Goal: Task Accomplishment & Management: Use online tool/utility

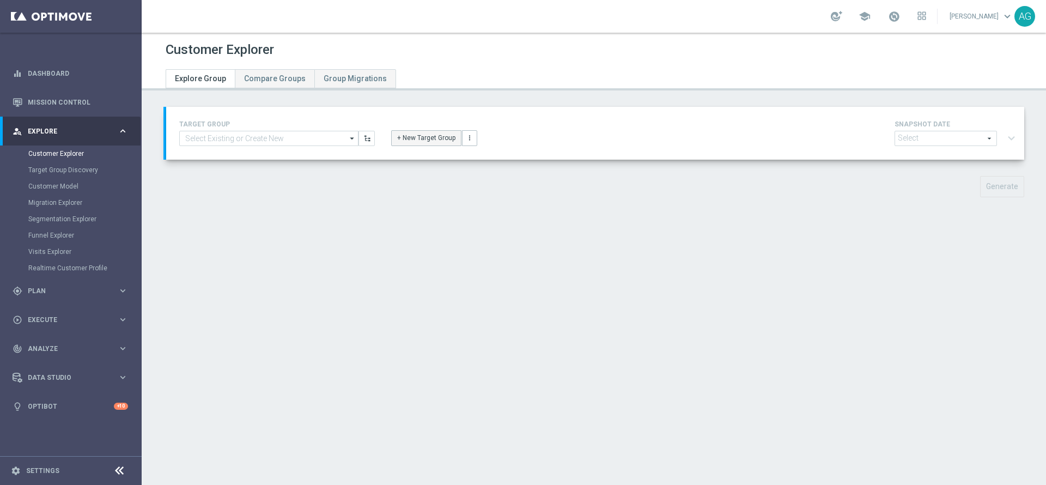
click at [410, 136] on button "+ New Target Group" at bounding box center [426, 137] width 70 height 15
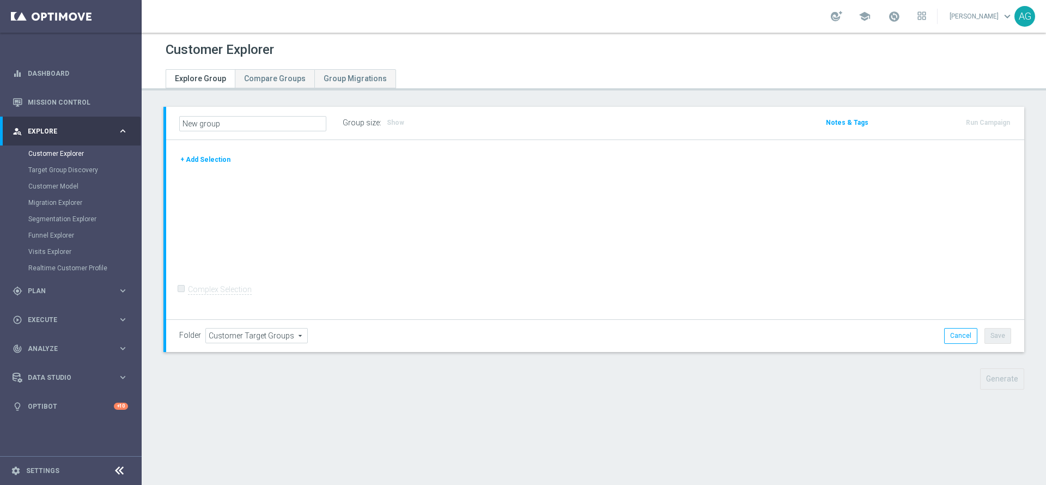
click at [218, 157] on button "+ Add Selection" at bounding box center [205, 160] width 52 height 12
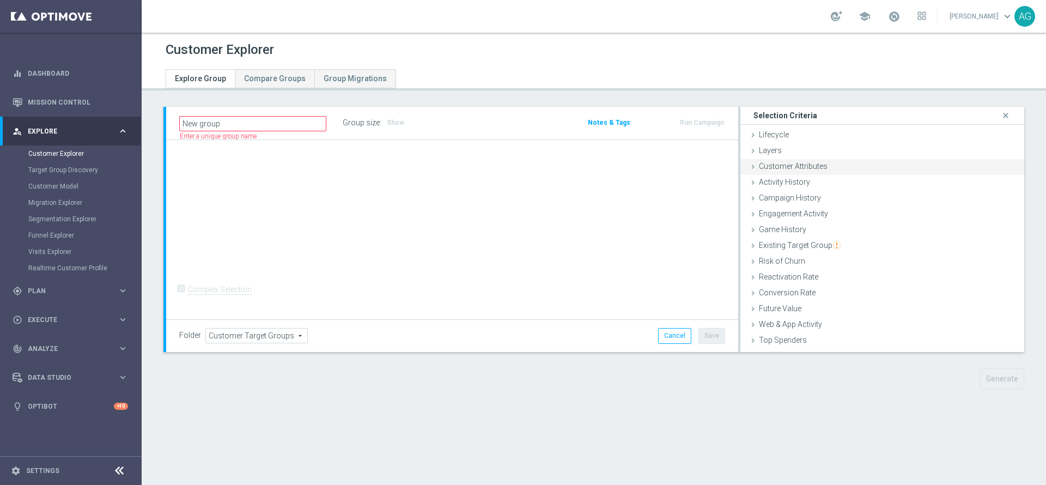
click at [781, 168] on span "Customer Attributes" at bounding box center [793, 166] width 69 height 9
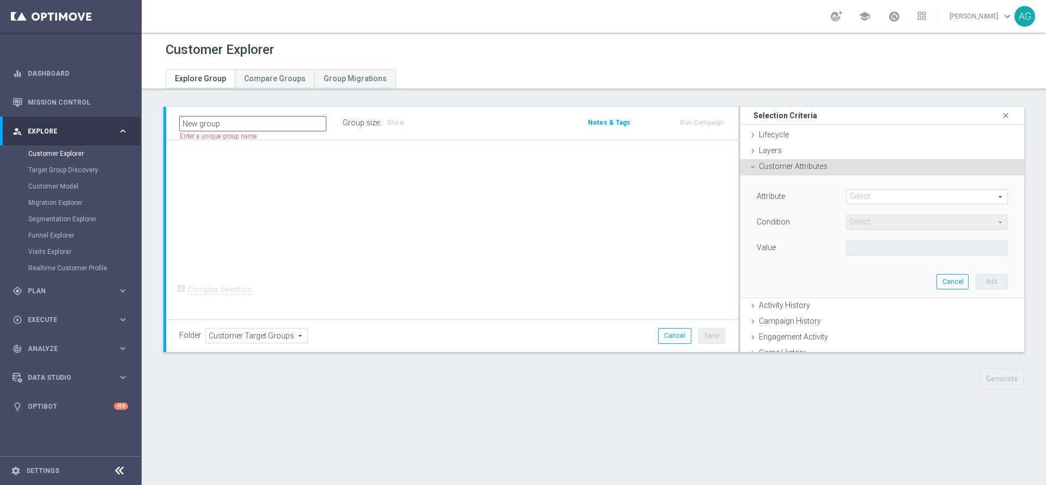
click at [855, 202] on span at bounding box center [927, 197] width 161 height 14
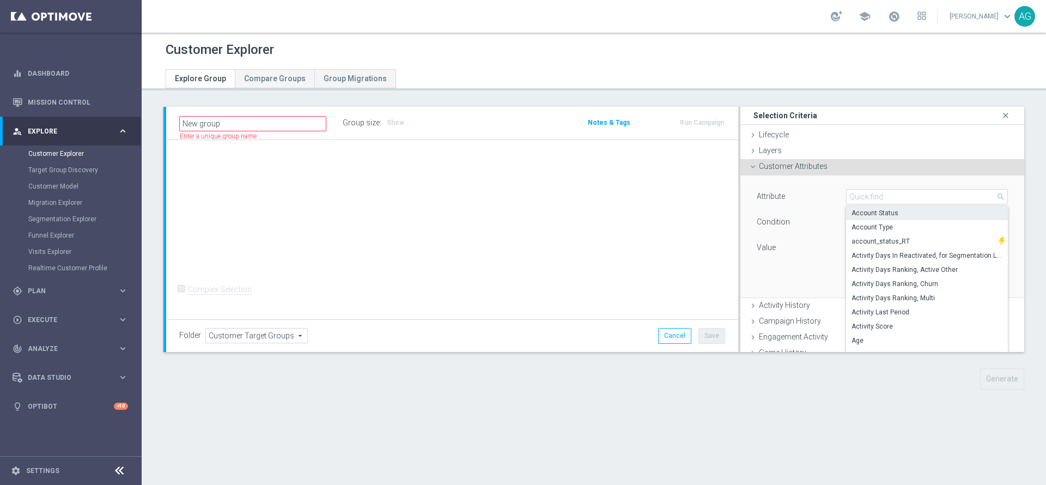
click at [856, 211] on span "Account Status" at bounding box center [926, 213] width 151 height 9
type input "Account Status"
type input "Equals"
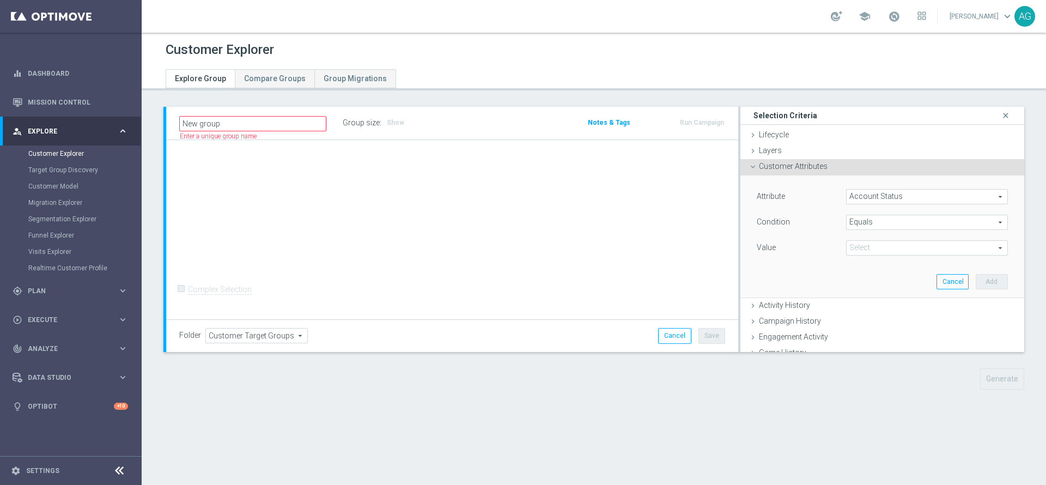
click at [847, 204] on div "Account Status Account Status arrow_drop_down search" at bounding box center [927, 196] width 162 height 15
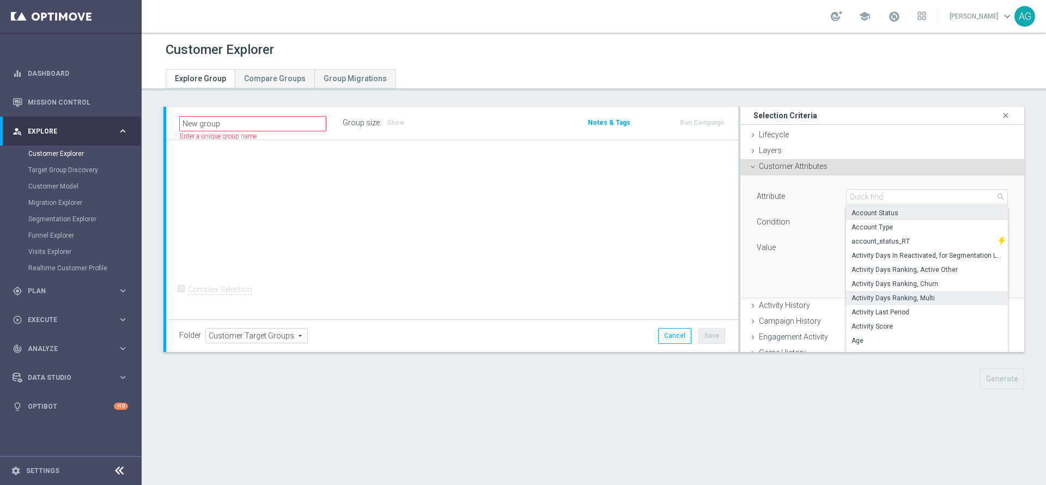
scroll to position [79, 0]
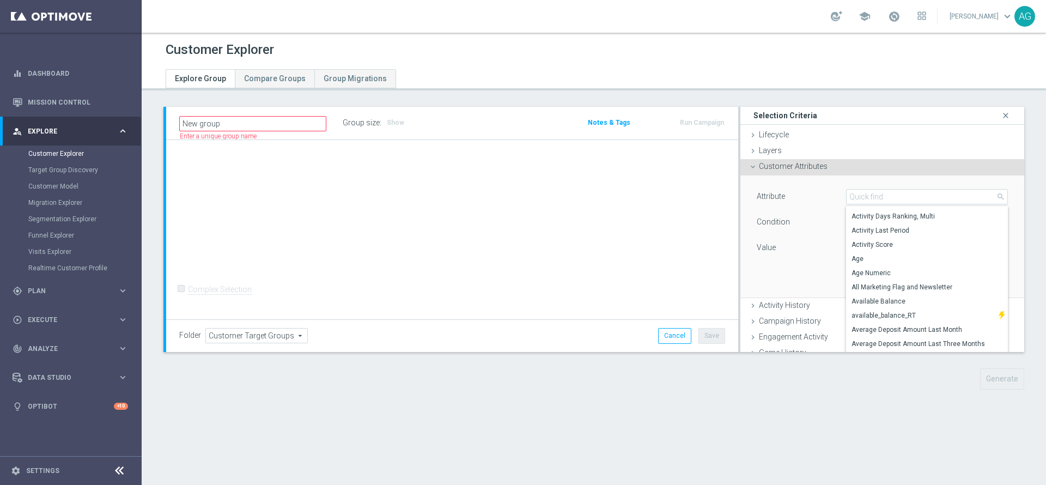
click at [788, 254] on div "Value" at bounding box center [792, 248] width 89 height 17
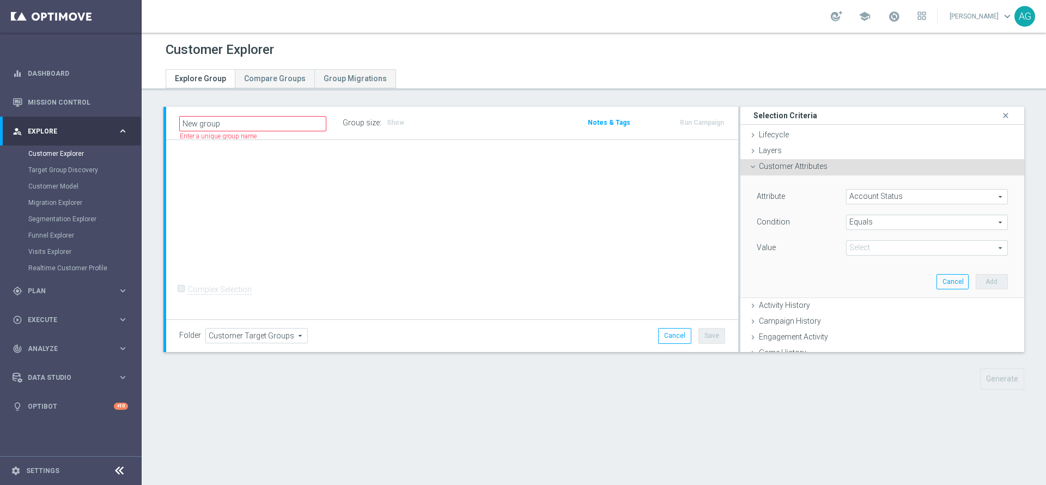
click at [847, 196] on span "Account Status" at bounding box center [927, 197] width 161 height 14
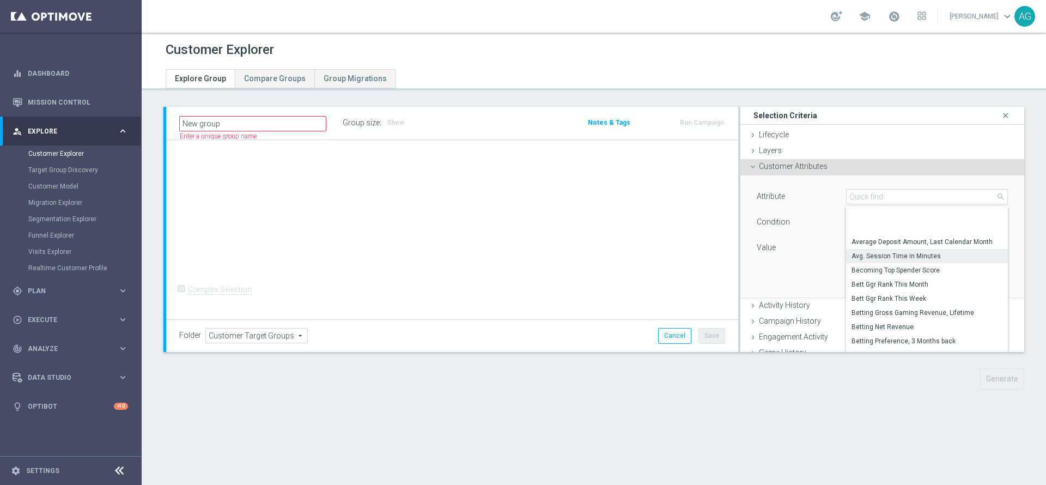
scroll to position [236, 0]
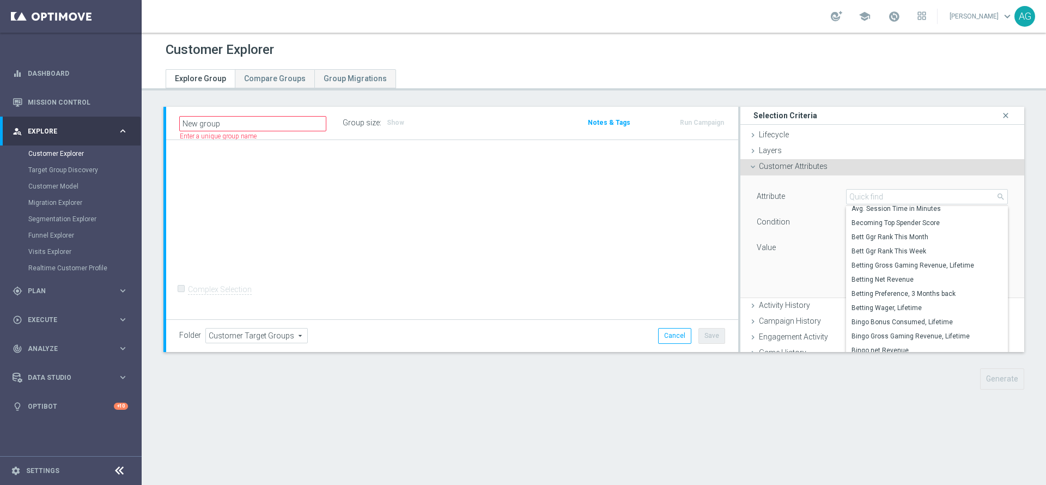
click at [802, 273] on div "Attribute Account Status Account Status arrow_drop_down search Avg. Session Tim…" at bounding box center [881, 236] width 267 height 122
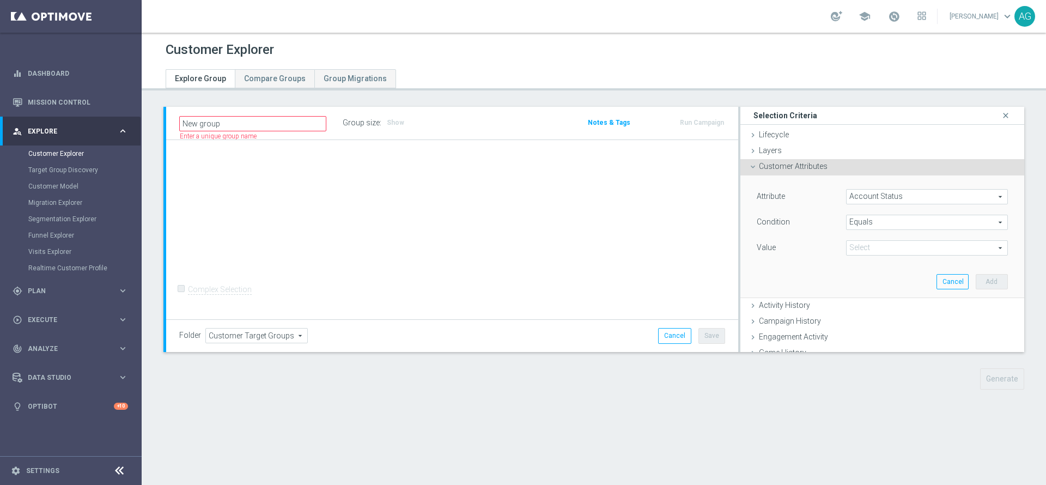
click at [793, 171] on span "Customer Attributes" at bounding box center [793, 166] width 69 height 9
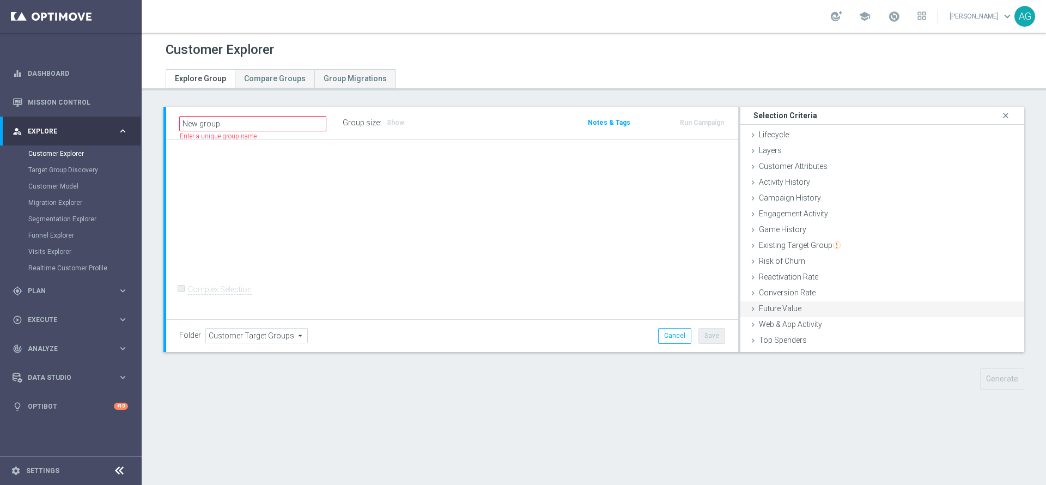
scroll to position [45, 0]
click at [779, 340] on span "Customer List" at bounding box center [783, 342] width 48 height 9
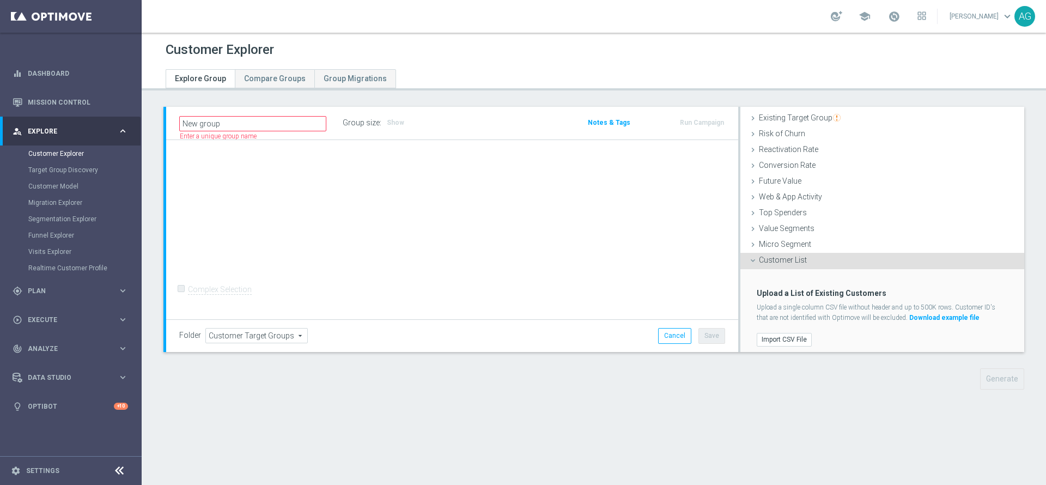
scroll to position [132, 0]
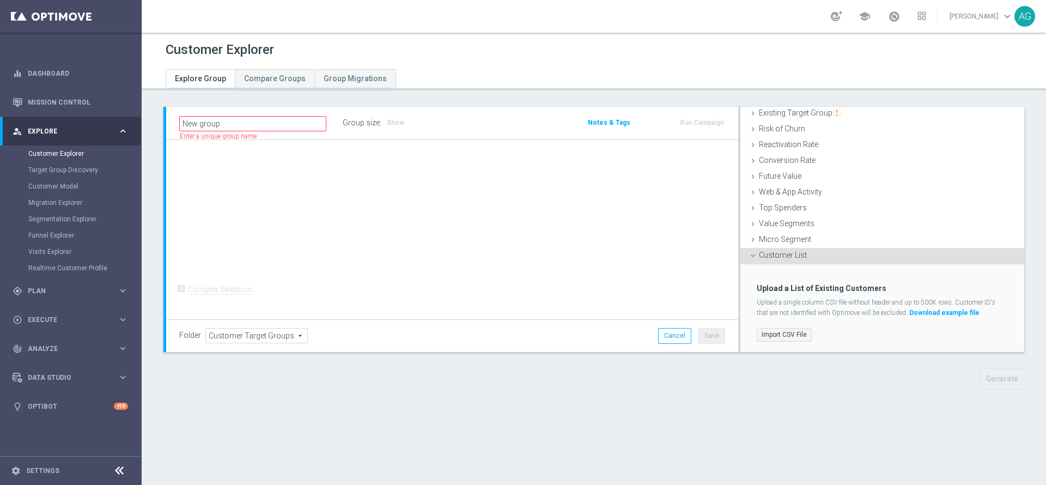
click at [777, 328] on label "Import CSV File" at bounding box center [784, 335] width 55 height 14
click at [0, 0] on input "Import CSV File" at bounding box center [0, 0] width 0 height 0
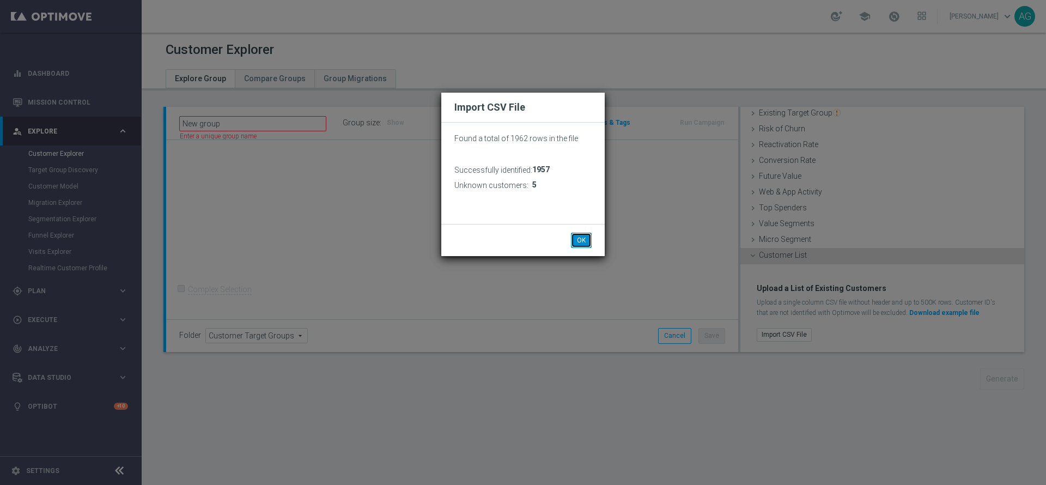
click at [578, 244] on button "OK" at bounding box center [581, 240] width 21 height 15
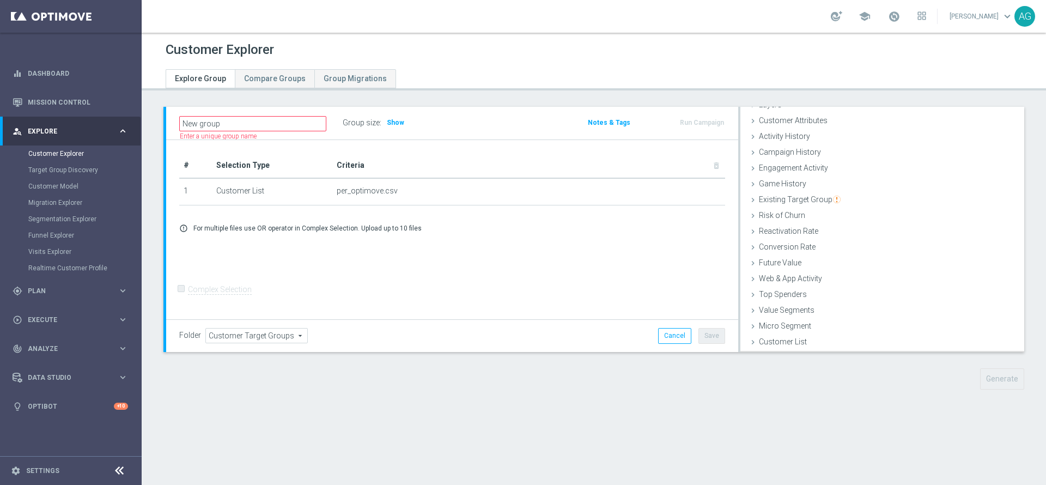
scroll to position [45, 0]
click at [796, 129] on div "Customer Attributes done" at bounding box center [882, 122] width 284 height 16
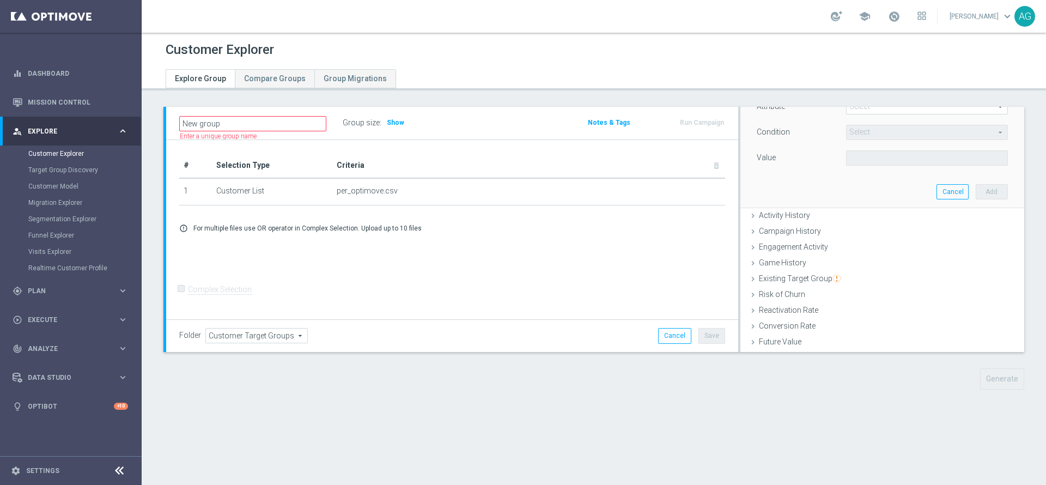
scroll to position [0, 0]
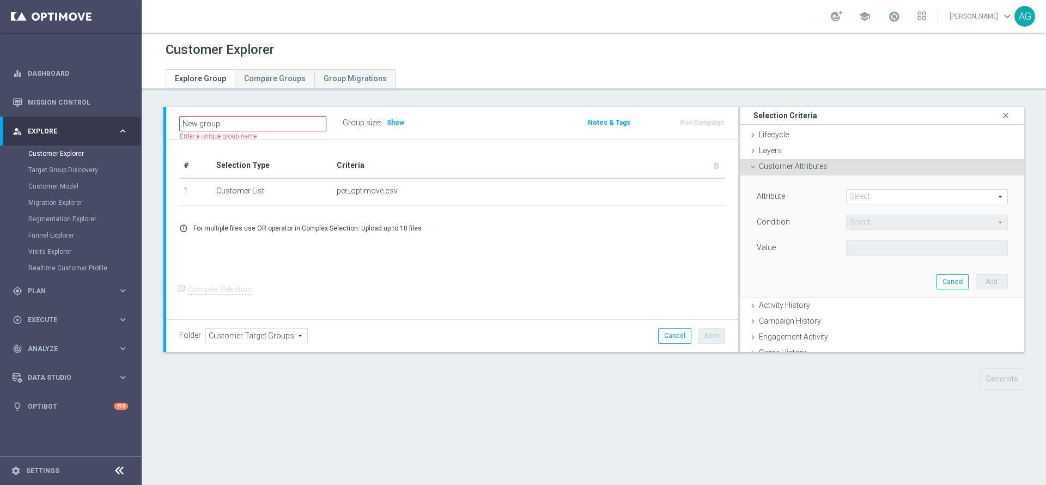
click at [847, 198] on span at bounding box center [927, 197] width 161 height 14
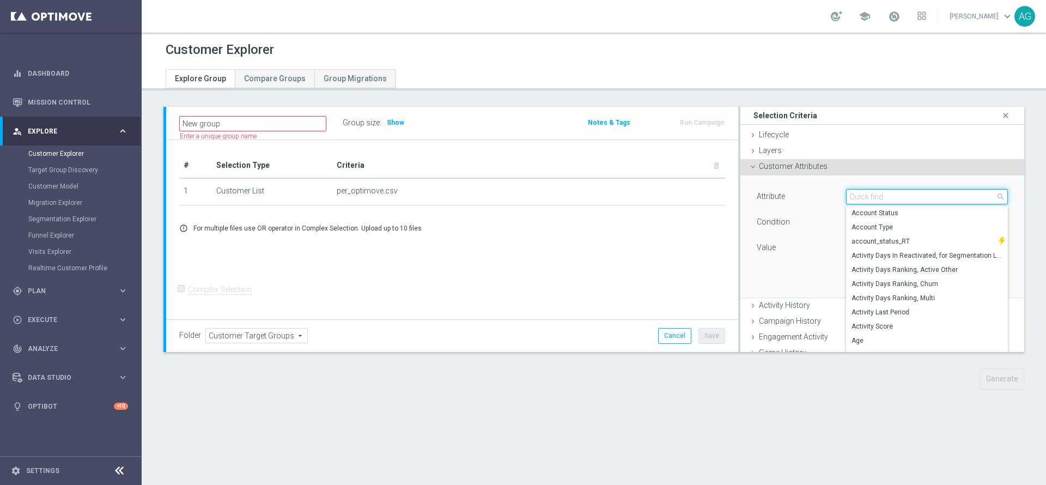
click at [849, 198] on input "search" at bounding box center [927, 196] width 162 height 15
type input "p"
click at [812, 172] on div "Customer Attributes done" at bounding box center [882, 167] width 284 height 16
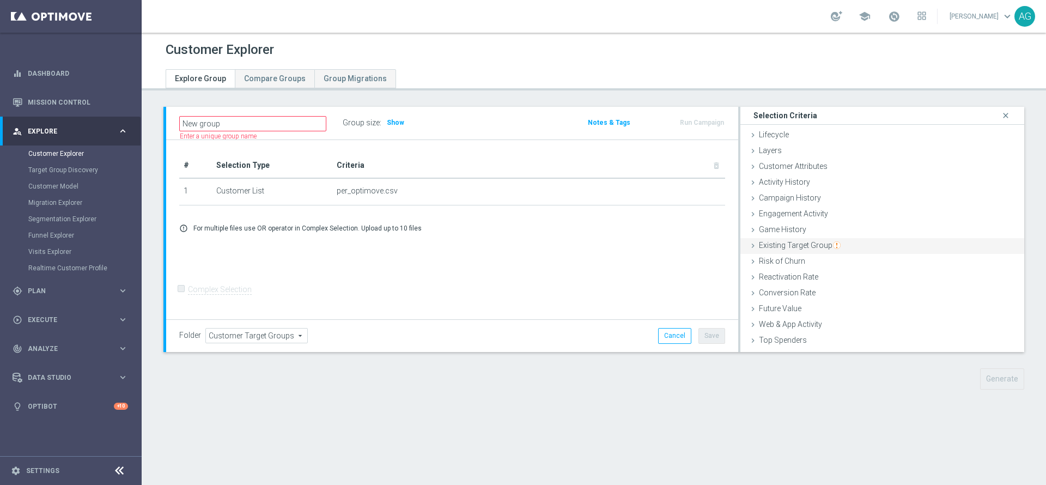
click at [787, 249] on span "Existing Target Group" at bounding box center [800, 245] width 82 height 9
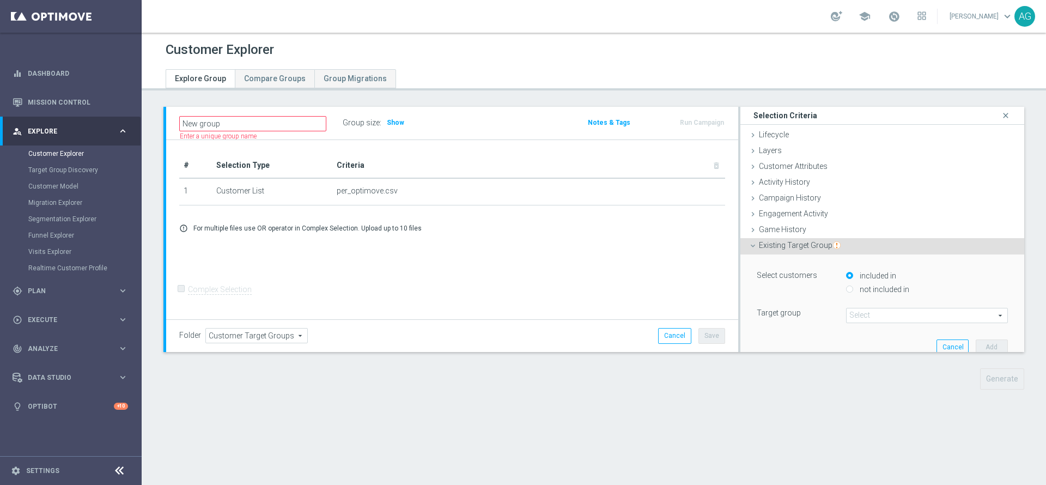
click at [846, 288] on input "not included in" at bounding box center [849, 289] width 7 height 7
radio input "true"
click at [847, 308] on span at bounding box center [927, 315] width 161 height 14
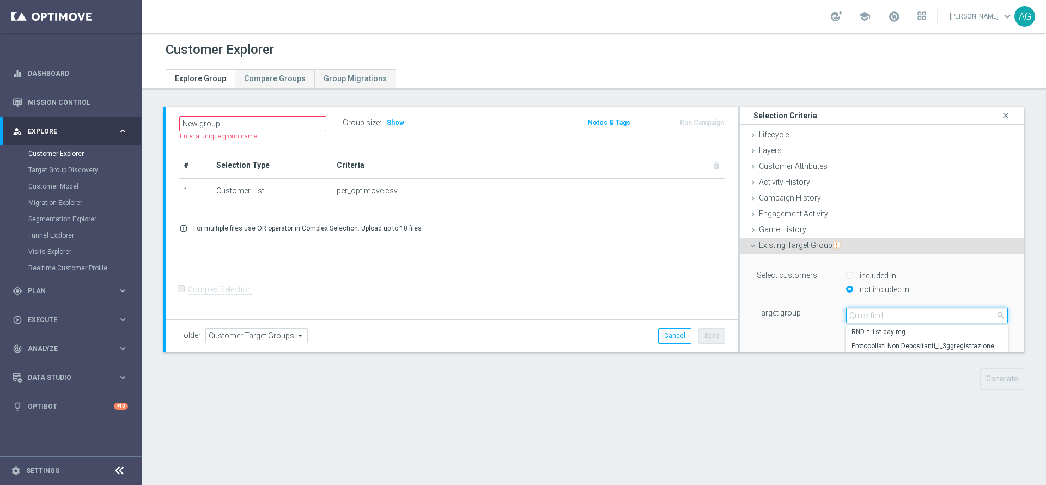
click at [847, 310] on input "search" at bounding box center [927, 315] width 162 height 15
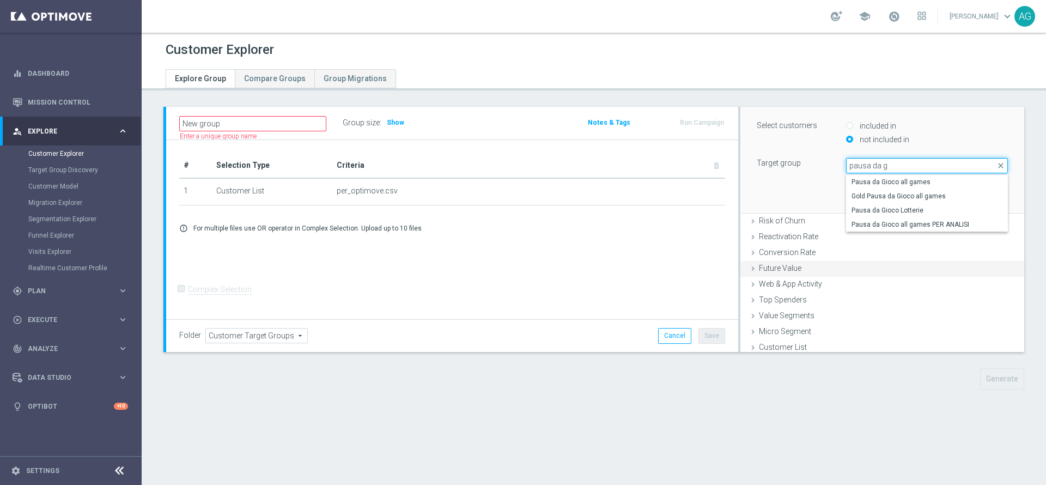
scroll to position [154, 0]
type input "pausa da g"
click at [875, 180] on span "Pausa da Gioco all games" at bounding box center [926, 177] width 151 height 9
type input "Pausa da Gioco all games"
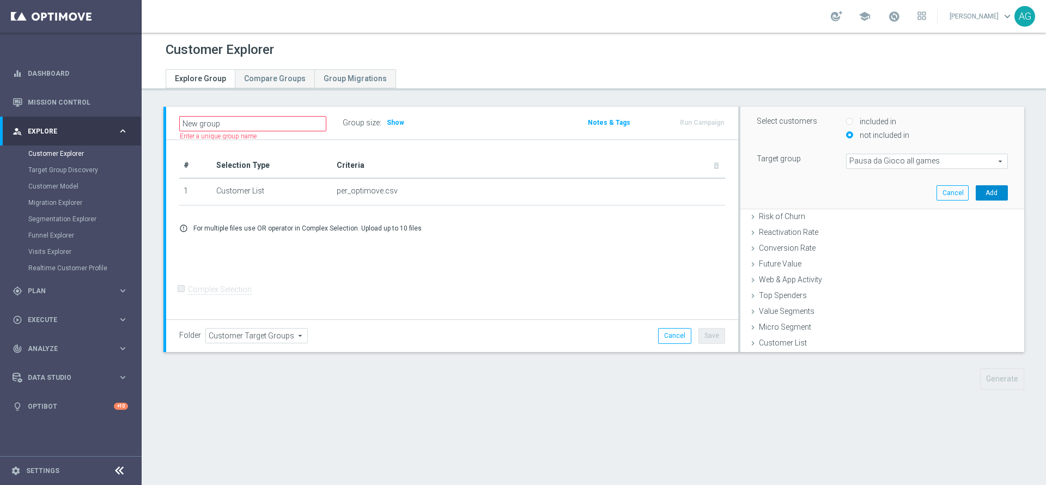
click at [976, 197] on button "Add" at bounding box center [992, 192] width 32 height 15
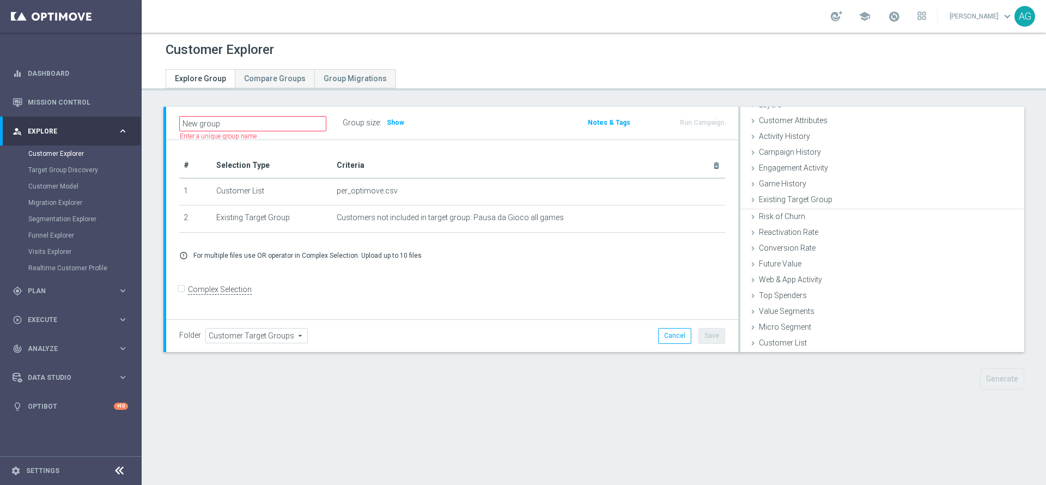
scroll to position [45, 0]
click at [399, 122] on span "Show" at bounding box center [395, 123] width 17 height 8
click at [778, 120] on span "Customer Attributes" at bounding box center [793, 121] width 69 height 9
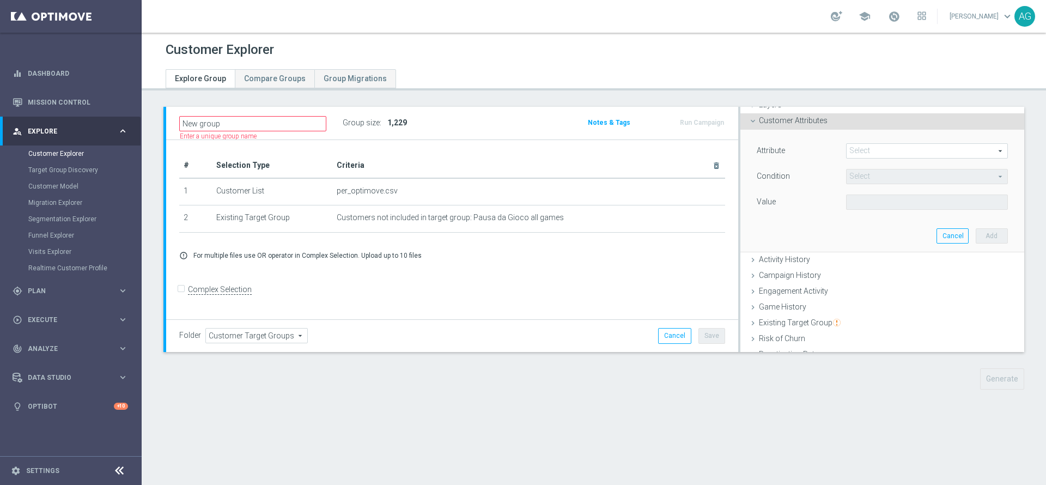
click at [848, 153] on span at bounding box center [927, 151] width 161 height 14
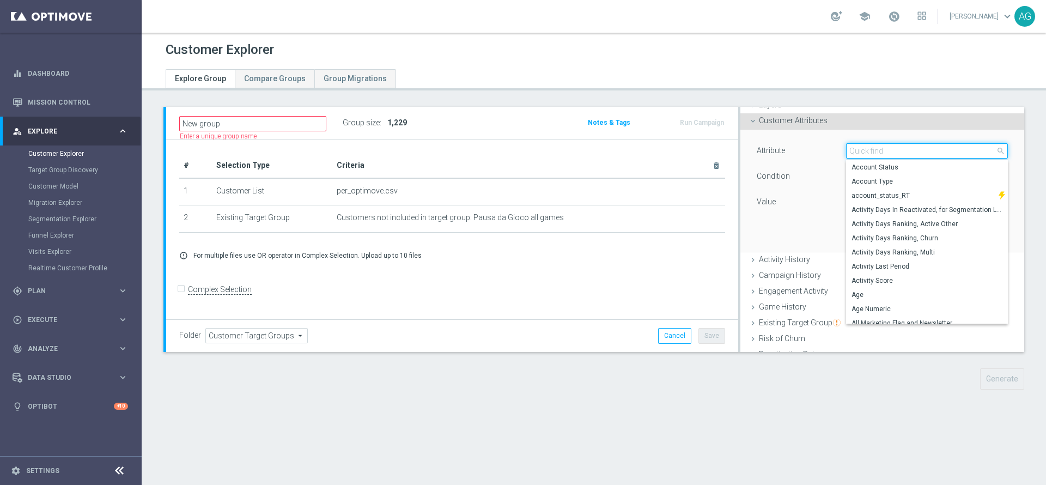
click at [846, 150] on input "search" at bounding box center [927, 150] width 162 height 15
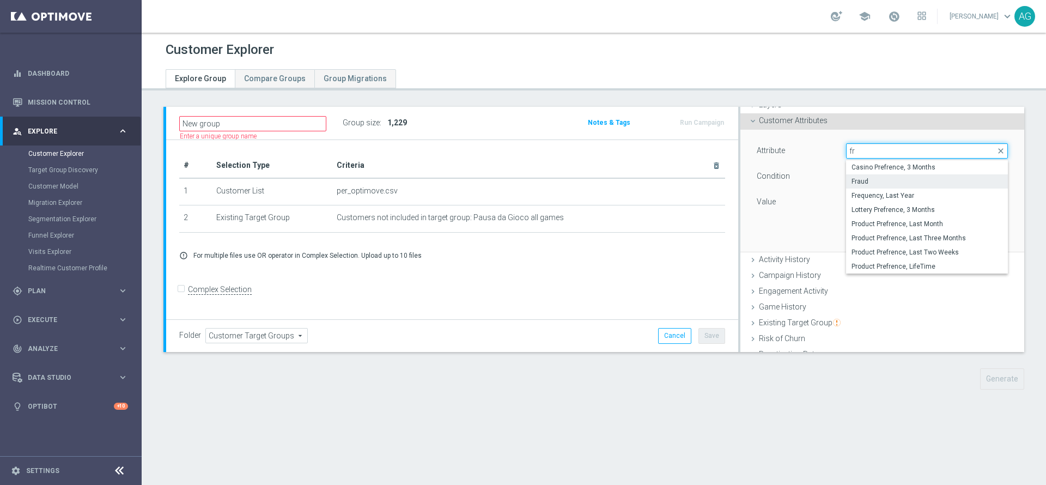
type input "fr"
click at [856, 181] on span "Fraud" at bounding box center [926, 181] width 151 height 9
type input "Fraud"
type input "="
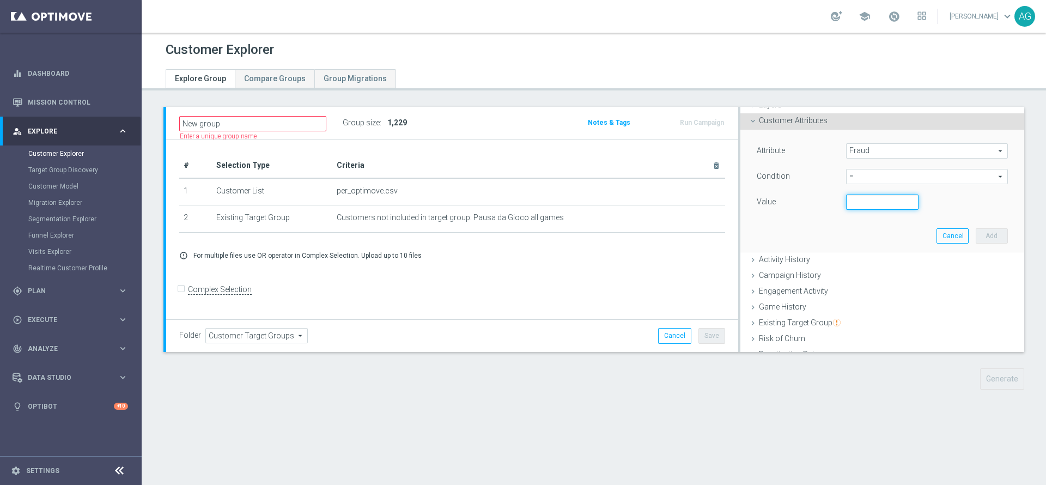
click at [852, 204] on input "number" at bounding box center [882, 201] width 73 height 15
type input "0"
click at [976, 232] on button "Add" at bounding box center [992, 235] width 32 height 15
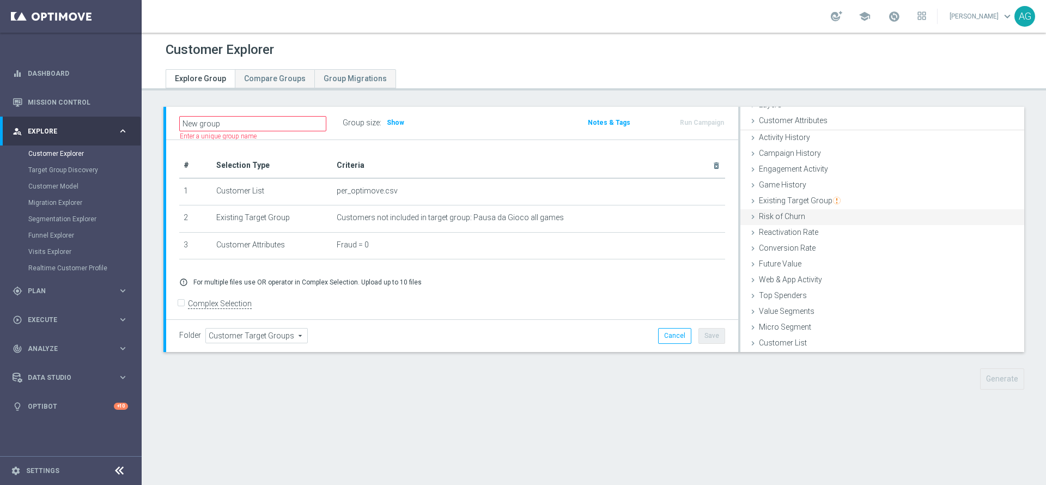
scroll to position [45, 0]
click at [784, 121] on span "Customer Attributes" at bounding box center [793, 121] width 69 height 9
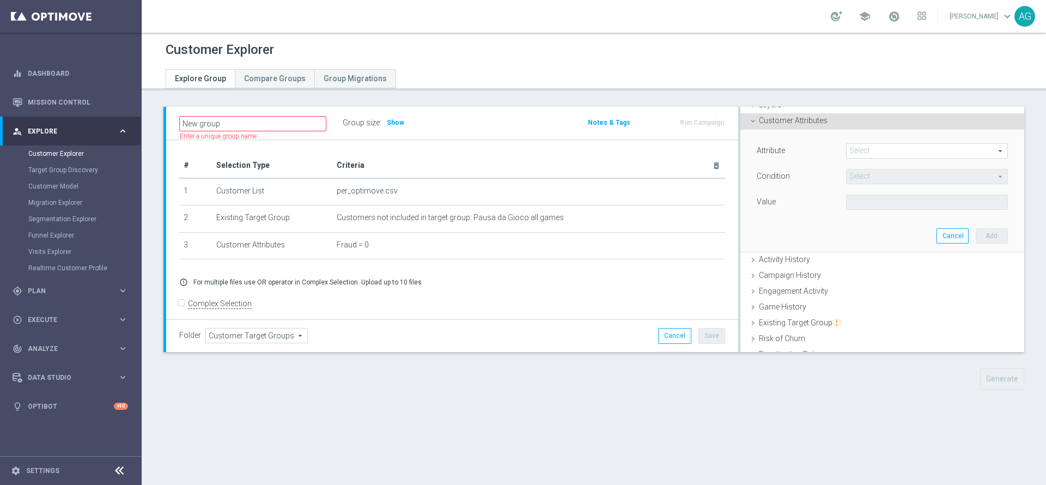
click at [847, 146] on span at bounding box center [927, 151] width 161 height 14
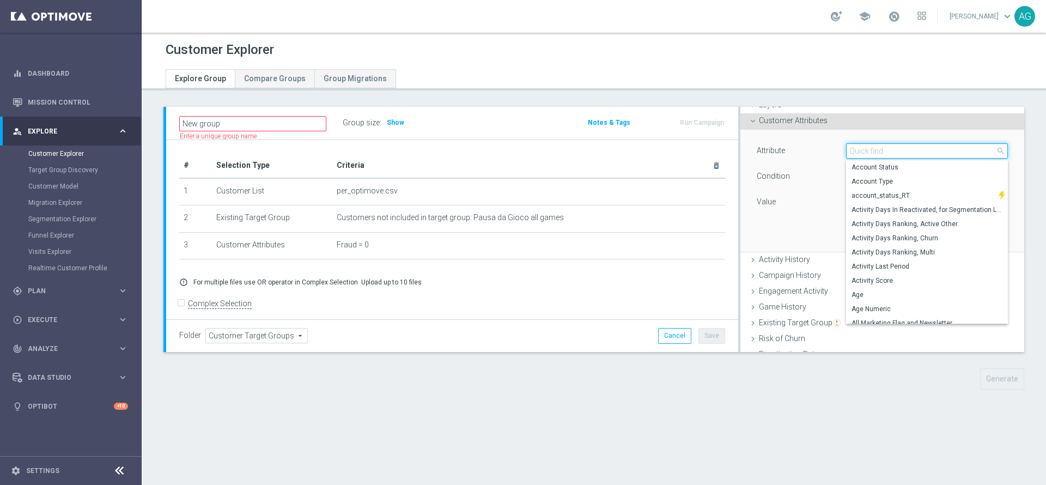
click at [847, 147] on input "search" at bounding box center [927, 150] width 162 height 15
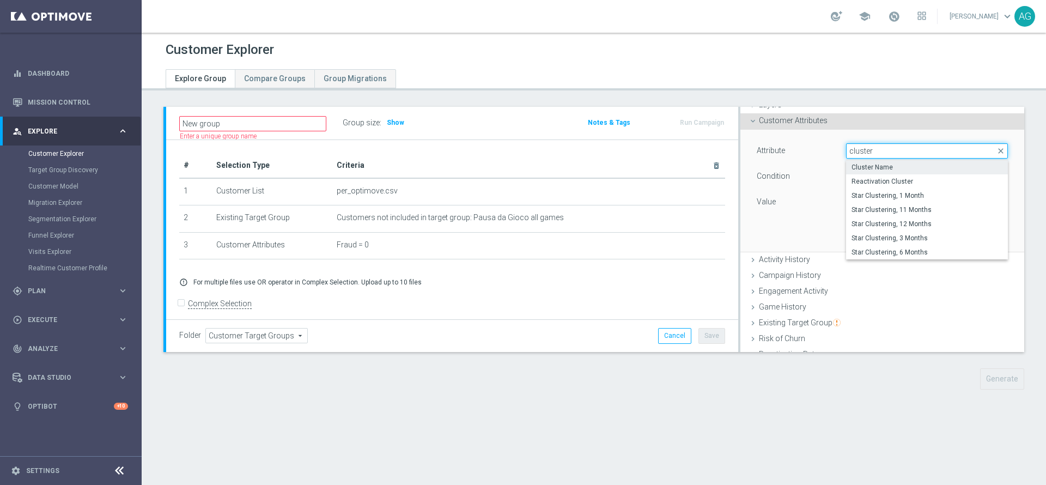
type input "cluster"
click at [856, 163] on span "Cluster Name" at bounding box center [926, 167] width 151 height 9
type input "Cluster Name"
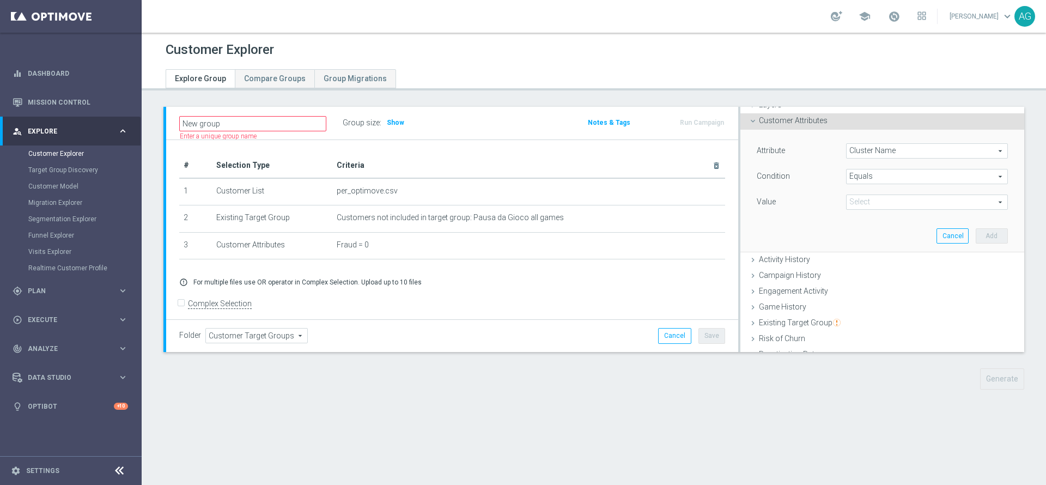
click at [847, 178] on span "Equals" at bounding box center [927, 176] width 161 height 14
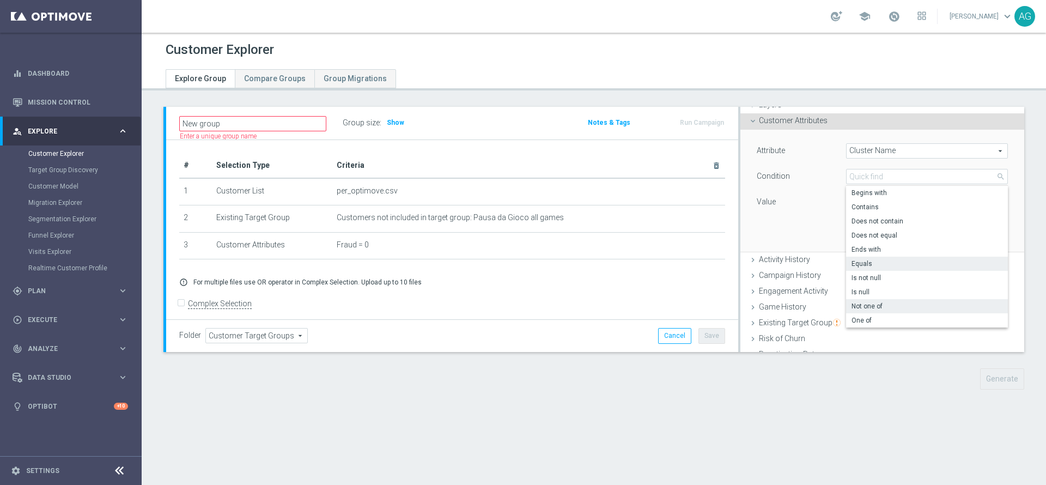
click at [862, 302] on span "Not one of" at bounding box center [926, 306] width 151 height 9
type input "Not one of"
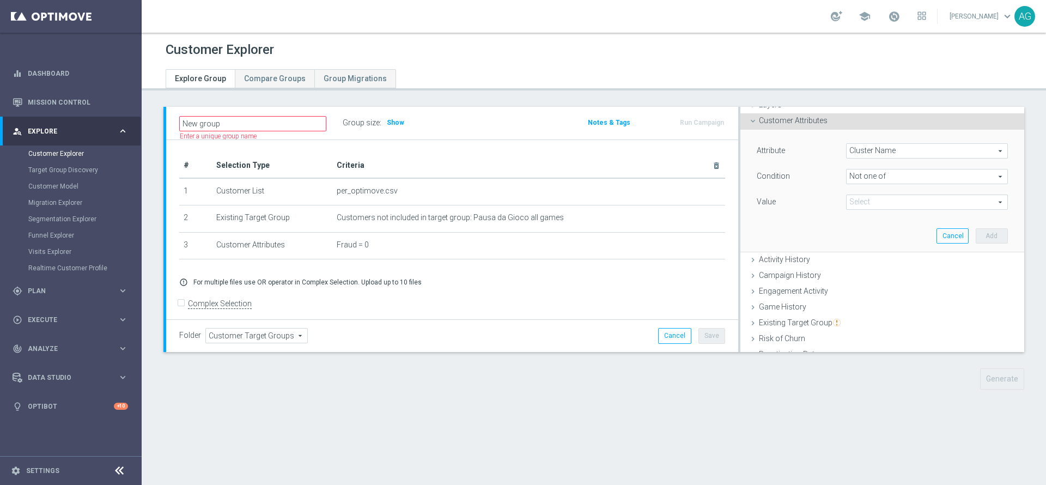
click at [854, 199] on span at bounding box center [927, 202] width 161 height 14
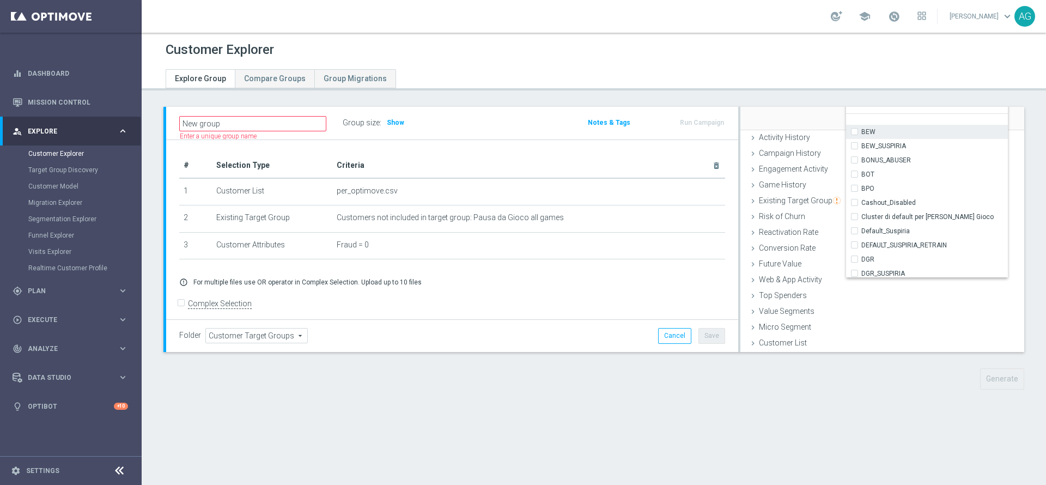
scroll to position [82, 0]
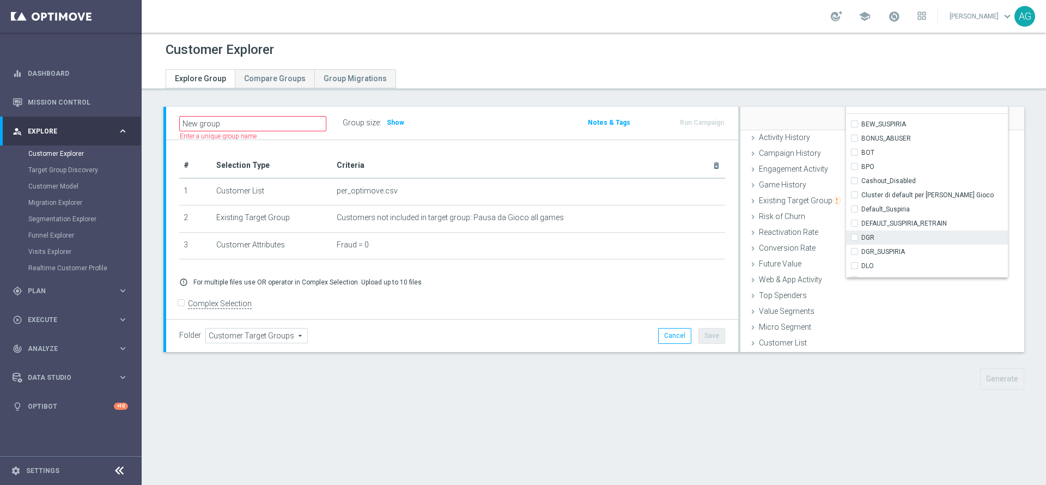
click at [854, 236] on input "DGR" at bounding box center [857, 237] width 7 height 7
checkbox input "true"
type input "DGR"
click at [854, 251] on input "DGR_SUSPIRIA" at bounding box center [857, 251] width 7 height 7
checkbox input "true"
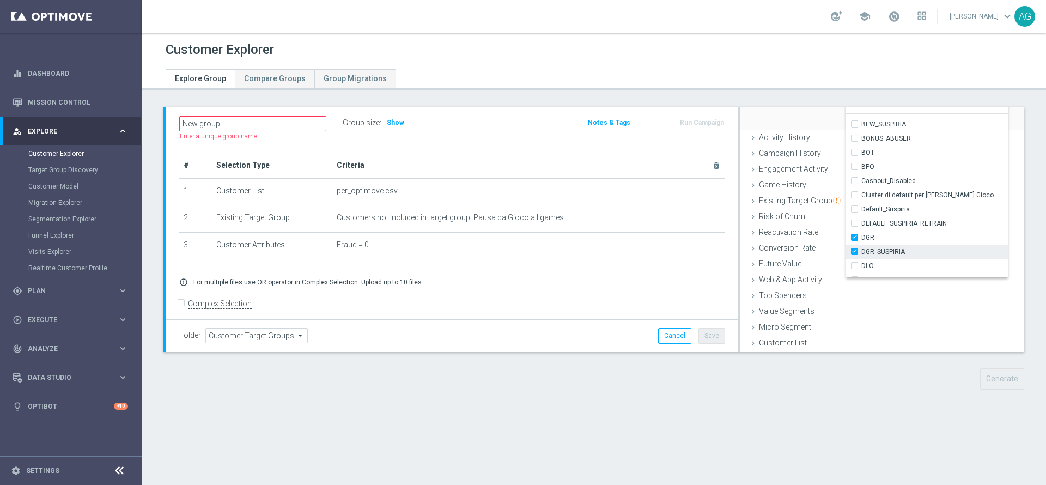
type input "Selected 2 of 34"
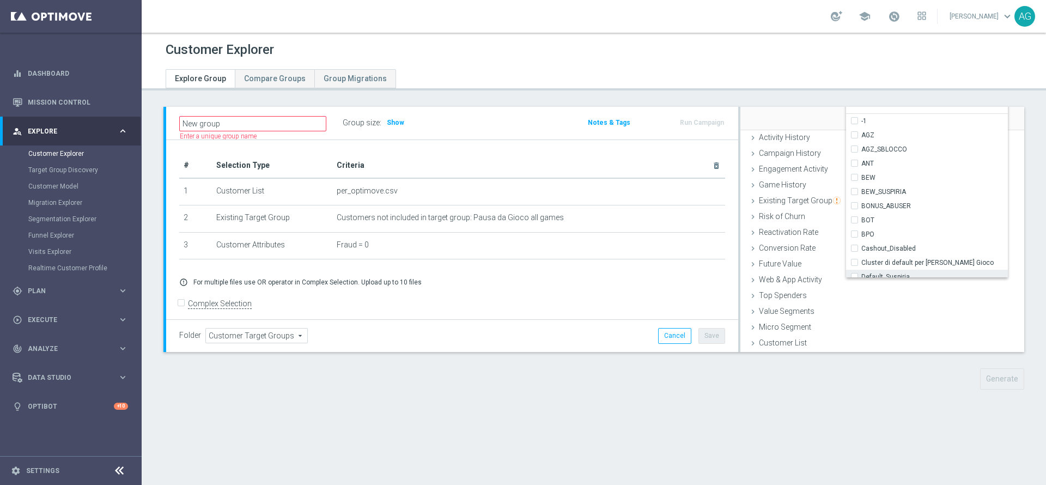
scroll to position [259, 0]
click at [854, 160] on input "MFX" at bounding box center [857, 158] width 7 height 7
checkbox input "true"
type input "Selected 3 of 34"
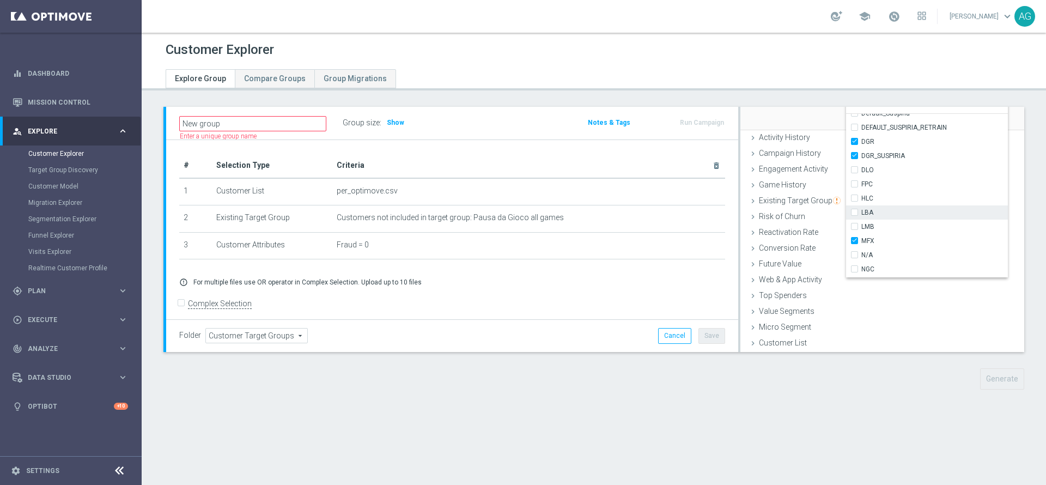
click at [854, 211] on input "LBA" at bounding box center [857, 212] width 7 height 7
checkbox input "true"
type input "Selected 4 of 34"
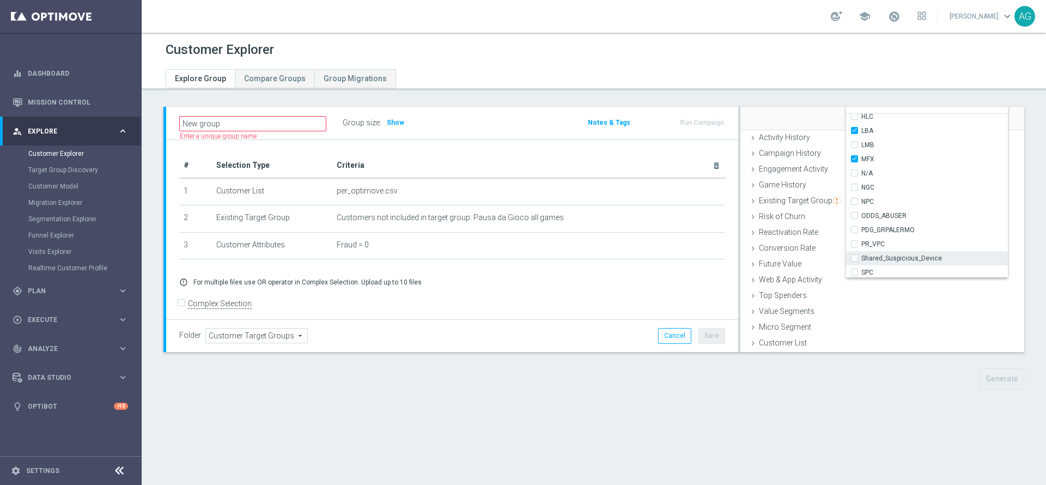
click at [861, 259] on label "Shared_Suspicious_Device" at bounding box center [934, 258] width 147 height 14
click at [854, 259] on input "Shared_Suspicious_Device" at bounding box center [857, 257] width 7 height 7
checkbox input "true"
type input "Selected 5 of 34"
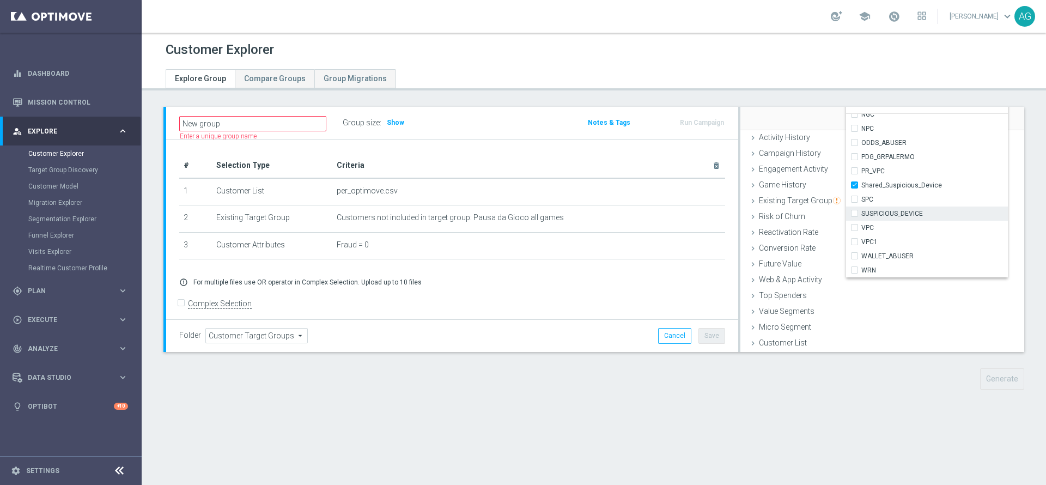
click at [854, 211] on input "SUSPICIOUS_DEVICE" at bounding box center [857, 213] width 7 height 7
checkbox input "true"
type input "Selected 6 of 34"
click at [854, 255] on input "WALLET_ABUSER" at bounding box center [857, 255] width 7 height 7
checkbox input "true"
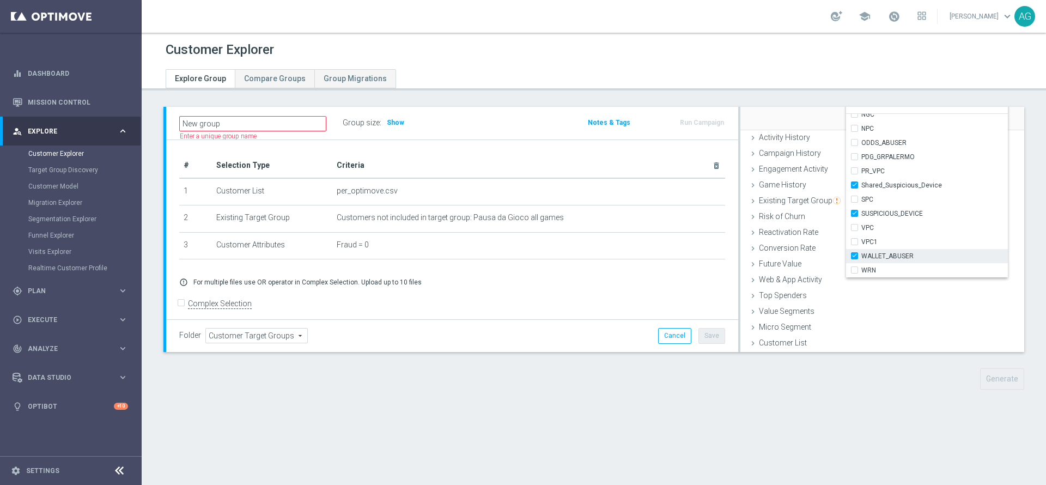
type input "Selected 7 of 34"
click at [854, 200] on input "SPC" at bounding box center [857, 199] width 7 height 7
checkbox input "true"
type input "Selected 8 of 34"
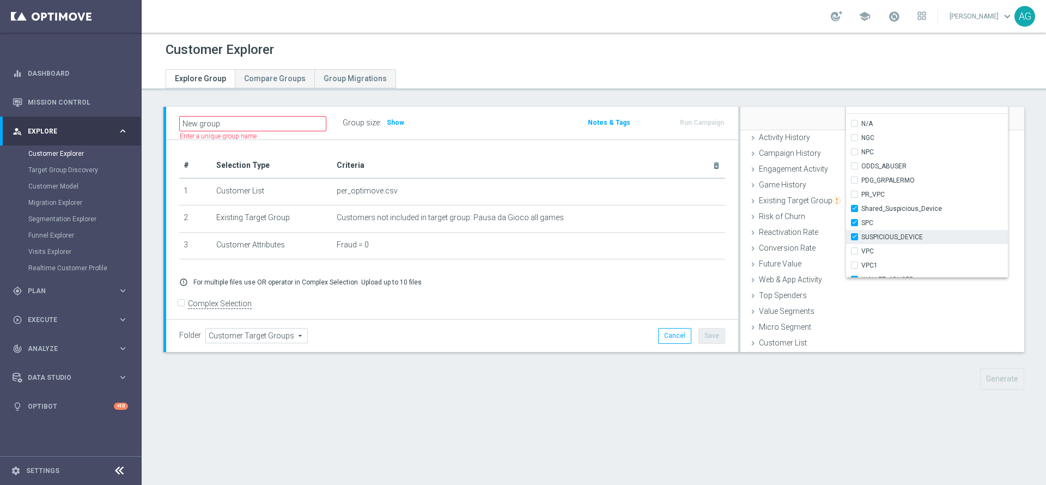
scroll to position [271, 0]
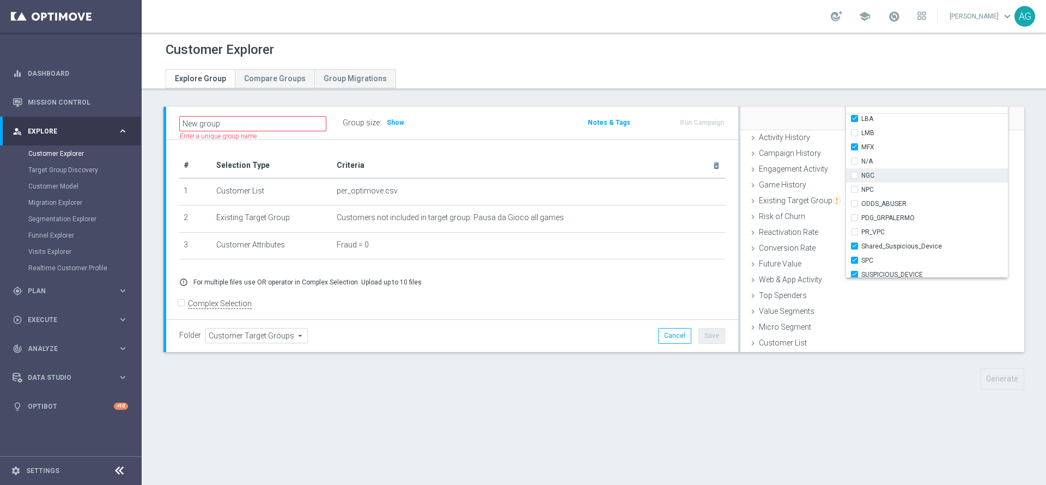
click at [867, 178] on span "NGC" at bounding box center [934, 175] width 147 height 9
click at [861, 178] on input "NGC" at bounding box center [857, 175] width 7 height 7
checkbox input "true"
type input "Selected 9 of 34"
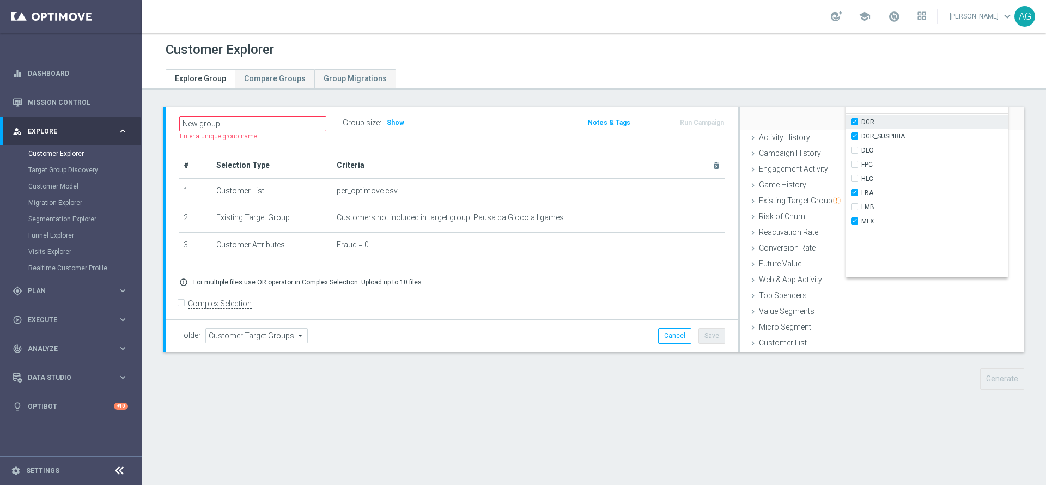
scroll to position [99, 0]
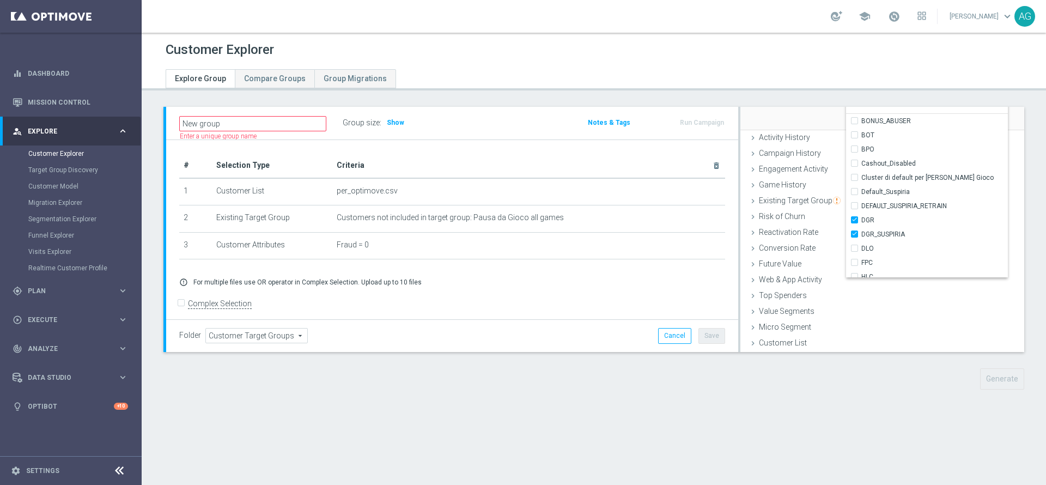
click at [803, 119] on div "Attribute Cluster Name Cluster Name arrow_drop_down search Condition Not one of…" at bounding box center [881, 69] width 267 height 122
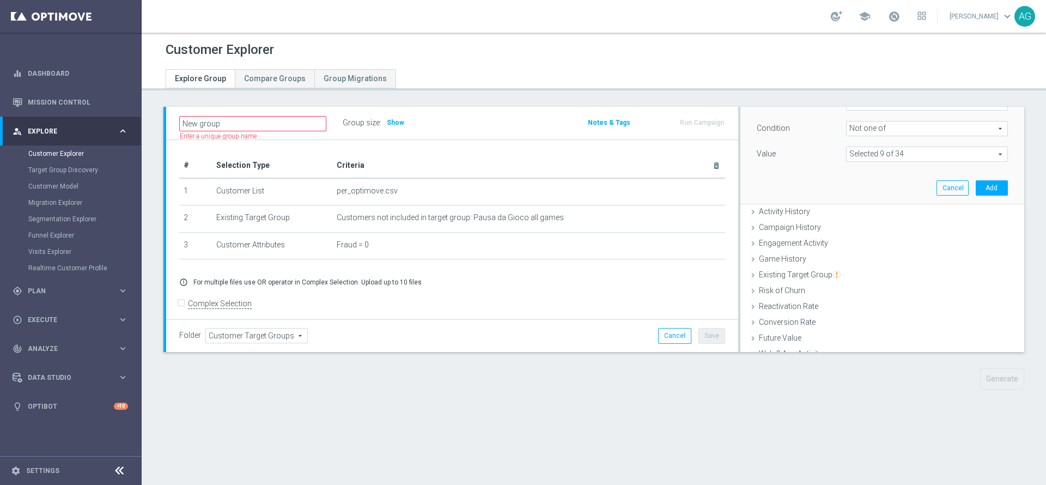
scroll to position [0, 0]
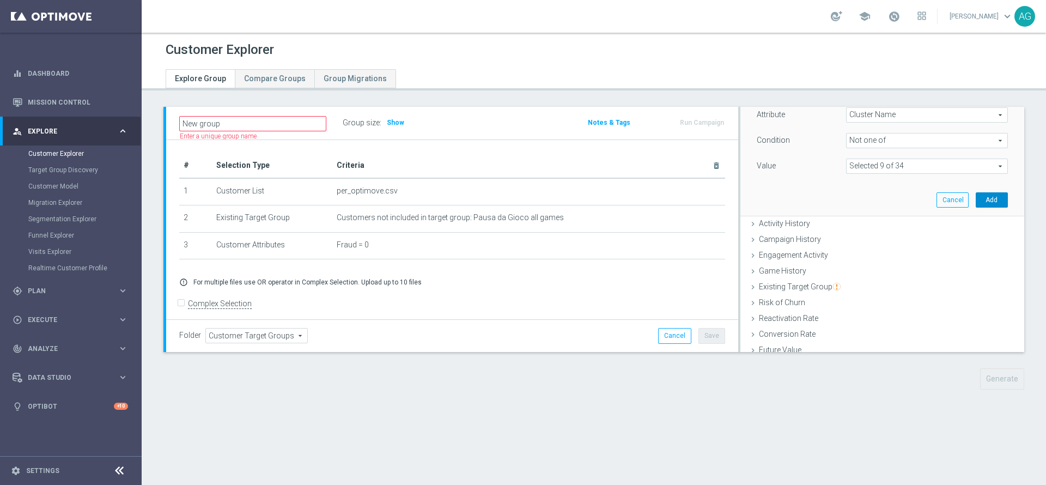
click at [976, 204] on button "Add" at bounding box center [992, 199] width 32 height 15
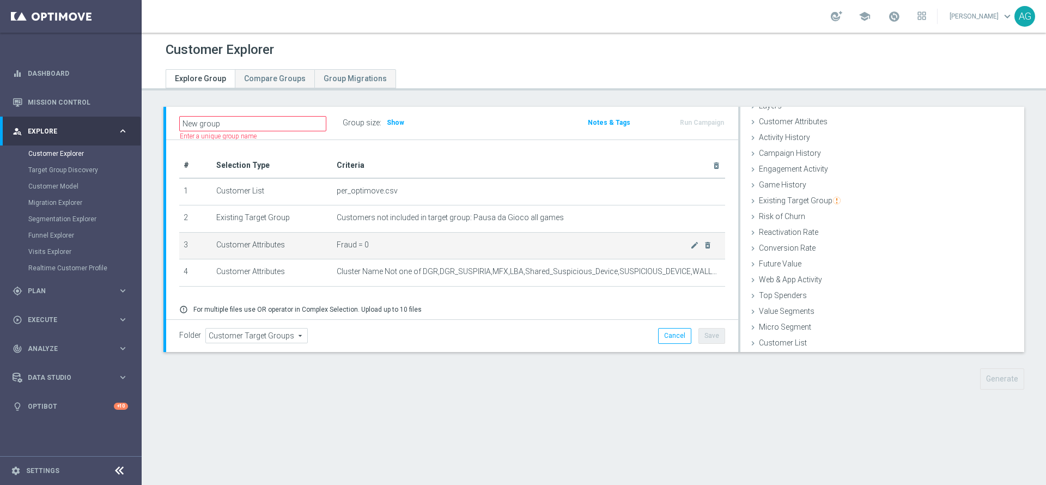
scroll to position [45, 0]
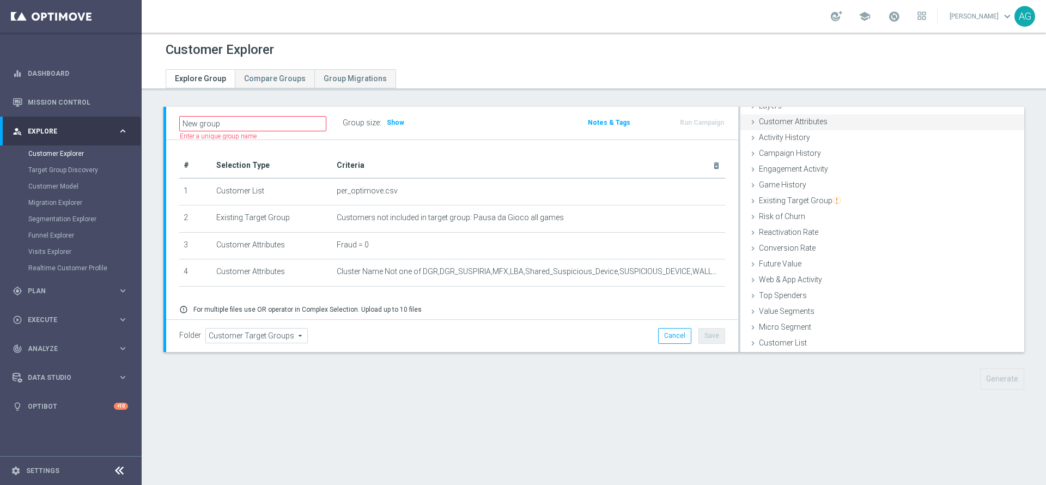
click at [788, 120] on span "Customer Attributes" at bounding box center [793, 121] width 69 height 9
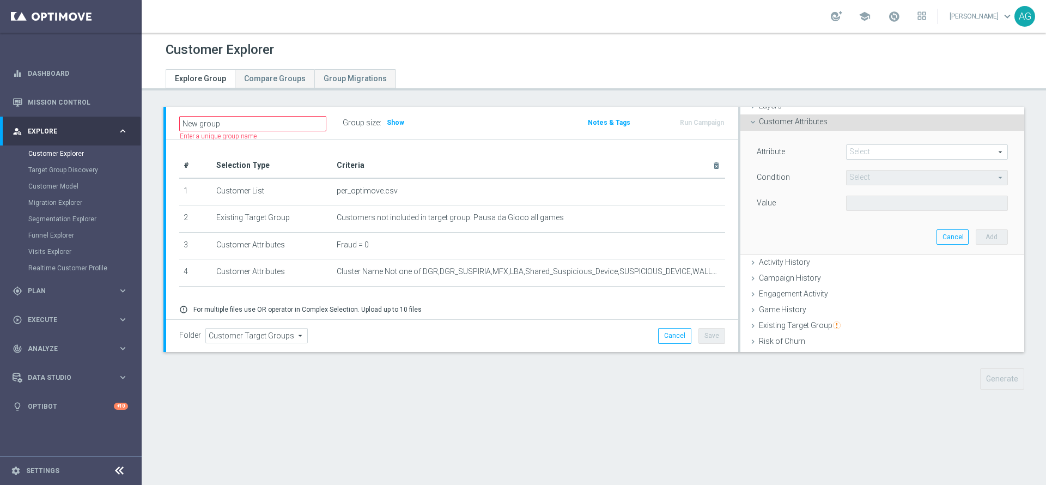
scroll to position [67, 0]
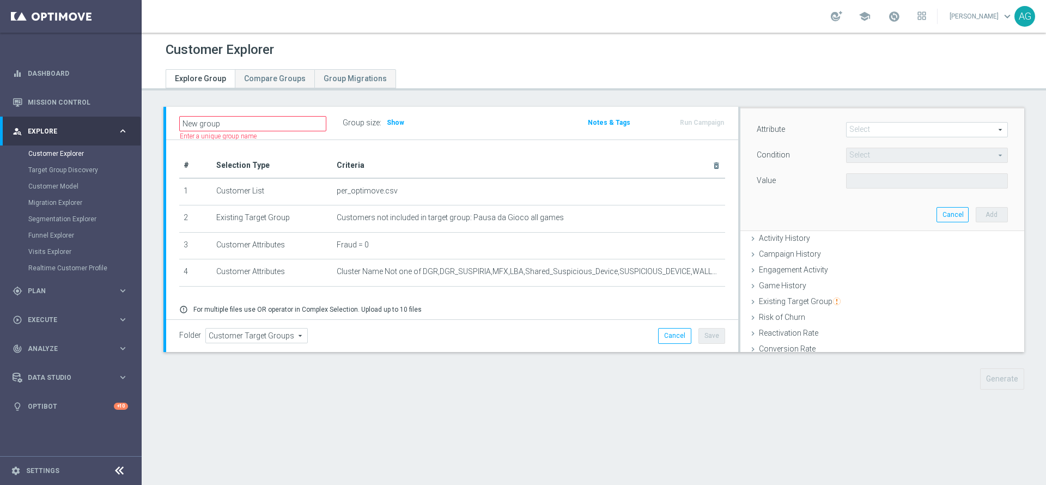
click at [854, 130] on span at bounding box center [927, 130] width 161 height 14
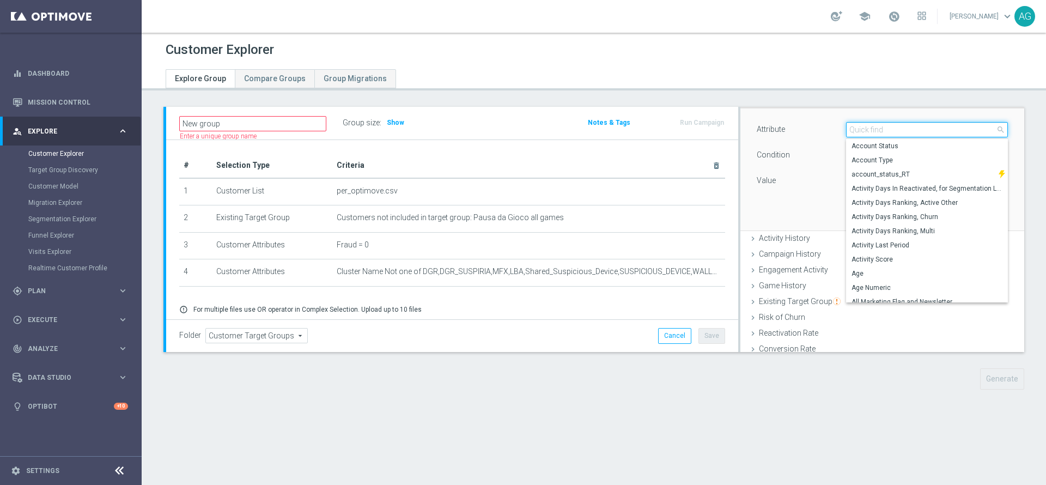
click at [860, 131] on input "search" at bounding box center [927, 129] width 162 height 15
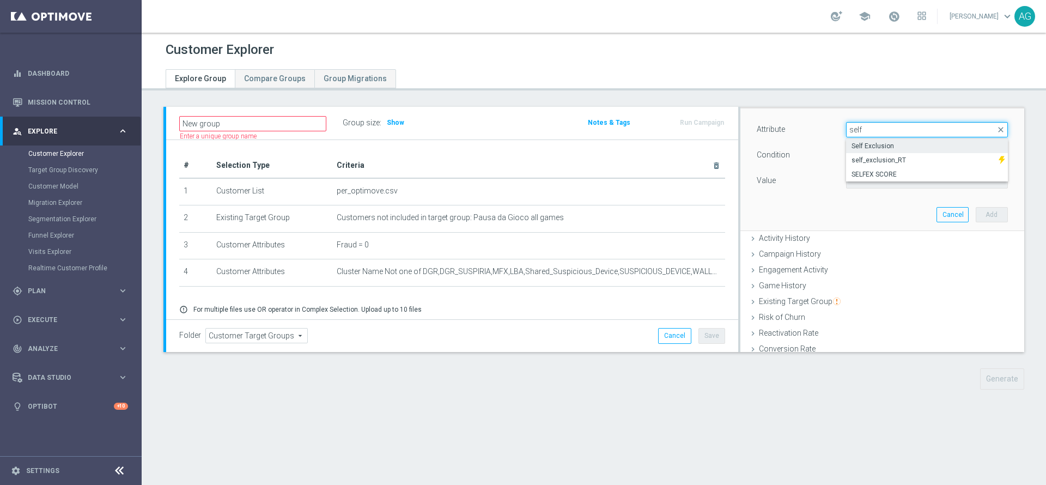
type input "self"
click at [862, 143] on span "Self Exclusion" at bounding box center [926, 146] width 151 height 9
type input "Self Exclusion"
type input "Equals"
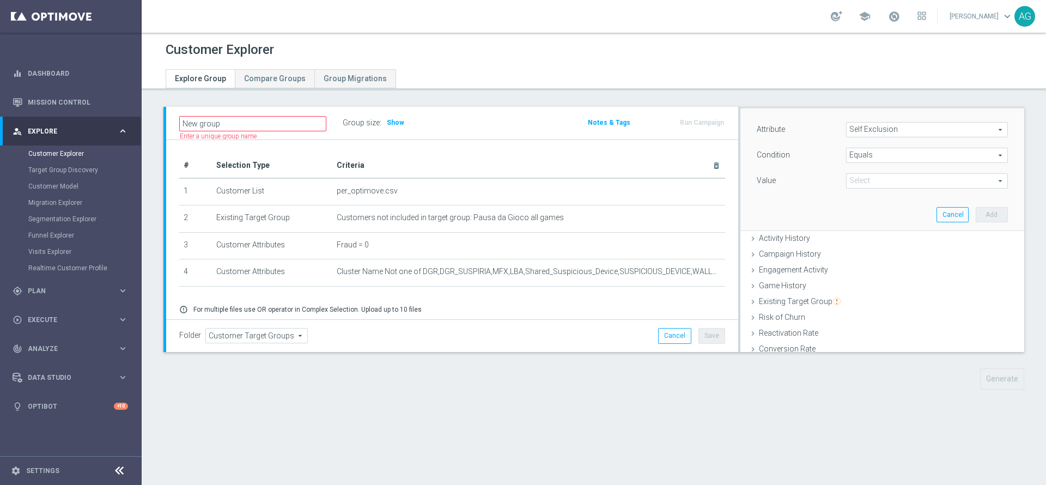
click at [866, 155] on span "Equals" at bounding box center [927, 155] width 161 height 14
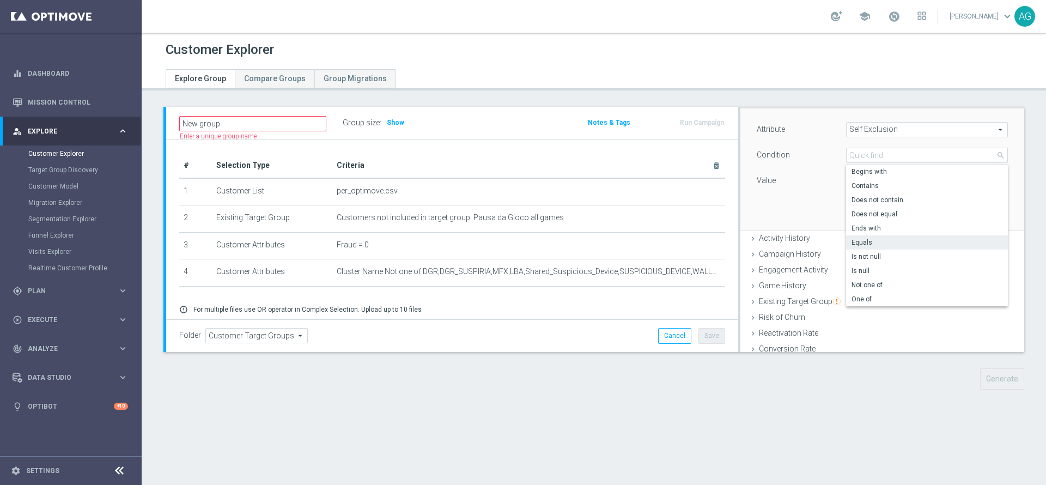
click at [809, 185] on div "Value" at bounding box center [792, 181] width 89 height 17
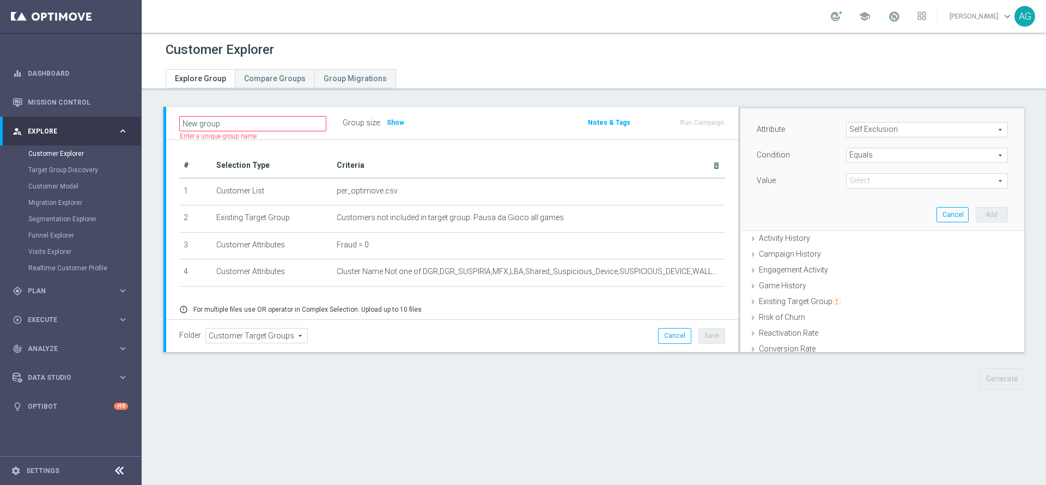
click at [861, 181] on span at bounding box center [927, 181] width 161 height 14
click at [861, 193] on span "NO" at bounding box center [926, 197] width 151 height 9
type input "NO"
click at [976, 213] on button "Add" at bounding box center [992, 214] width 32 height 15
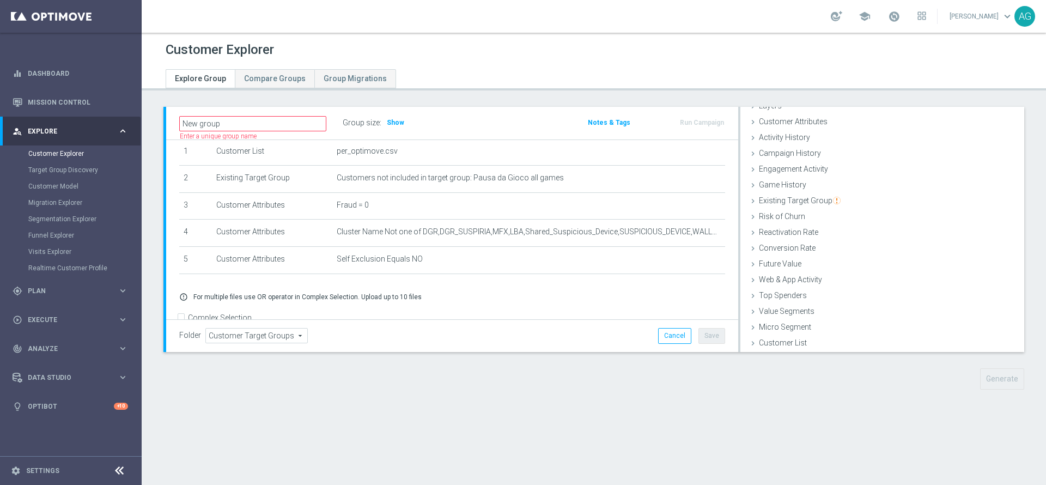
scroll to position [62, 0]
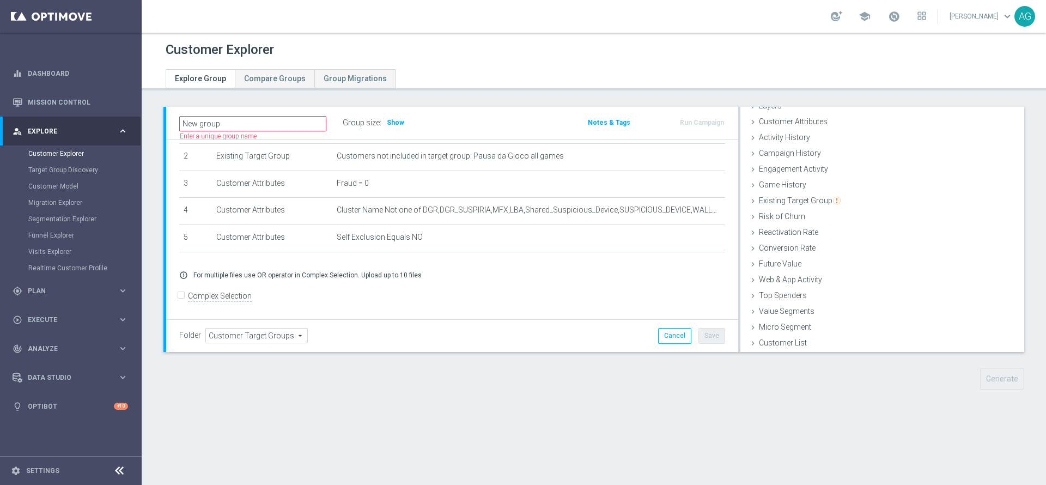
click at [184, 293] on input "Complex Selection" at bounding box center [182, 297] width 7 height 15
checkbox input "true"
click at [270, 305] on textarea at bounding box center [412, 314] width 467 height 19
type textarea "(1 and 2 and 3 and 4 and 5)"
click at [390, 121] on span "Show" at bounding box center [395, 123] width 17 height 8
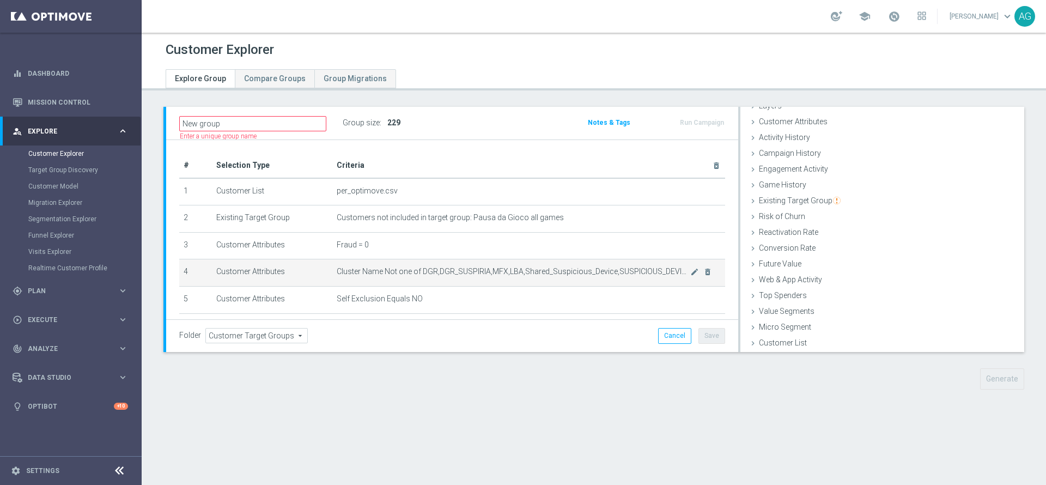
scroll to position [63, 0]
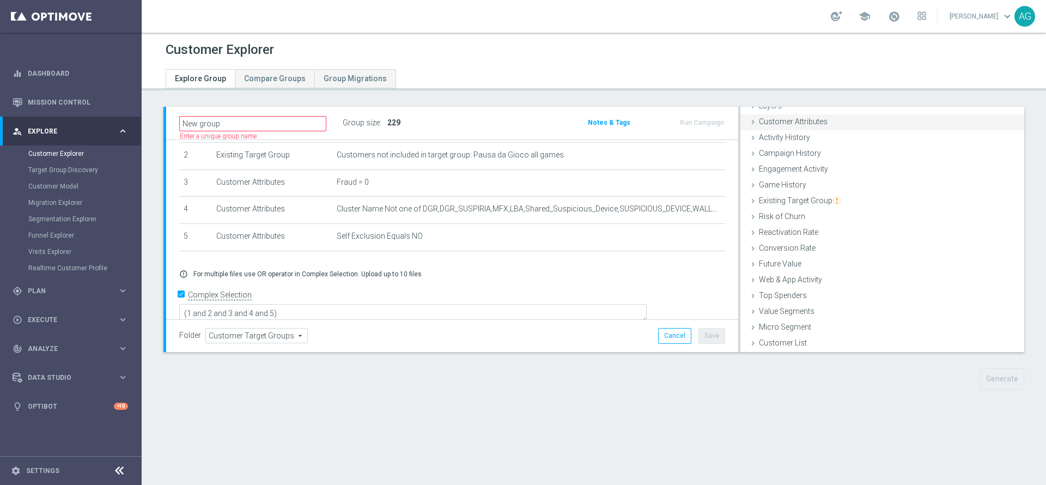
click at [792, 120] on span "Customer Attributes" at bounding box center [793, 121] width 69 height 9
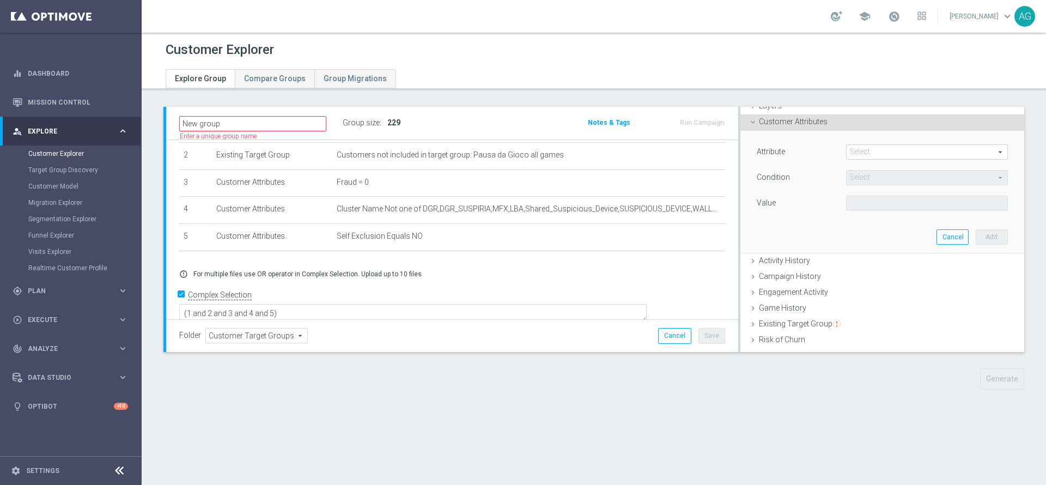
click at [847, 146] on span at bounding box center [927, 152] width 161 height 14
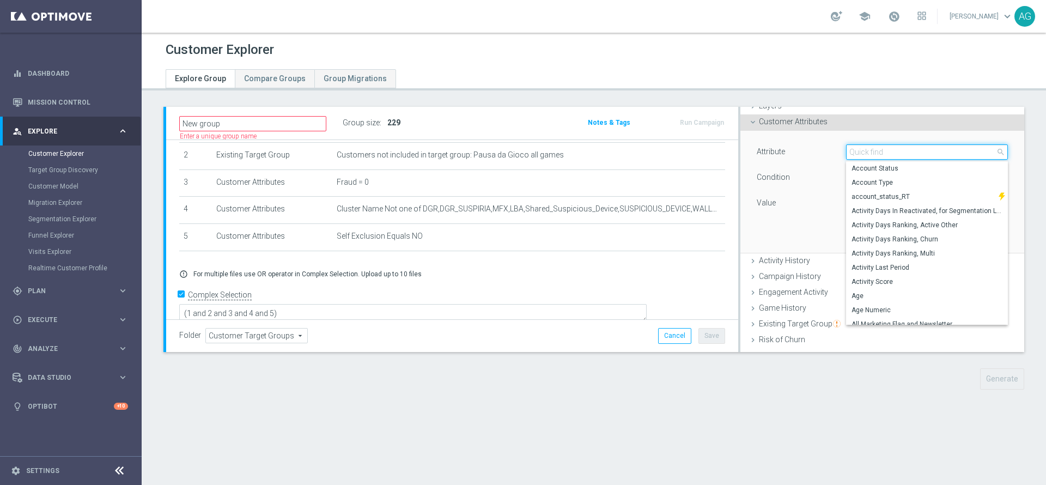
click at [849, 149] on input "search" at bounding box center [927, 151] width 162 height 15
type input "o"
click at [797, 144] on div "Attribute" at bounding box center [792, 152] width 89 height 17
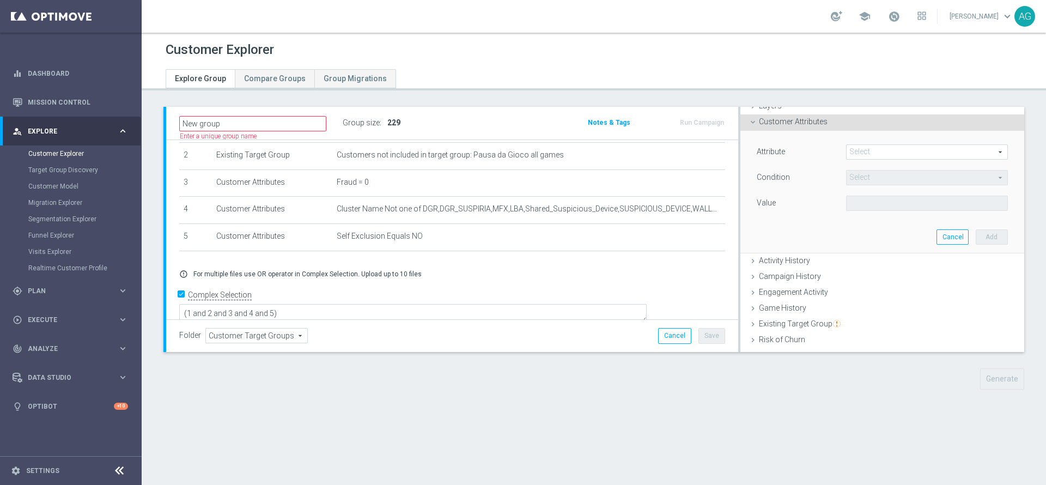
click at [848, 157] on span at bounding box center [927, 152] width 161 height 14
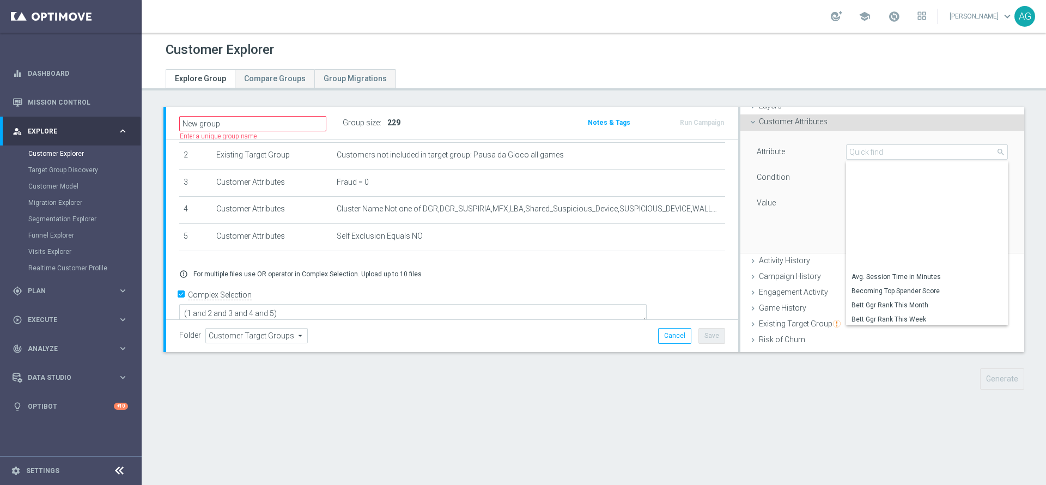
scroll to position [236, 0]
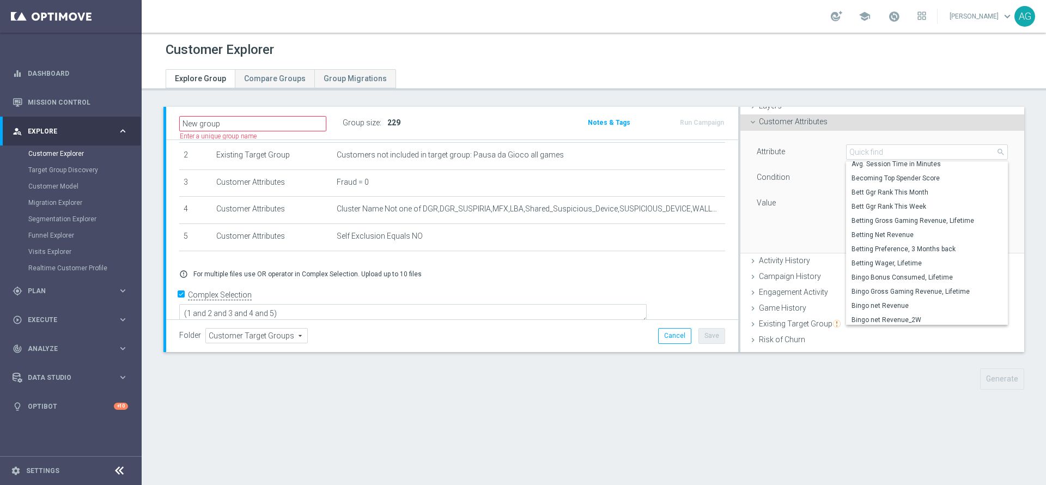
click at [809, 207] on div "Value" at bounding box center [792, 204] width 89 height 17
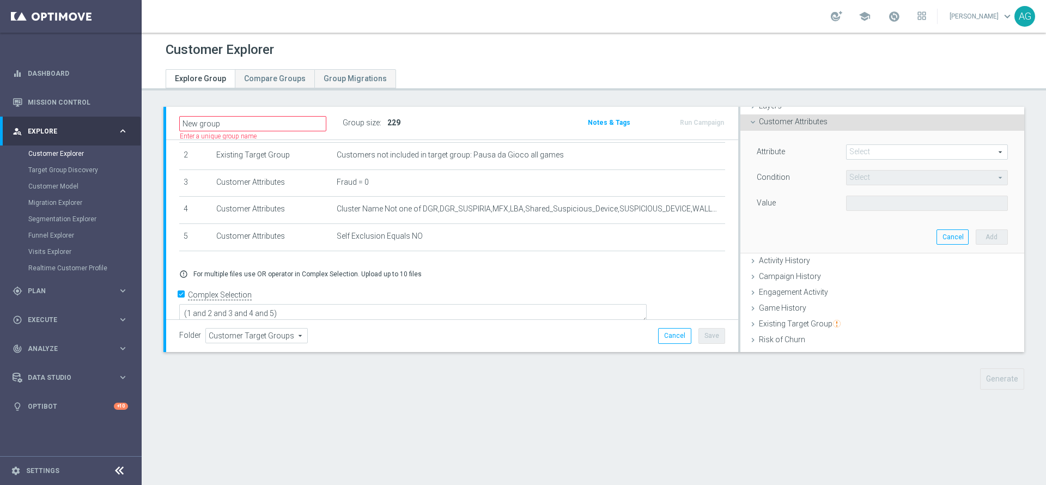
click at [772, 129] on div "Customer Attributes done selection saved" at bounding box center [882, 122] width 284 height 16
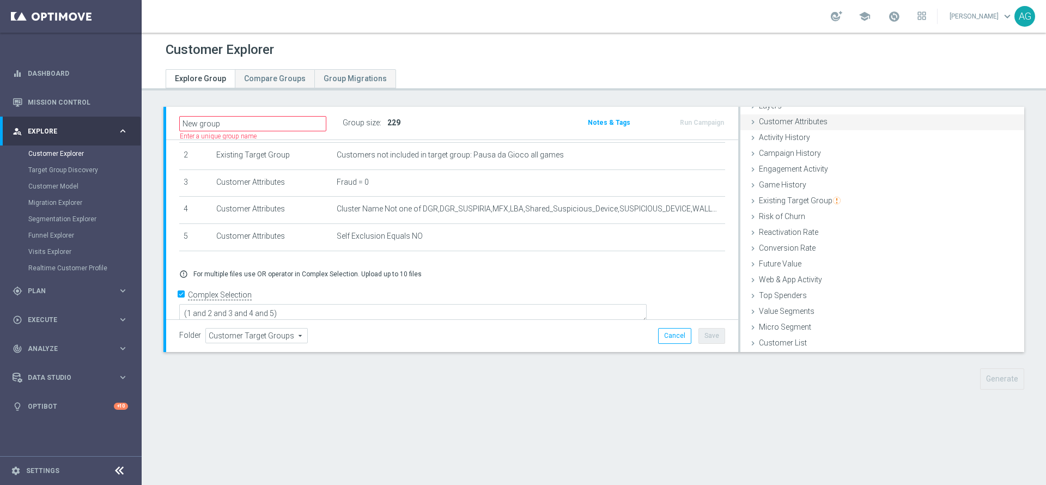
click at [803, 126] on span "Customer Attributes" at bounding box center [793, 121] width 69 height 9
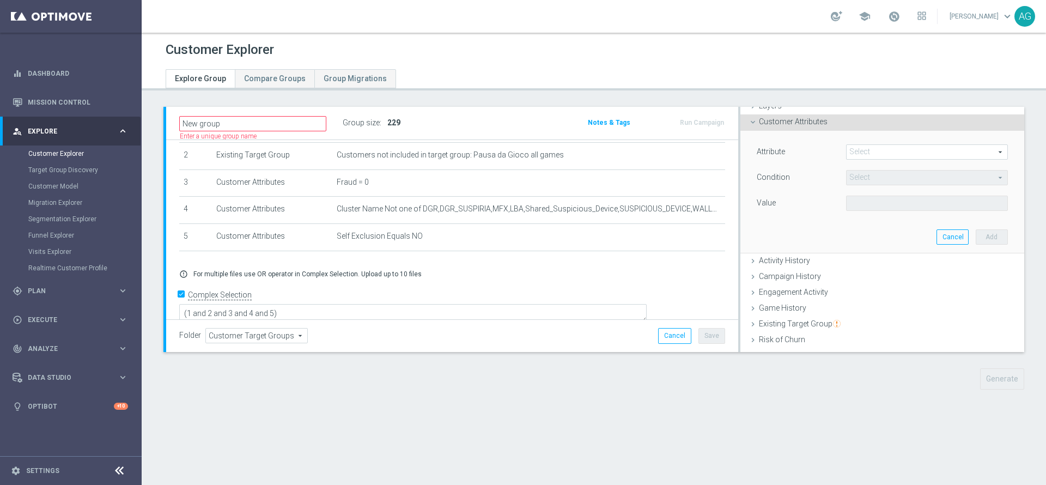
click at [847, 156] on span at bounding box center [927, 152] width 161 height 14
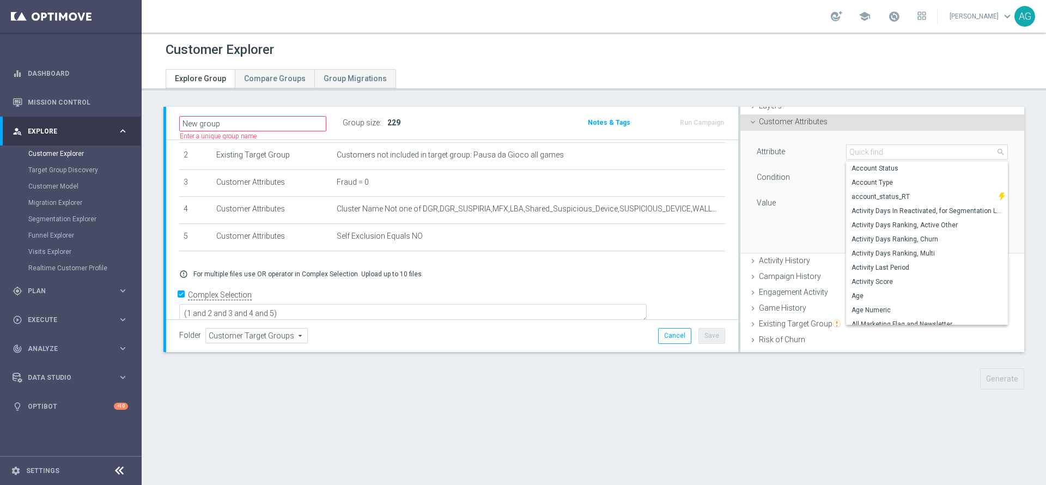
click at [811, 157] on div "Attribute" at bounding box center [792, 152] width 89 height 17
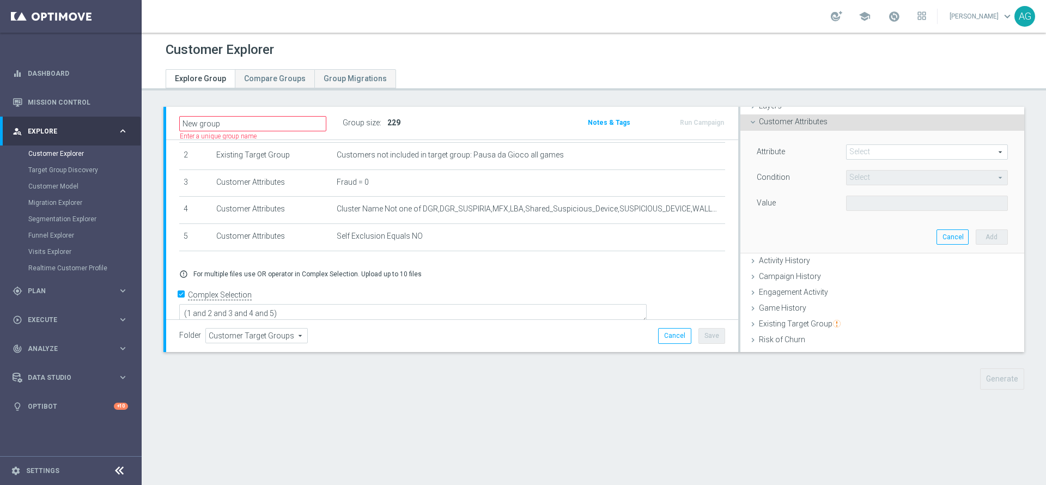
click at [781, 123] on span "Customer Attributes" at bounding box center [793, 121] width 69 height 9
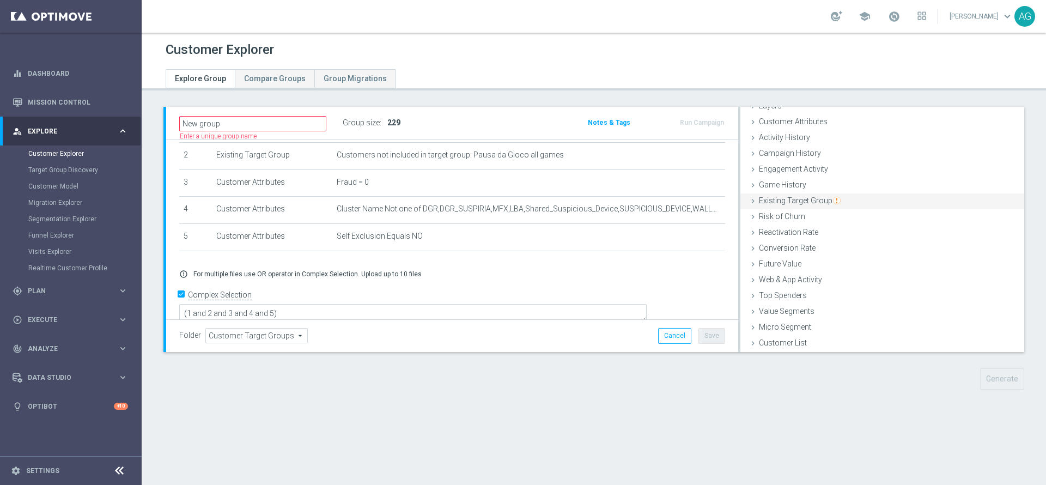
click at [790, 199] on span "Existing Target Group" at bounding box center [800, 200] width 82 height 9
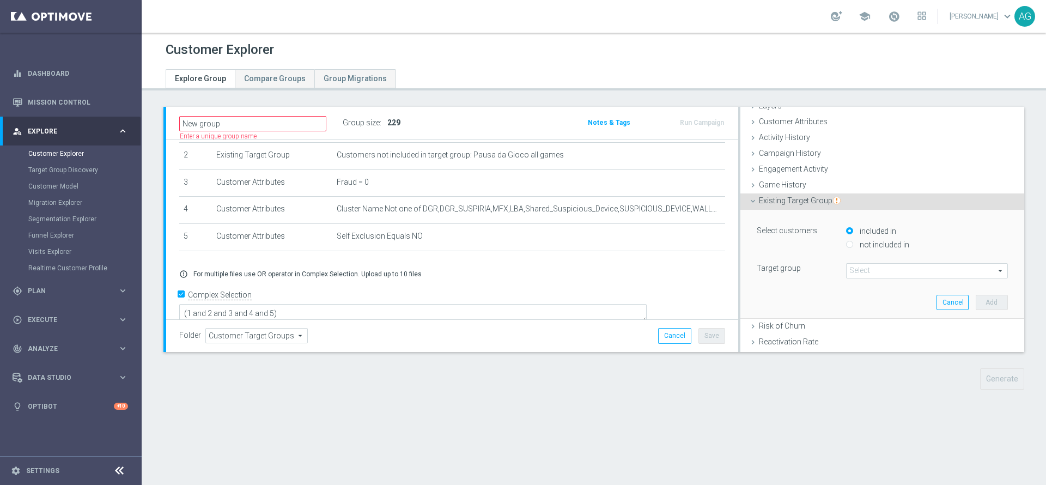
click at [846, 239] on div "not included in" at bounding box center [927, 246] width 162 height 14
click at [846, 245] on input "not included in" at bounding box center [849, 244] width 7 height 7
radio input "true"
click at [862, 272] on span at bounding box center [927, 271] width 161 height 14
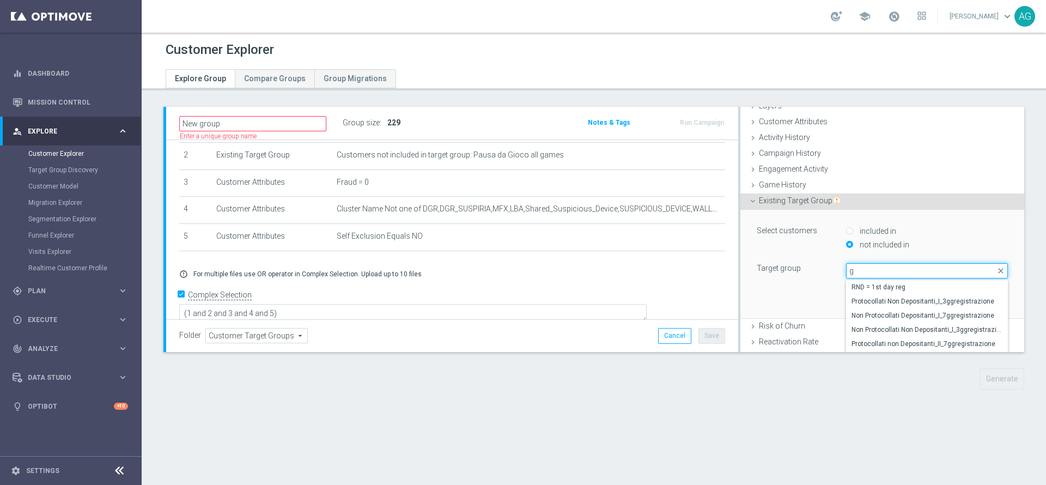
click at [862, 272] on input "g" at bounding box center [927, 270] width 162 height 15
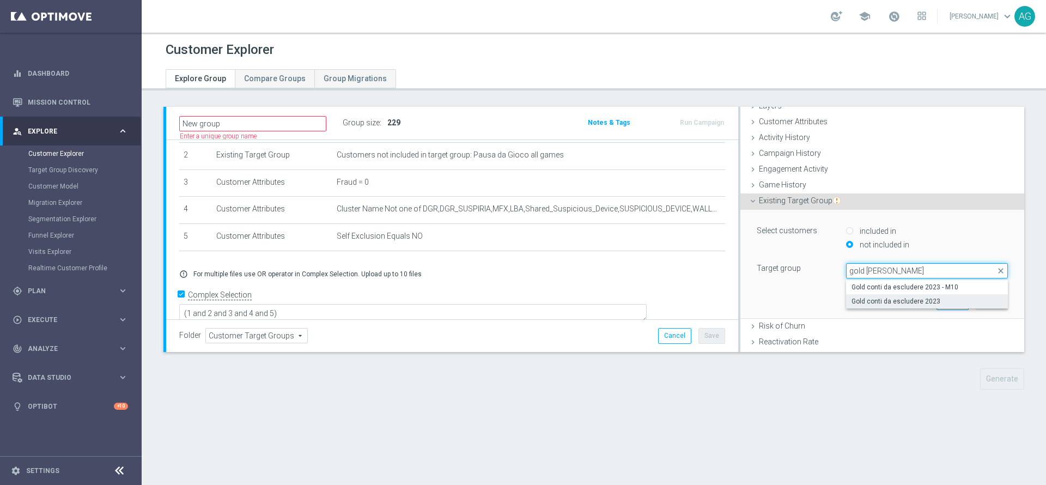
type input "gold conti"
click at [874, 304] on span "Gold conti da escludere 2023" at bounding box center [926, 301] width 151 height 9
type input "Gold conti da escludere 2023"
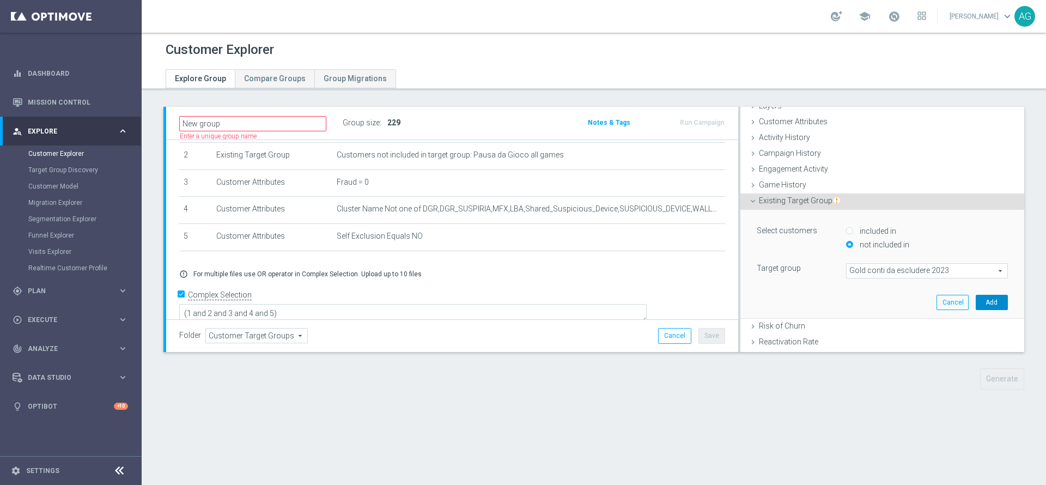
click at [976, 302] on button "Add" at bounding box center [992, 302] width 32 height 15
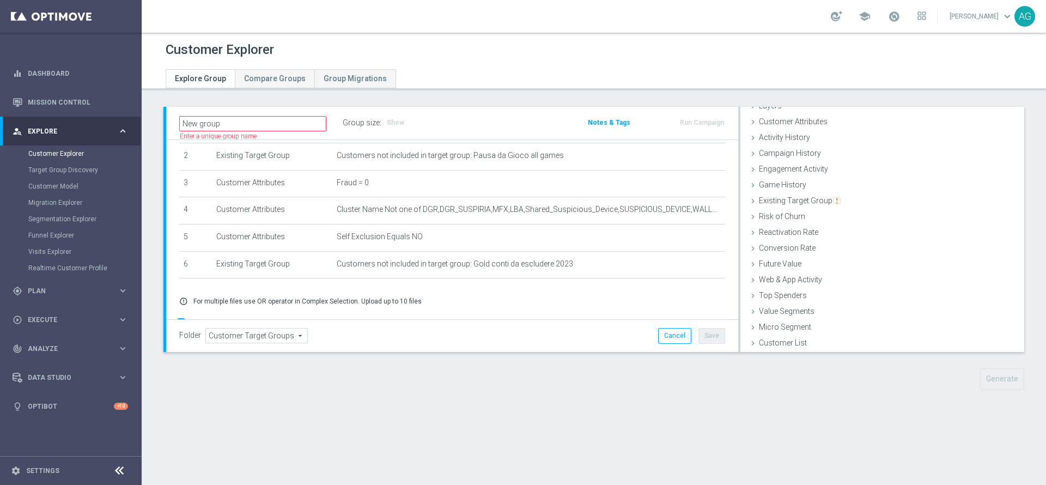
scroll to position [92, 0]
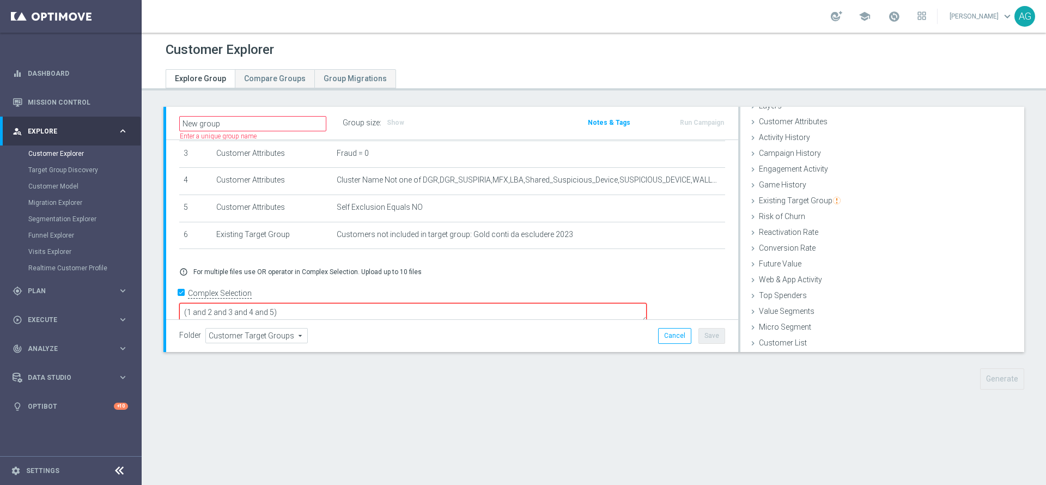
click at [415, 303] on textarea "(1 and 2 and 3 and 4 and 5)" at bounding box center [412, 312] width 467 height 19
click at [383, 120] on div "Group size : Show" at bounding box center [397, 122] width 109 height 15
click at [398, 123] on span "Show" at bounding box center [395, 123] width 17 height 8
click at [388, 304] on textarea "(1 and 2 and 3 and 4 and 5 and 6)" at bounding box center [412, 313] width 467 height 19
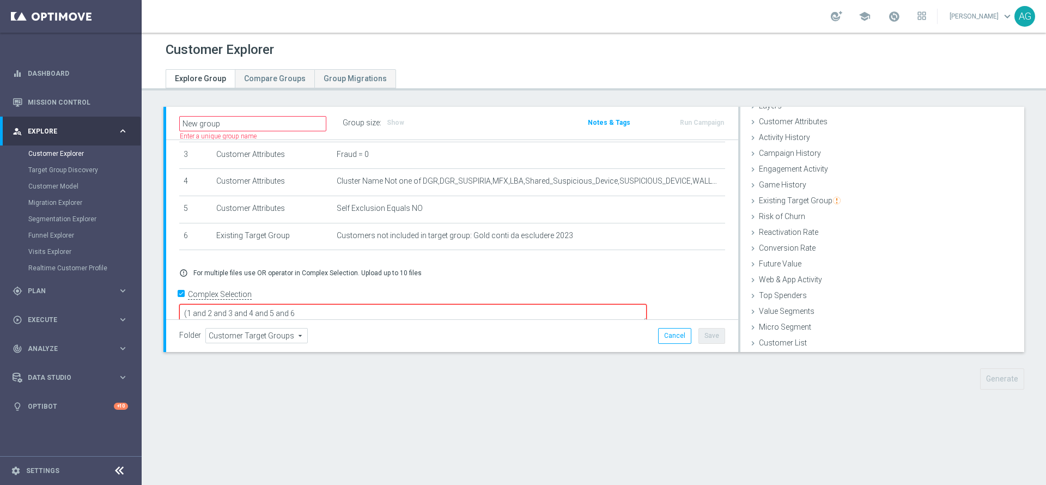
type textarea "(1 and 2 and 3 and 4 and 5 and 6)"
click at [387, 117] on h3 "Show" at bounding box center [396, 123] width 20 height 12
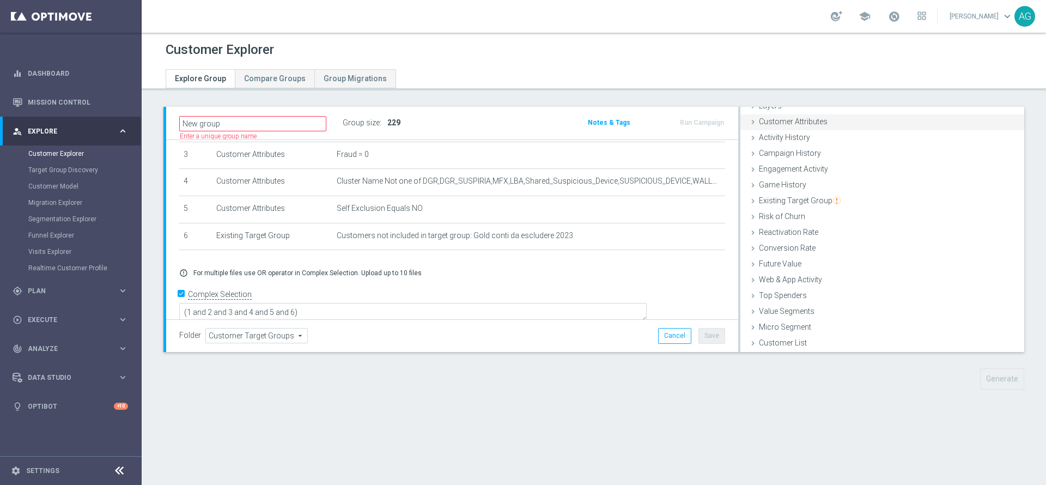
click at [805, 121] on span "Customer Attributes" at bounding box center [793, 121] width 69 height 9
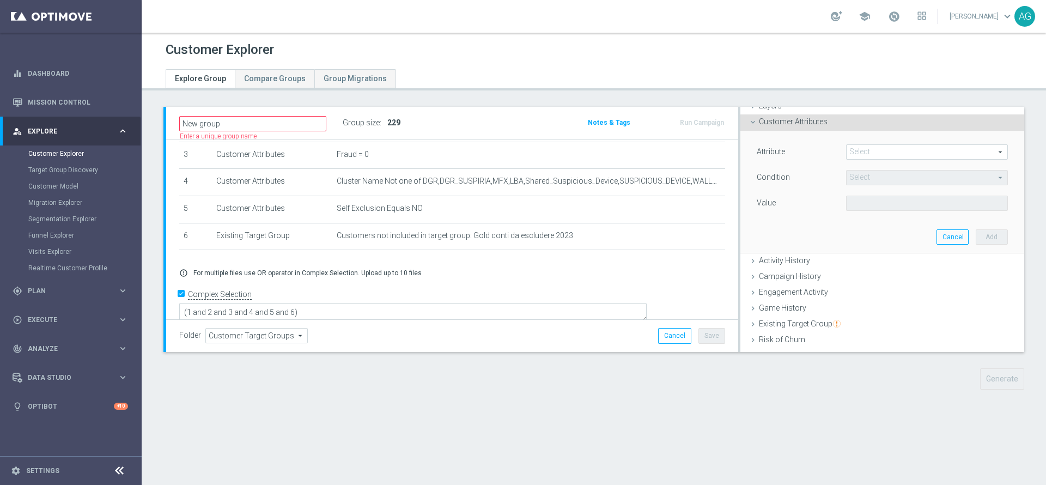
click at [847, 146] on span at bounding box center [927, 152] width 161 height 14
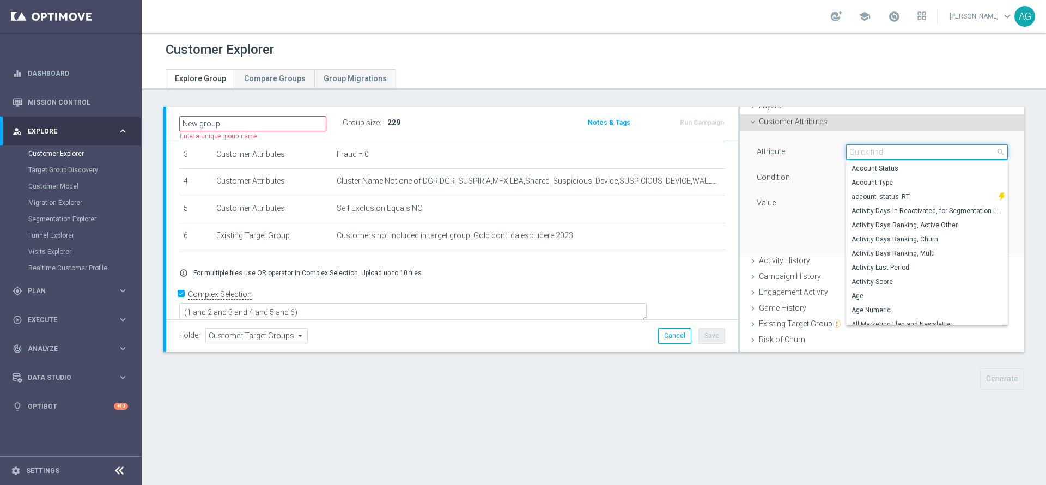
click at [846, 149] on input "search" at bounding box center [927, 151] width 162 height 15
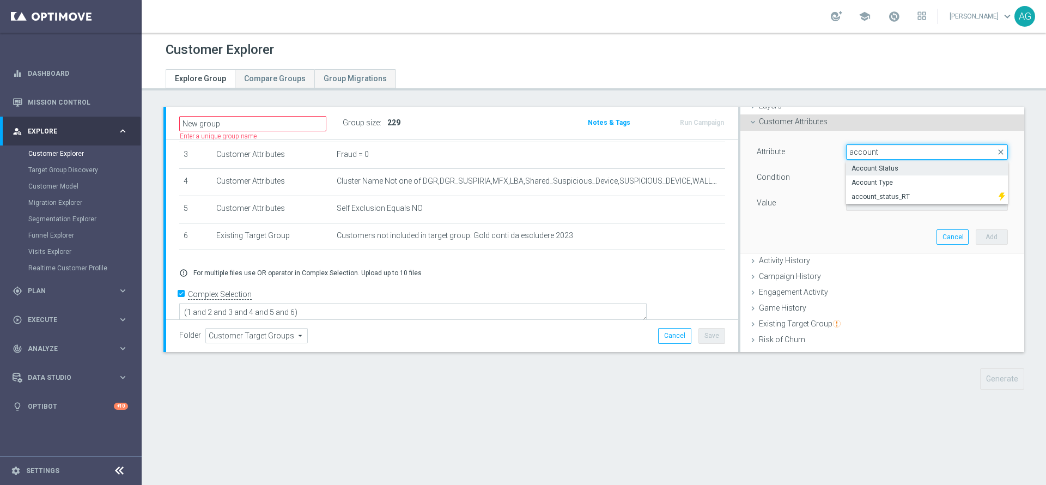
type input "account"
click at [851, 168] on span "Account Status" at bounding box center [926, 168] width 151 height 9
type input "Account Status"
type input "Equals"
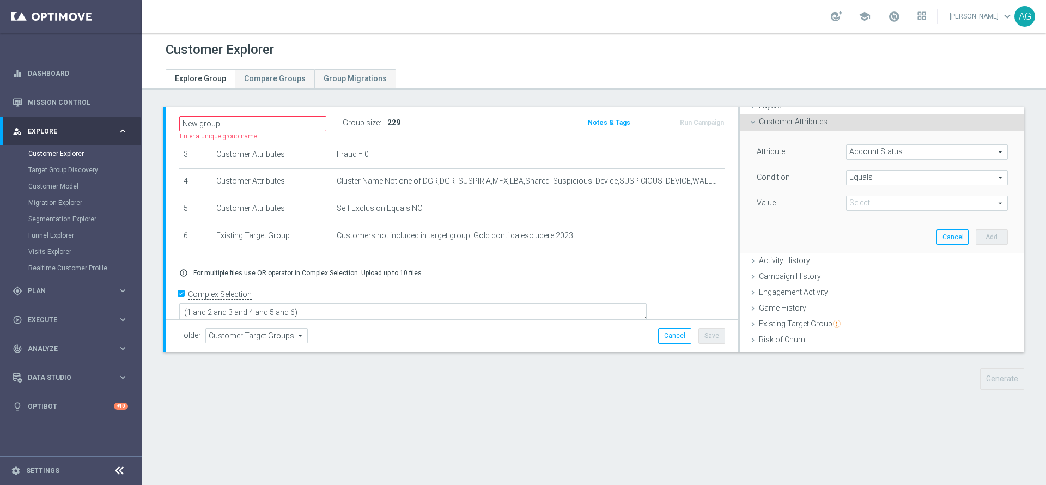
click at [851, 200] on span at bounding box center [927, 203] width 161 height 14
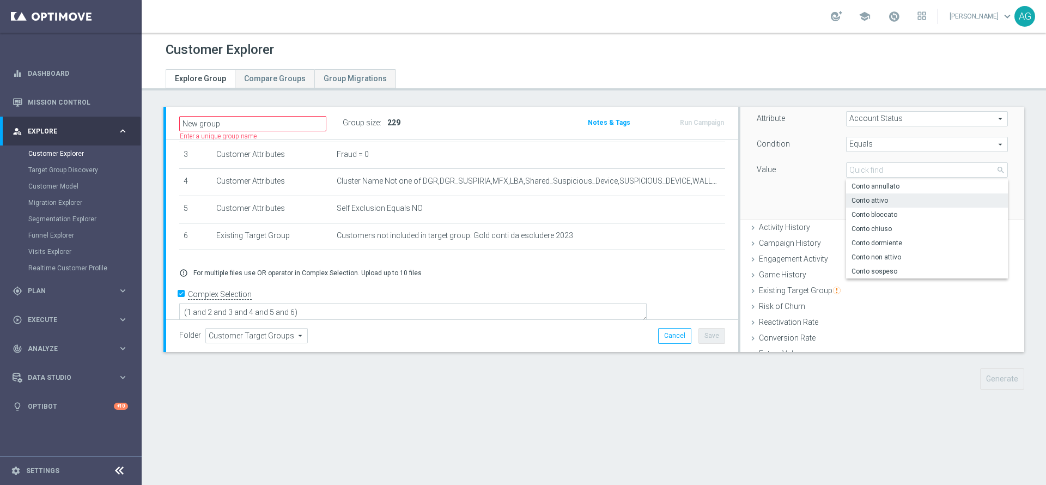
scroll to position [45, 0]
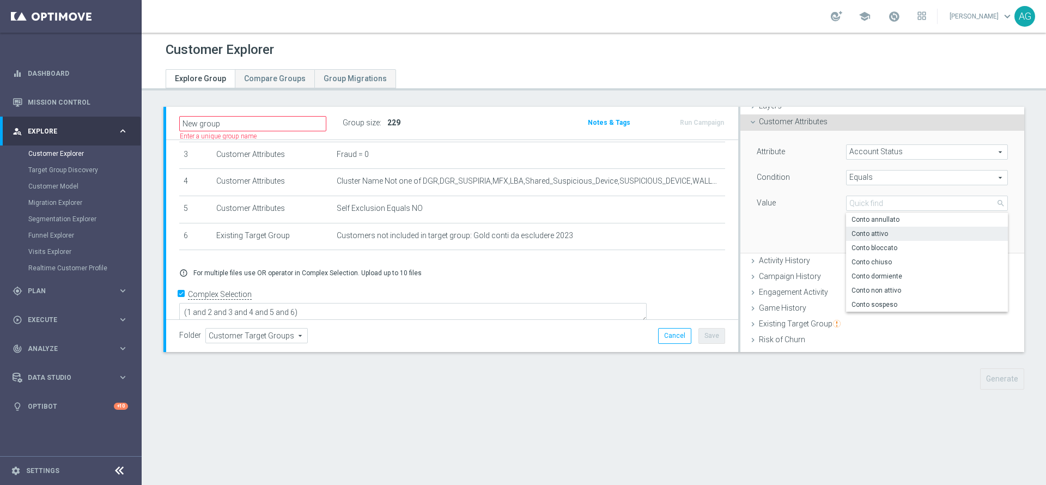
click at [876, 237] on span "Conto attivo" at bounding box center [926, 233] width 151 height 9
type input "Conto attivo"
click at [892, 176] on span "Equals" at bounding box center [927, 178] width 161 height 14
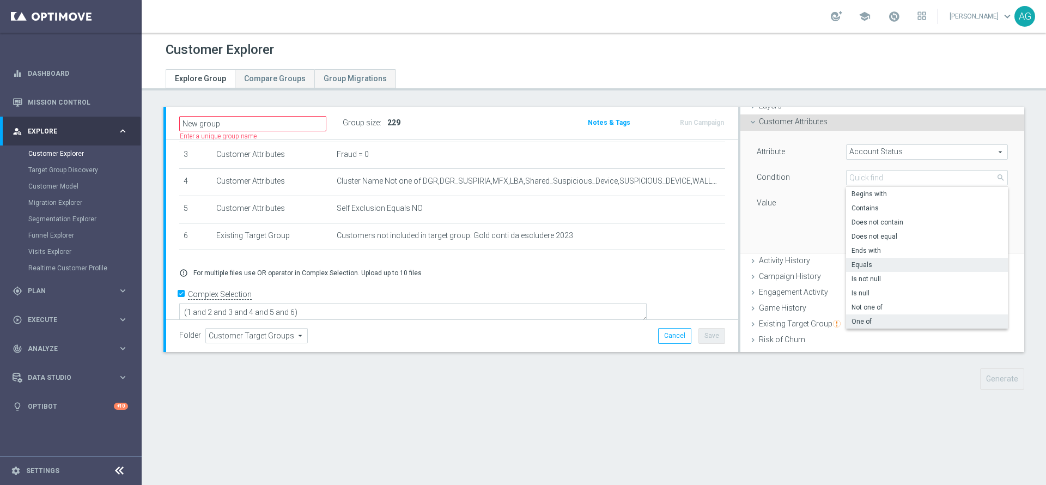
click at [867, 320] on span "One of" at bounding box center [926, 321] width 151 height 9
type input "One of"
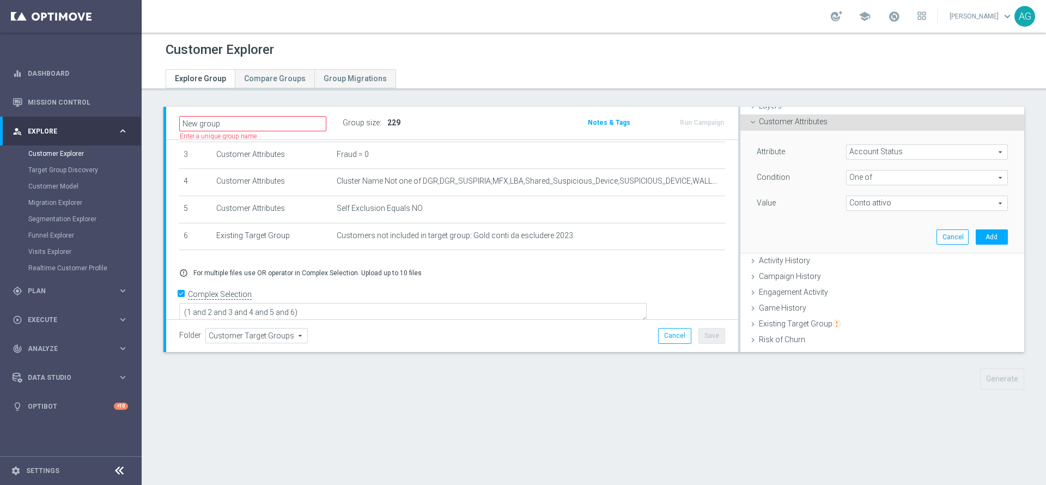
click at [861, 202] on span "Conto attivo" at bounding box center [927, 203] width 161 height 14
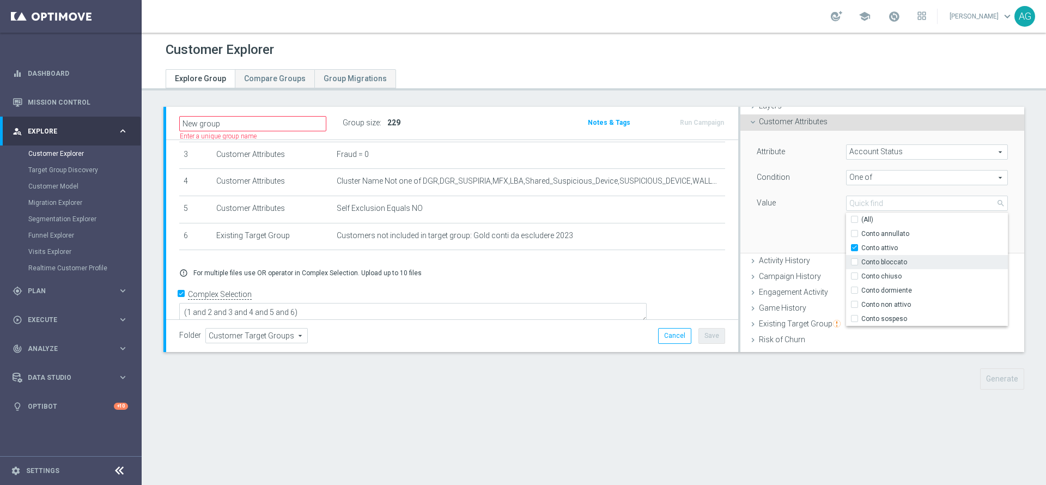
click at [861, 260] on span "Conto bloccato" at bounding box center [934, 262] width 147 height 9
click at [860, 260] on input "Conto bloccato" at bounding box center [857, 261] width 7 height 7
checkbox input "true"
type input "Selected 2 of 7"
click at [804, 235] on div "Attribute Account Status Account Status arrow_drop_down search Condition One of…" at bounding box center [881, 192] width 267 height 122
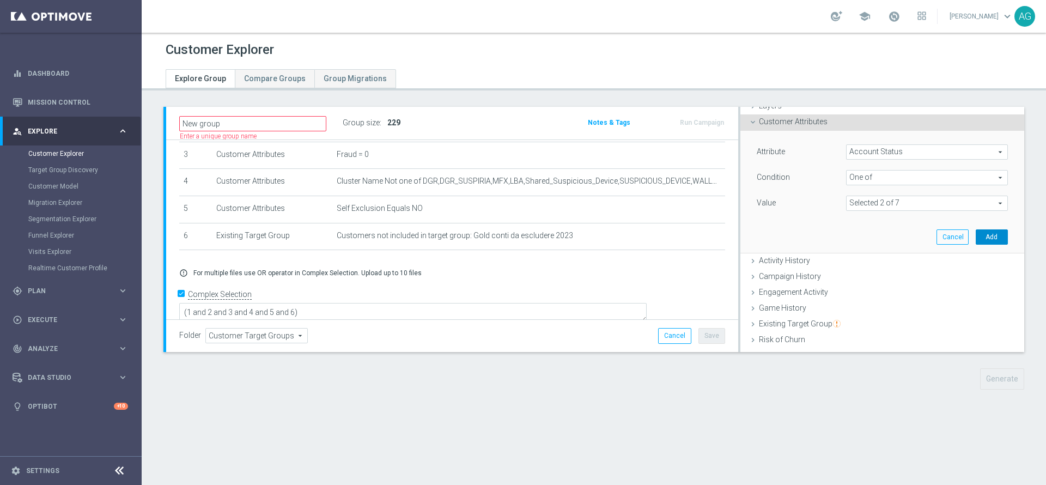
click at [976, 236] on button "Add" at bounding box center [992, 236] width 32 height 15
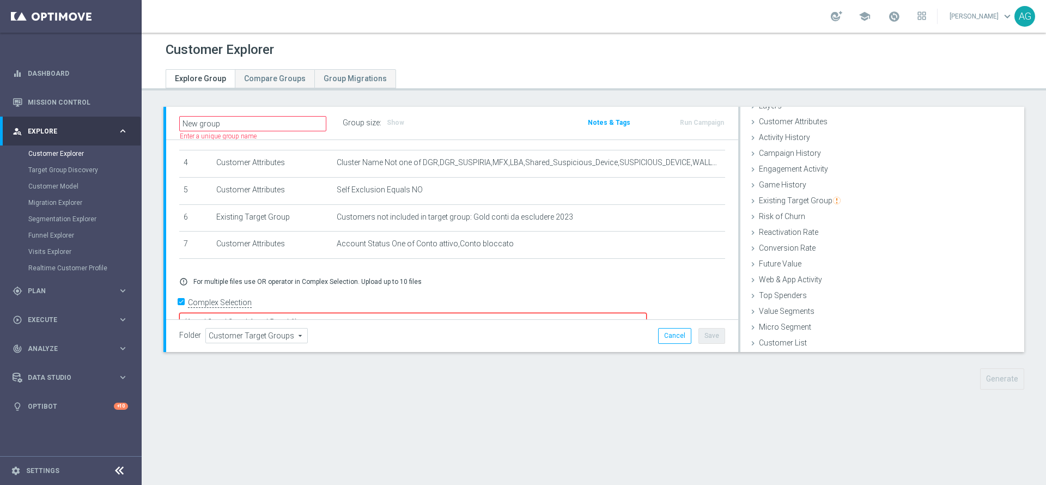
scroll to position [119, 0]
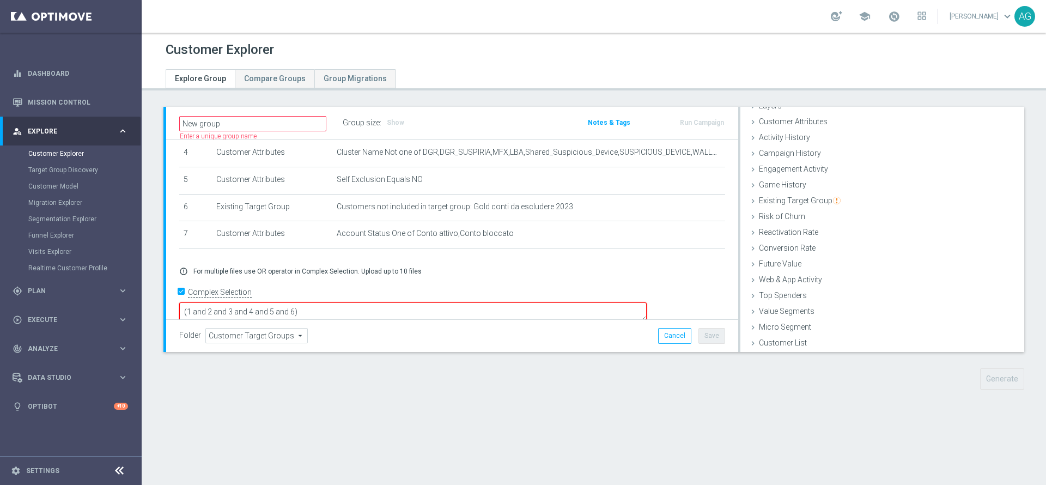
click at [436, 302] on textarea "(1 and 2 and 3 and 4 and 5 and 6)" at bounding box center [412, 311] width 467 height 19
type textarea "(1 and 2 and 3 and 4 and 5 and 6 and 7)"
click at [394, 123] on span "Show" at bounding box center [395, 123] width 17 height 8
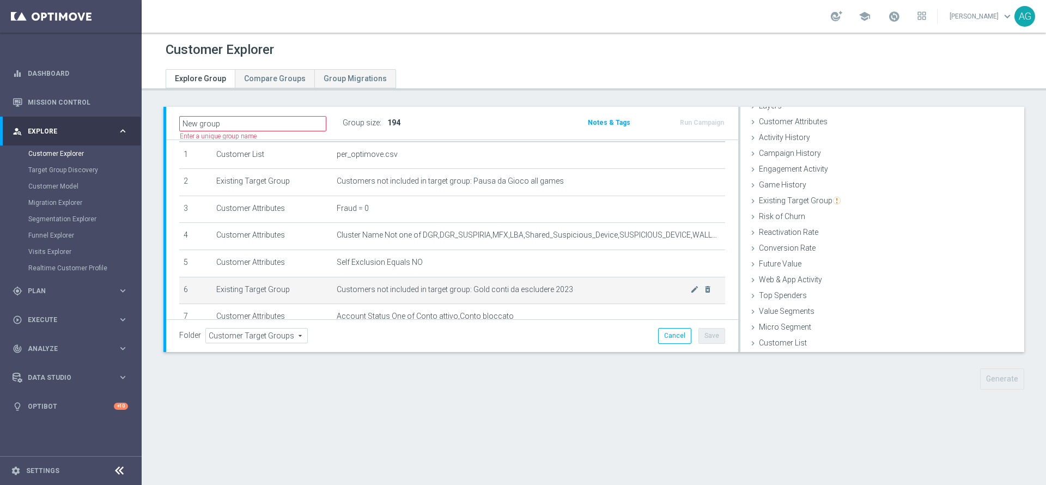
scroll to position [118, 0]
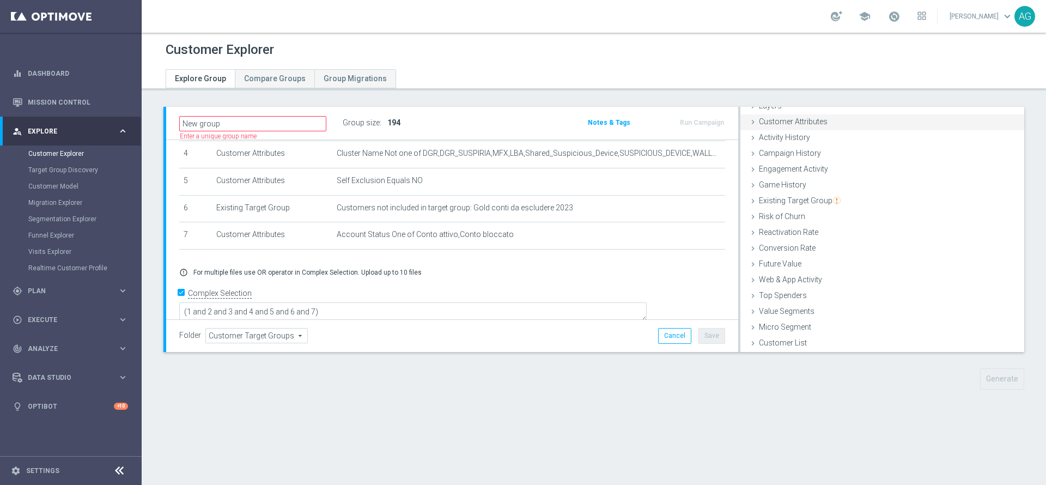
click at [792, 129] on div "Customer Attributes done selection saved" at bounding box center [882, 122] width 284 height 16
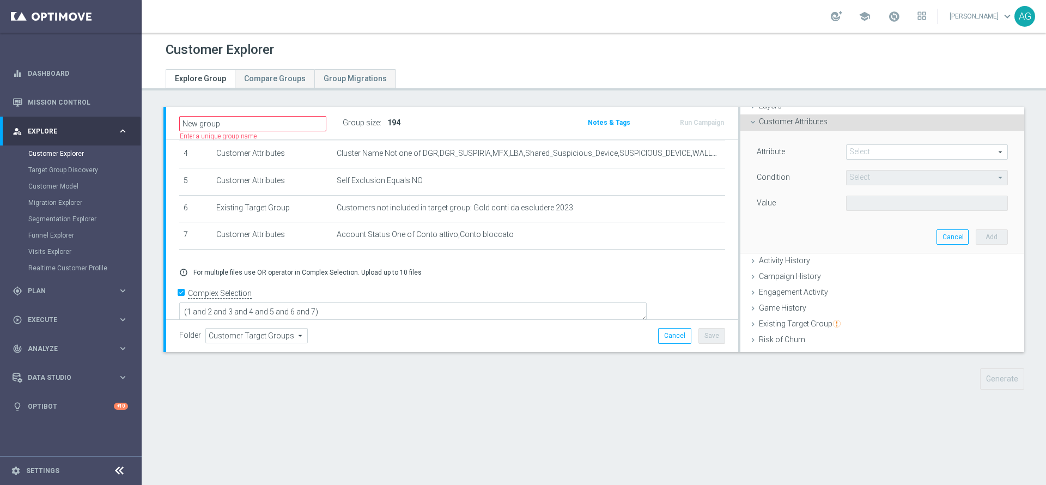
click at [847, 154] on span at bounding box center [927, 152] width 161 height 14
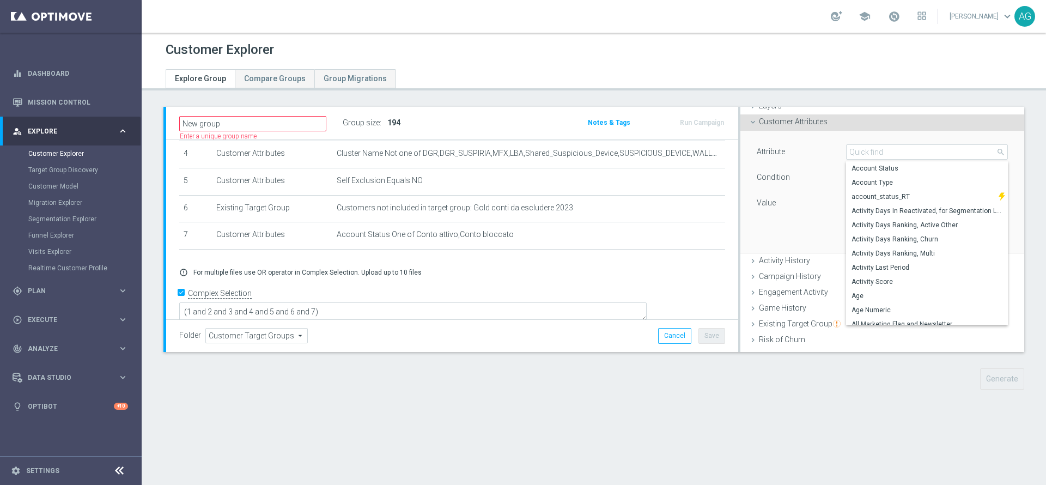
click at [766, 131] on div "Attribute Select arrow_drop_down search Account Status Account Type account_sta…" at bounding box center [881, 192] width 267 height 122
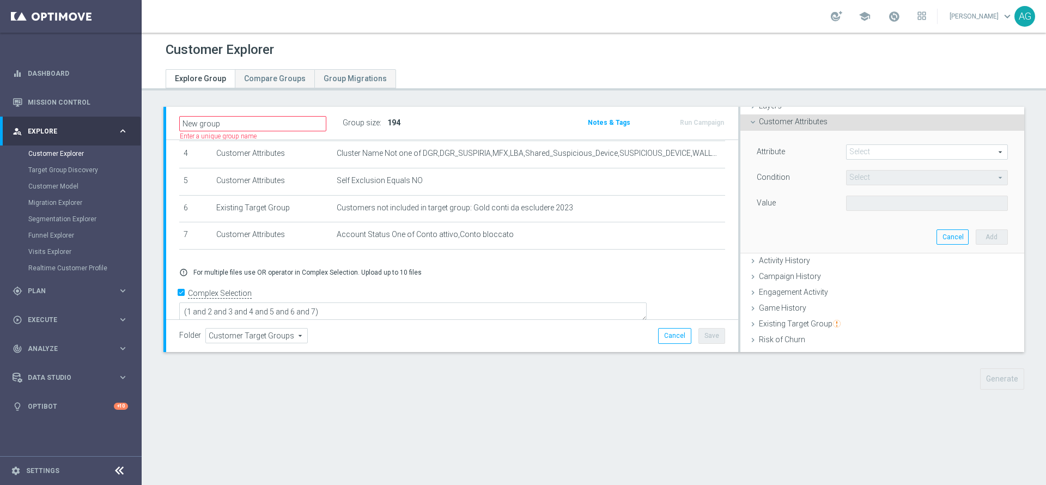
click at [768, 127] on div "Customer Attributes done selection saved" at bounding box center [882, 122] width 284 height 16
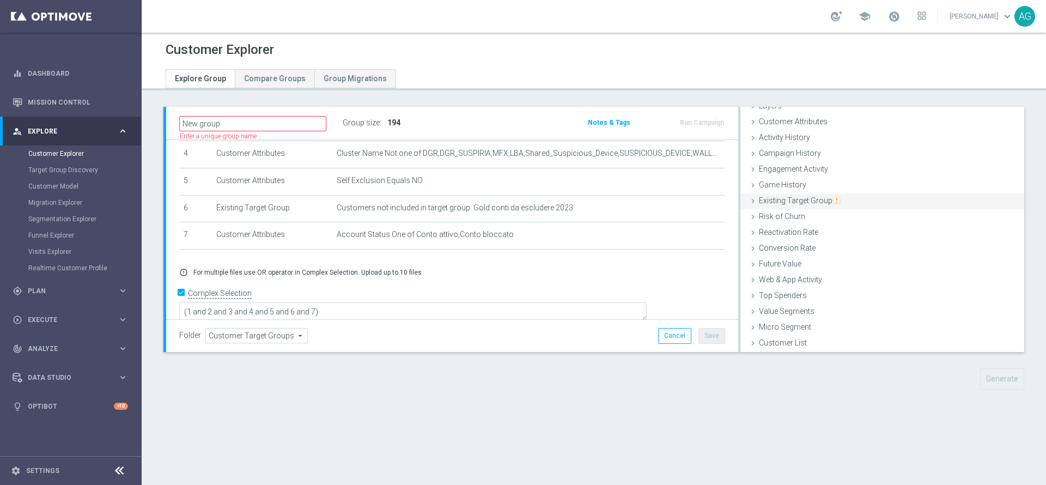
click at [798, 198] on span "Existing Target Group" at bounding box center [800, 200] width 82 height 9
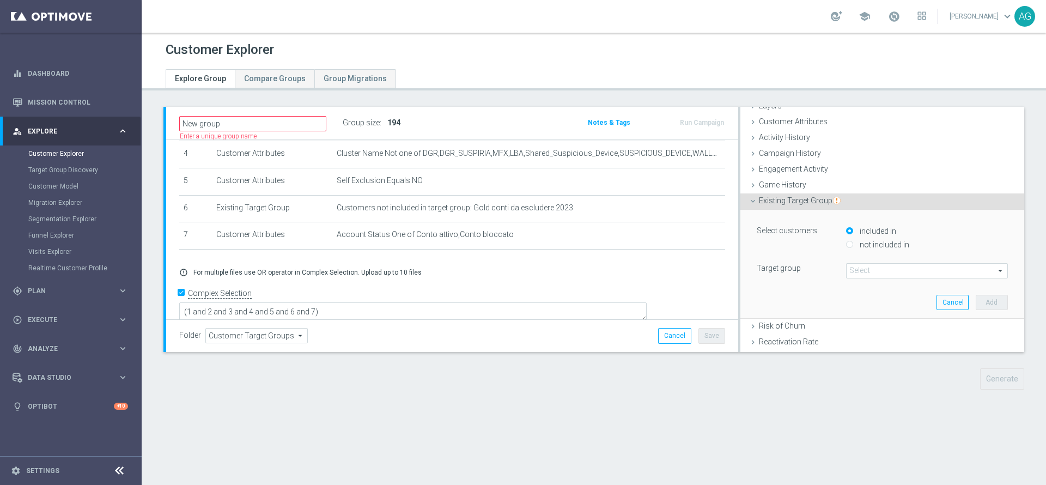
click at [846, 241] on input "not included in" at bounding box center [849, 244] width 7 height 7
radio input "true"
click at [849, 274] on span at bounding box center [927, 271] width 161 height 14
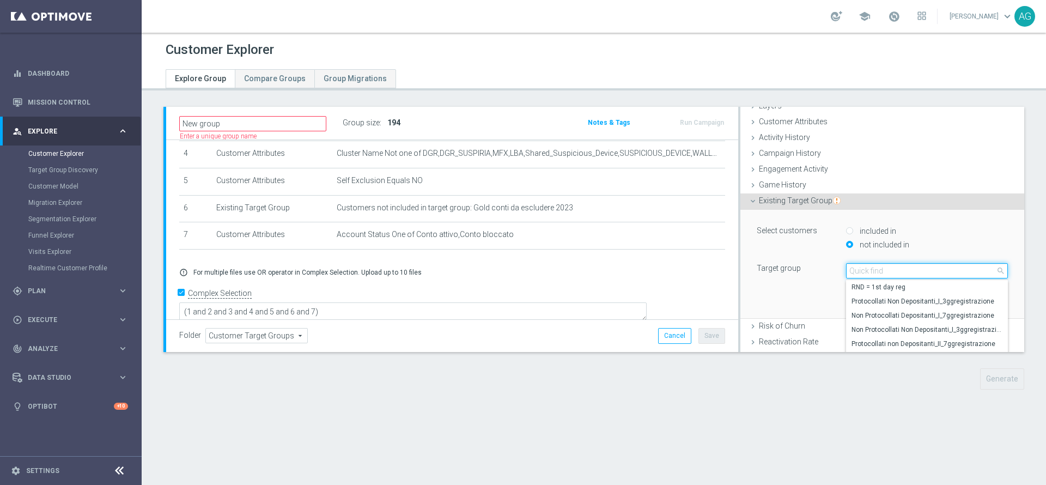
click at [849, 272] on input "search" at bounding box center [927, 270] width 162 height 15
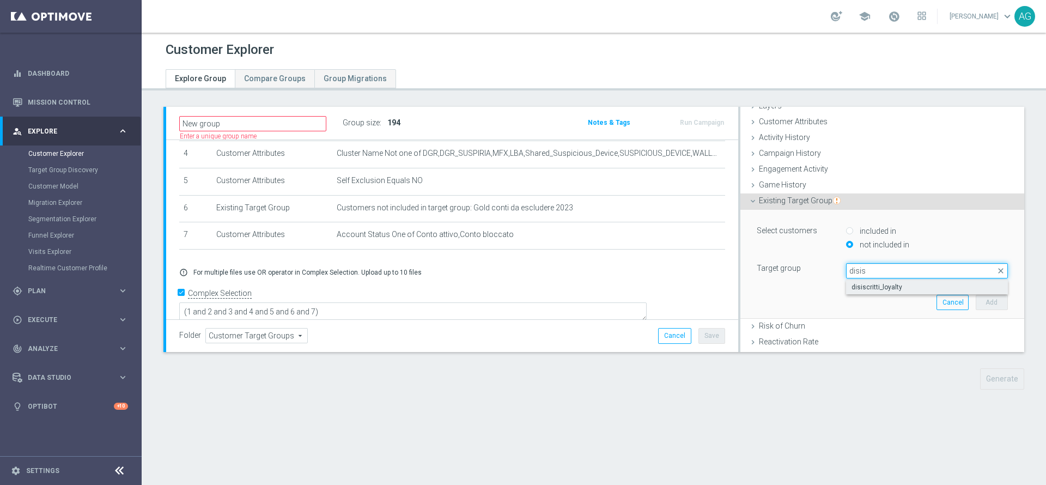
type input "disis"
click at [860, 287] on span "disiscritti_loyalty" at bounding box center [926, 287] width 151 height 9
type input "disiscritti_loyalty"
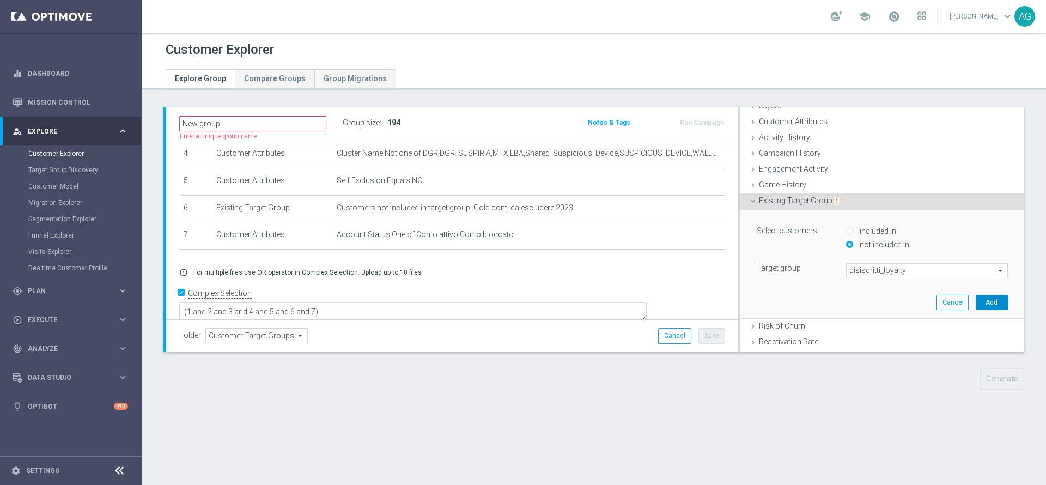
click at [976, 297] on button "Add" at bounding box center [992, 302] width 32 height 15
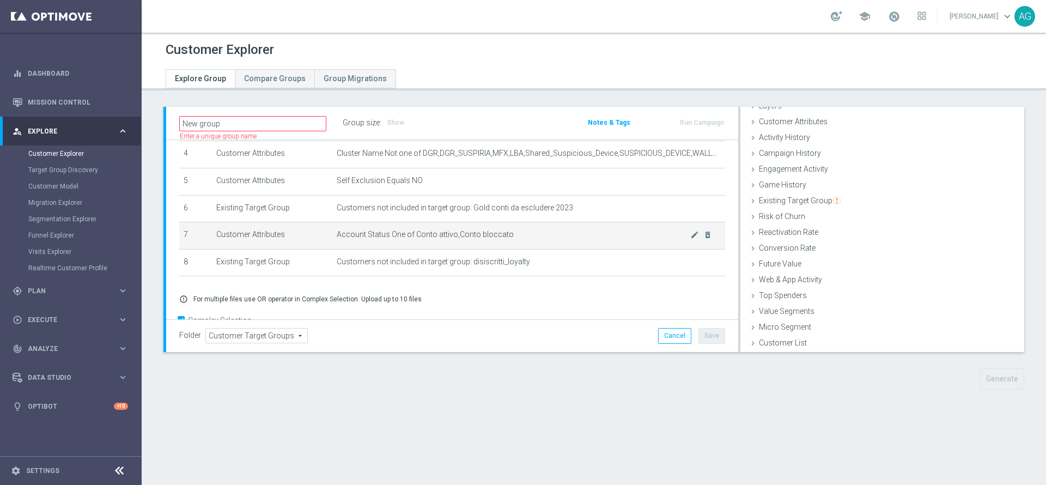
scroll to position [147, 0]
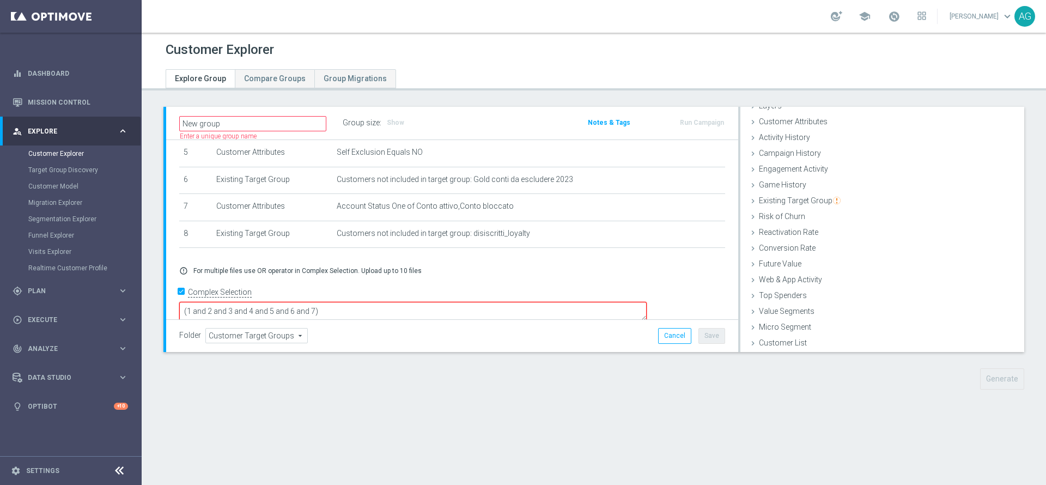
click at [413, 302] on textarea "(1 and 2 and 3 and 4 and 5 and 6 and 7)" at bounding box center [412, 311] width 467 height 19
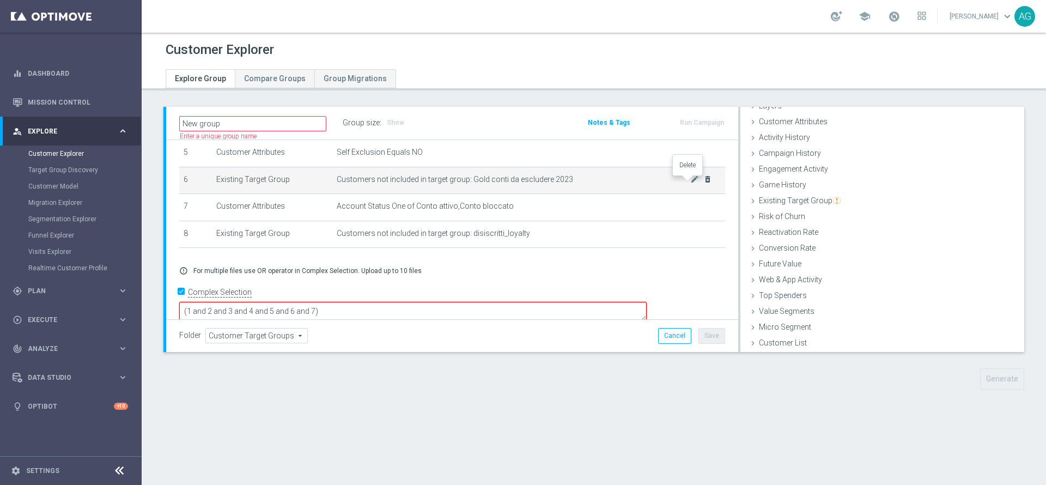
click at [703, 182] on icon "delete_forever" at bounding box center [707, 179] width 9 height 9
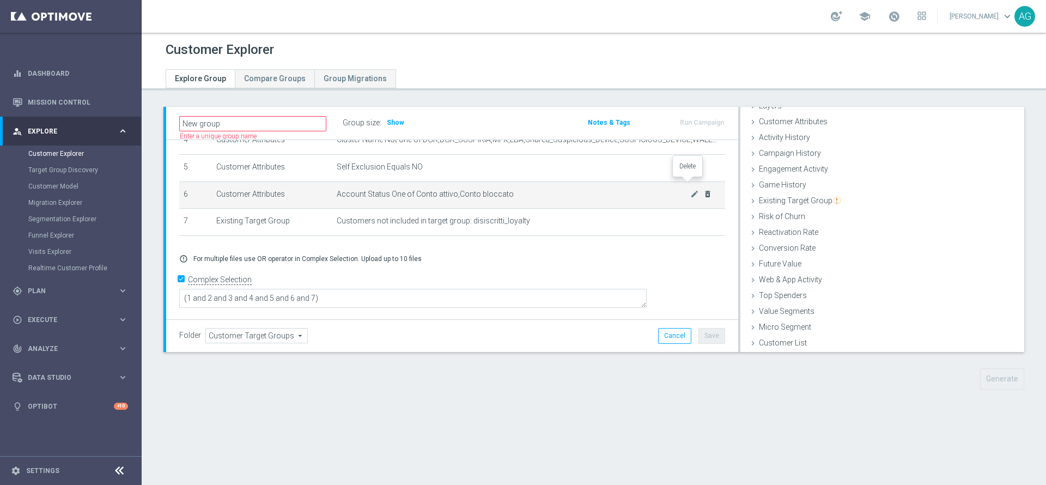
scroll to position [118, 0]
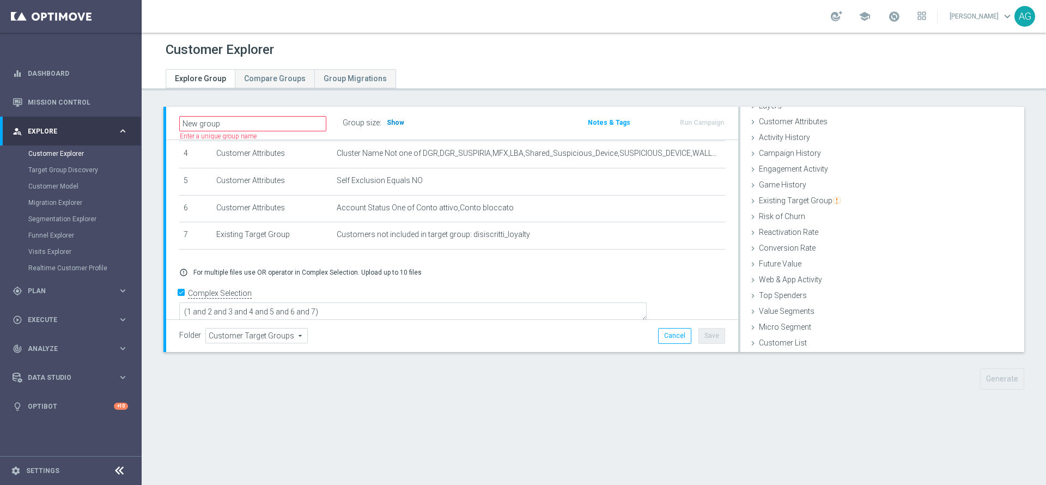
click at [386, 117] on h3 "Show" at bounding box center [396, 123] width 20 height 12
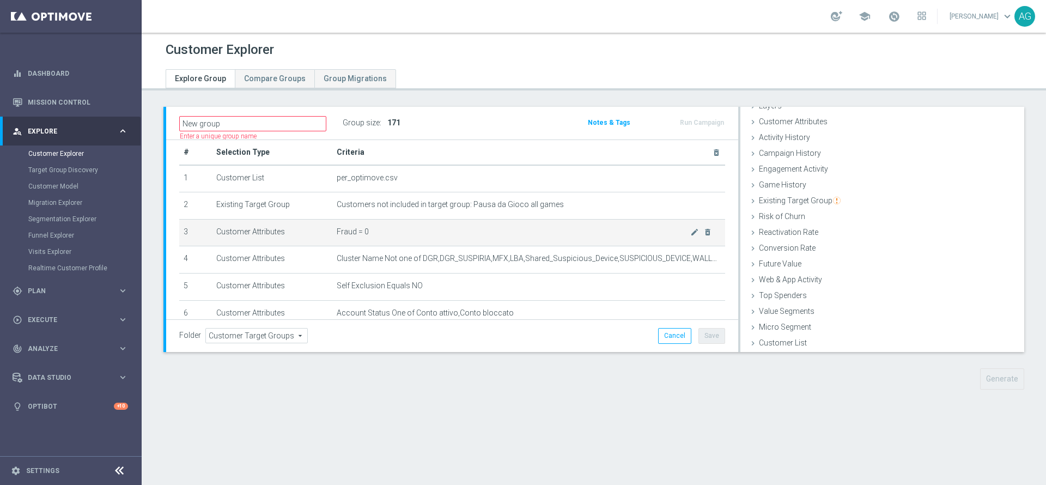
scroll to position [0, 0]
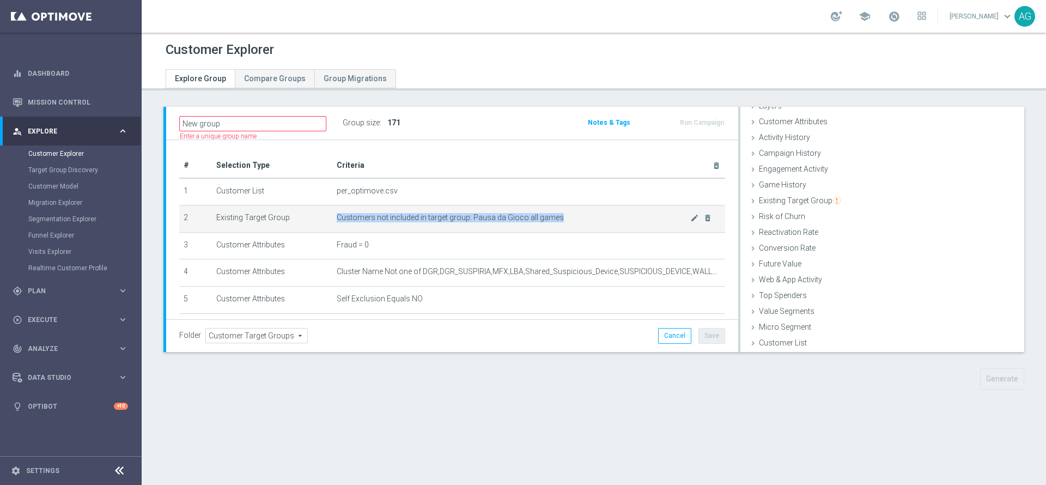
drag, startPoint x: 336, startPoint y: 211, endPoint x: 516, endPoint y: 223, distance: 180.7
click at [516, 223] on td "Customers not included in target group: Pausa da Gioco all games mode_edit dele…" at bounding box center [528, 218] width 393 height 27
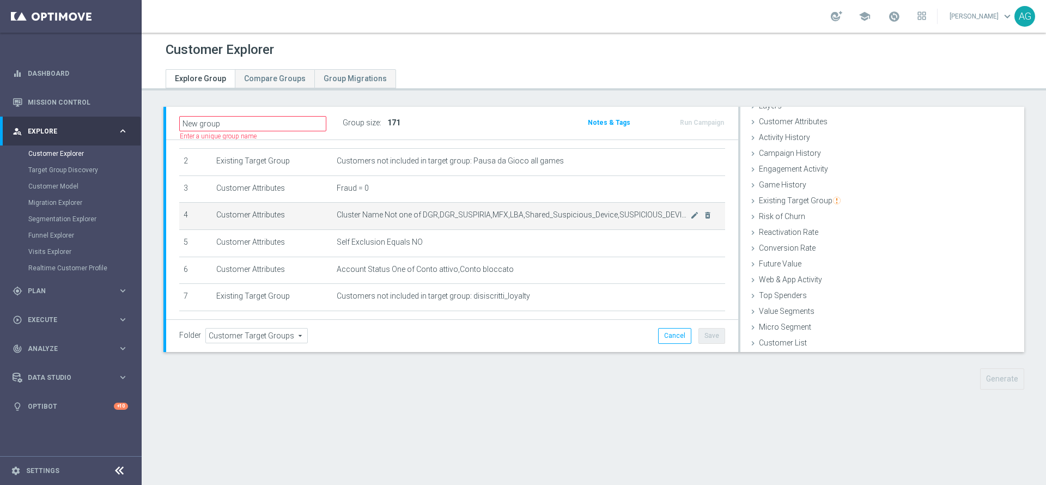
scroll to position [82, 0]
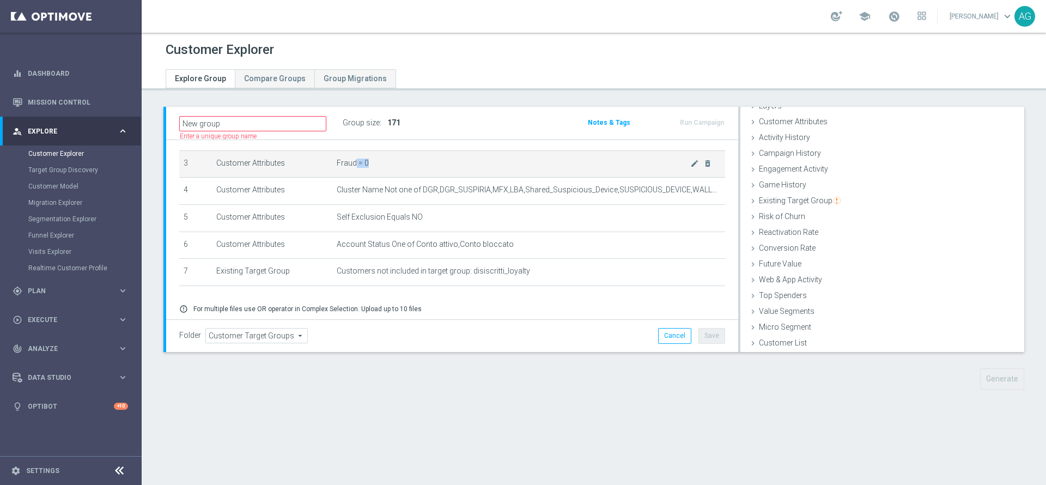
drag, startPoint x: 349, startPoint y: 166, endPoint x: 370, endPoint y: 168, distance: 21.3
click at [370, 168] on span "Fraud = 0" at bounding box center [514, 163] width 354 height 9
click at [344, 169] on td "Fraud = 0 mode_edit delete_forever" at bounding box center [528, 163] width 393 height 27
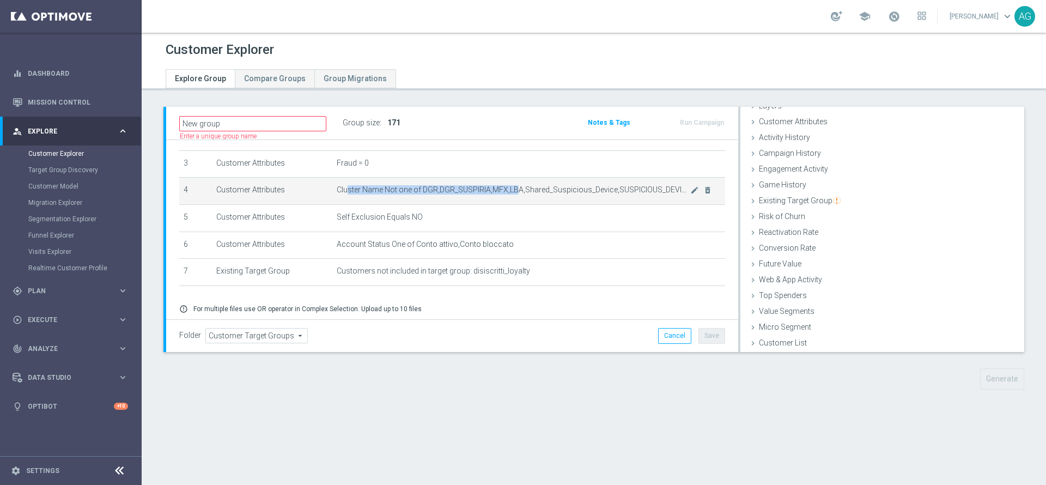
drag, startPoint x: 340, startPoint y: 190, endPoint x: 511, endPoint y: 189, distance: 171.1
click at [511, 189] on span "Cluster Name Not one of DGR,DGR_SUSPIRIA,MFX,LBA,Shared_Suspicious_Device,SUSPI…" at bounding box center [514, 189] width 354 height 9
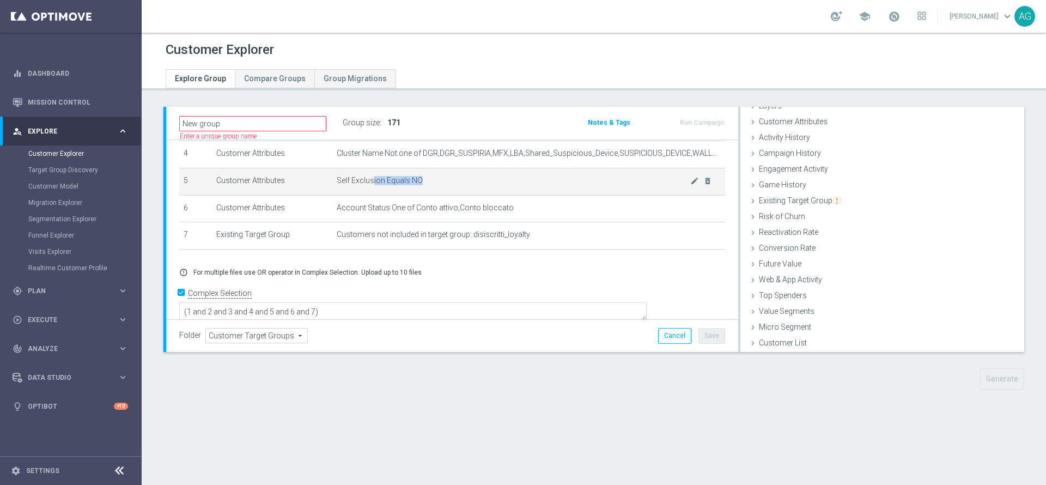
drag, startPoint x: 366, startPoint y: 183, endPoint x: 417, endPoint y: 184, distance: 51.2
click at [416, 183] on span "Self Exclusion Equals NO" at bounding box center [514, 180] width 354 height 9
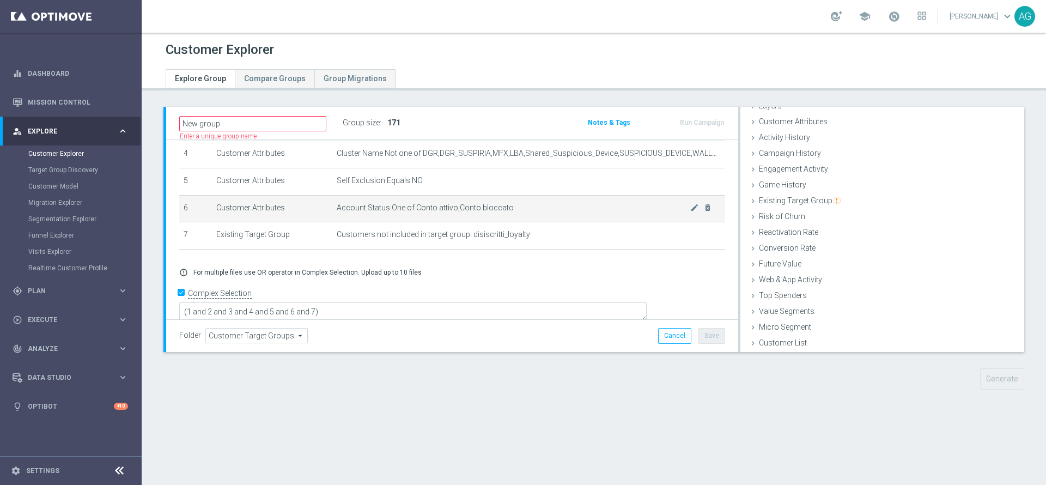
click at [411, 201] on td "Account Status One of Conto attivo,Conto bloccato mode_edit delete_forever" at bounding box center [528, 208] width 393 height 27
drag, startPoint x: 370, startPoint y: 218, endPoint x: 463, endPoint y: 224, distance: 92.8
click at [465, 221] on td "Account Status One of Conto attivo,Conto bloccato mode_edit delete_forever" at bounding box center [528, 208] width 393 height 27
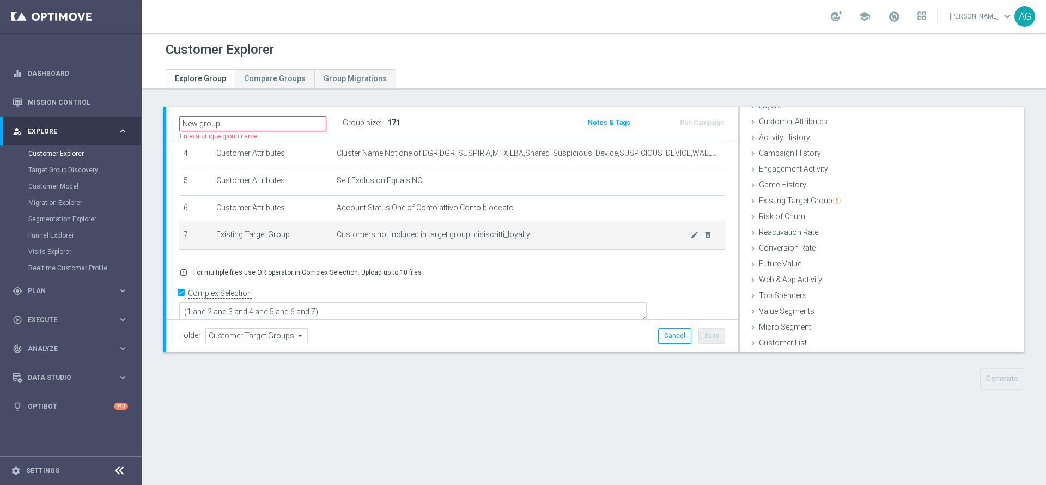
click at [424, 239] on span "Customers not included in target group: disiscritti_loyalty" at bounding box center [514, 234] width 354 height 9
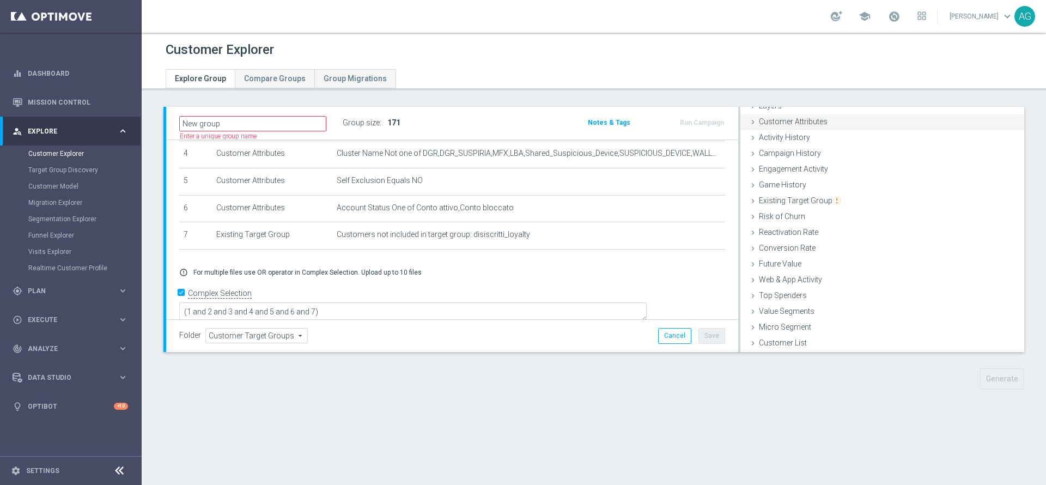
click at [788, 123] on span "Customer Attributes" at bounding box center [793, 121] width 69 height 9
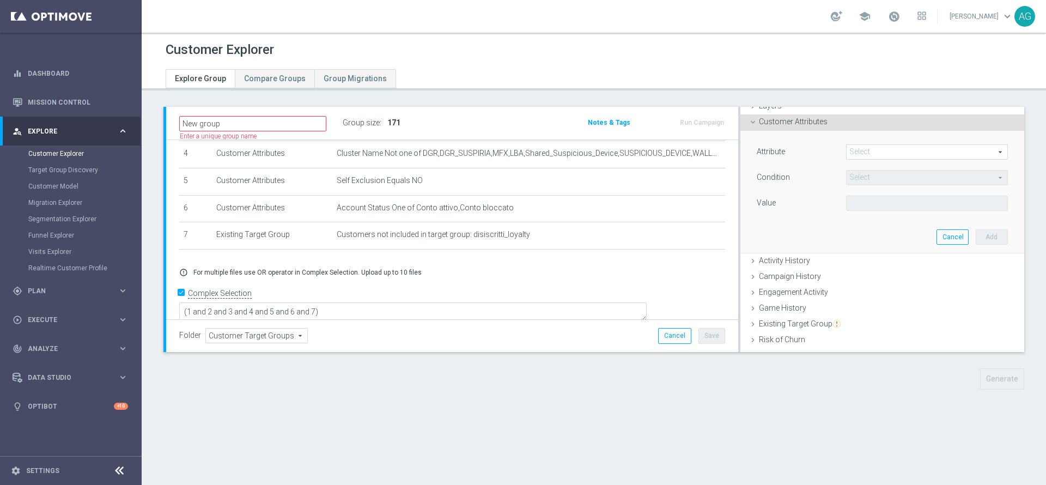
click at [880, 151] on span at bounding box center [927, 152] width 161 height 14
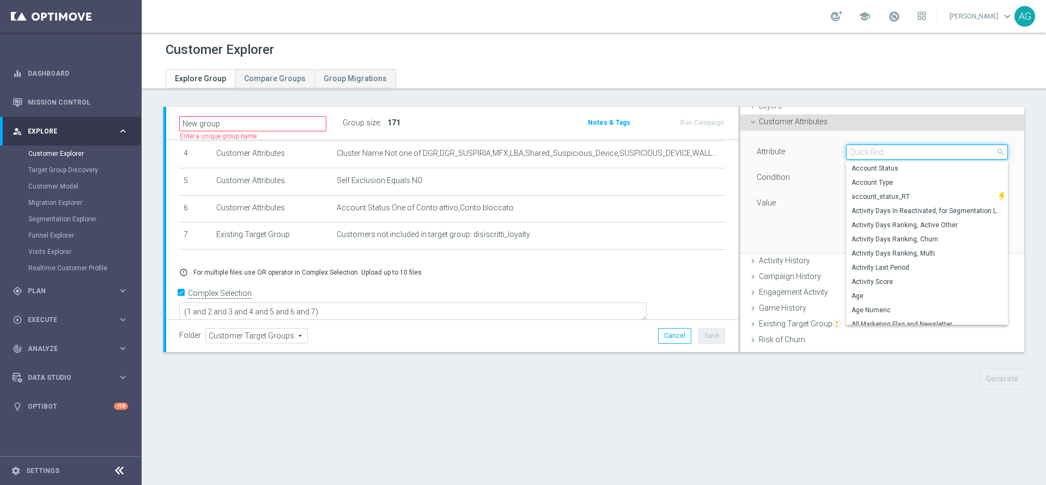
click at [880, 151] on input "search" at bounding box center [927, 151] width 162 height 15
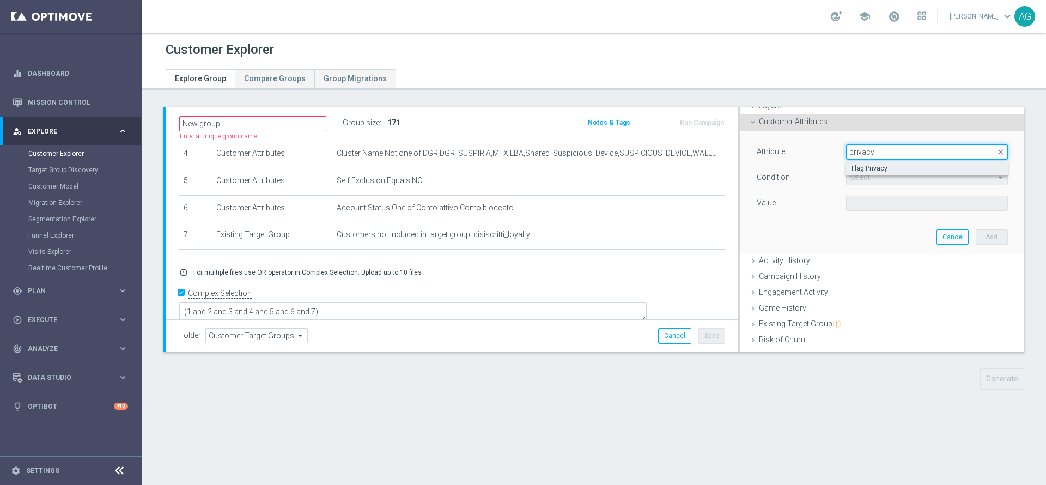
type input "privacy"
click at [872, 162] on label "Flag Privacy" at bounding box center [927, 168] width 162 height 14
type input "Flag Privacy"
type input "="
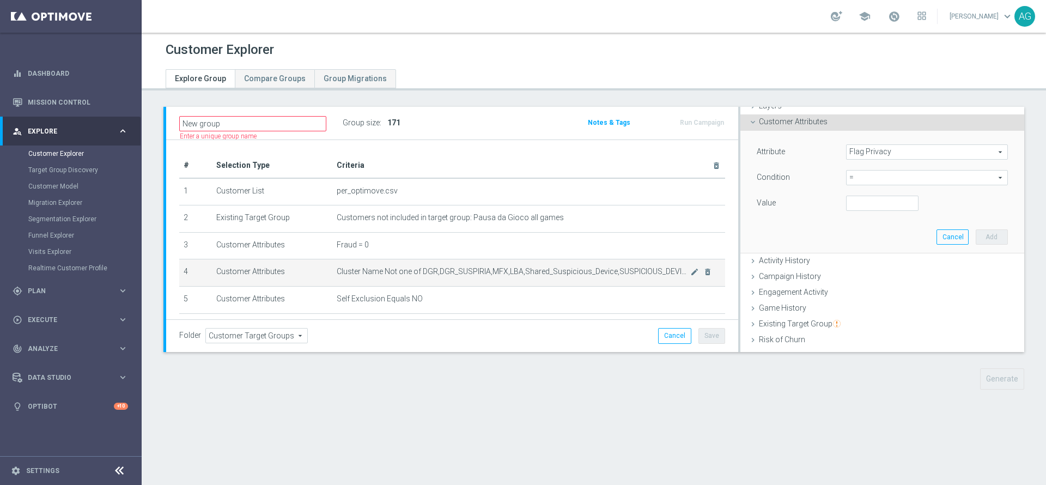
scroll to position [82, 0]
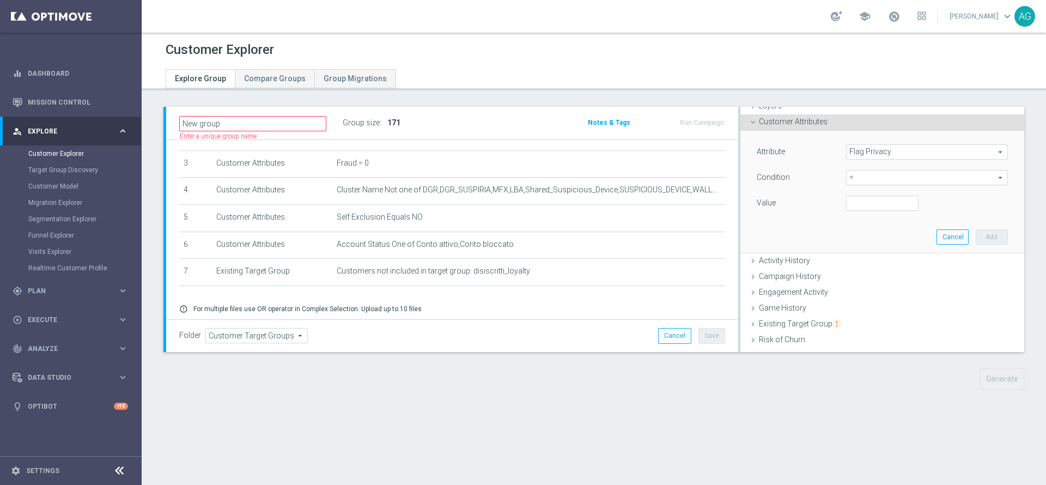
click at [846, 212] on div "Value" at bounding box center [881, 204] width 267 height 17
click at [847, 206] on input "number" at bounding box center [882, 203] width 73 height 15
type input "1"
click at [976, 240] on button "Add" at bounding box center [992, 236] width 32 height 15
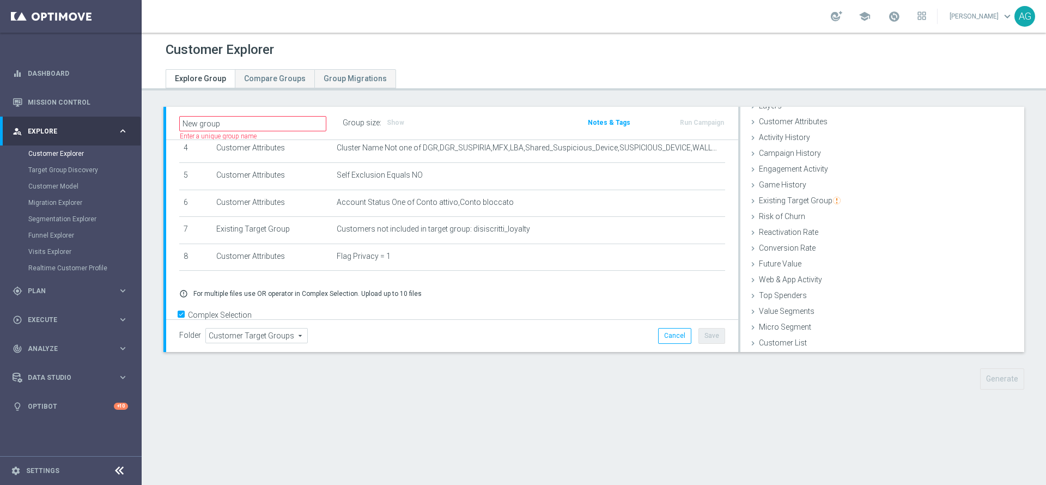
scroll to position [147, 0]
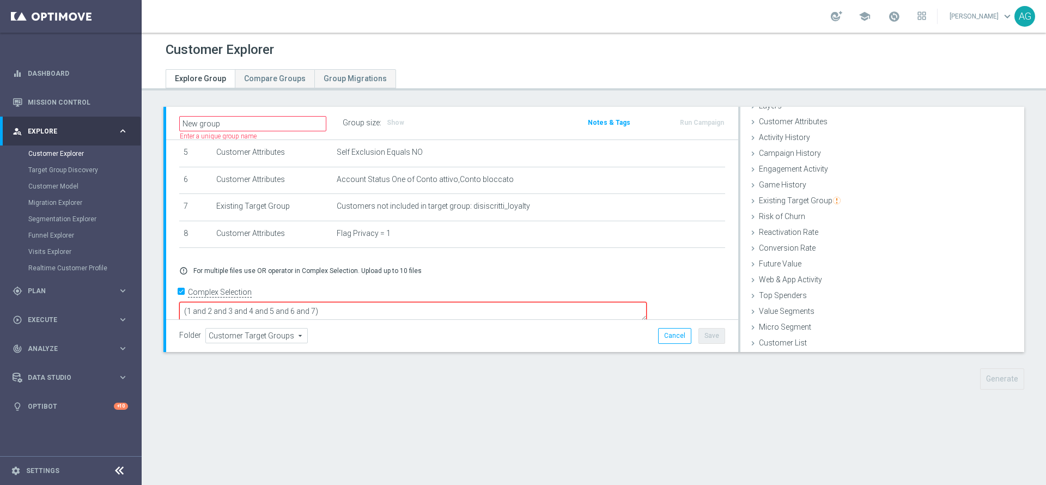
click at [391, 302] on textarea "(1 and 2 and 3 and 4 and 5 and 6 and 7)" at bounding box center [412, 311] width 467 height 19
type textarea "(1 and 2 and 3 and 4 and 5 and 6 and 7 and 8)"
click at [399, 126] on span "Show" at bounding box center [395, 123] width 17 height 8
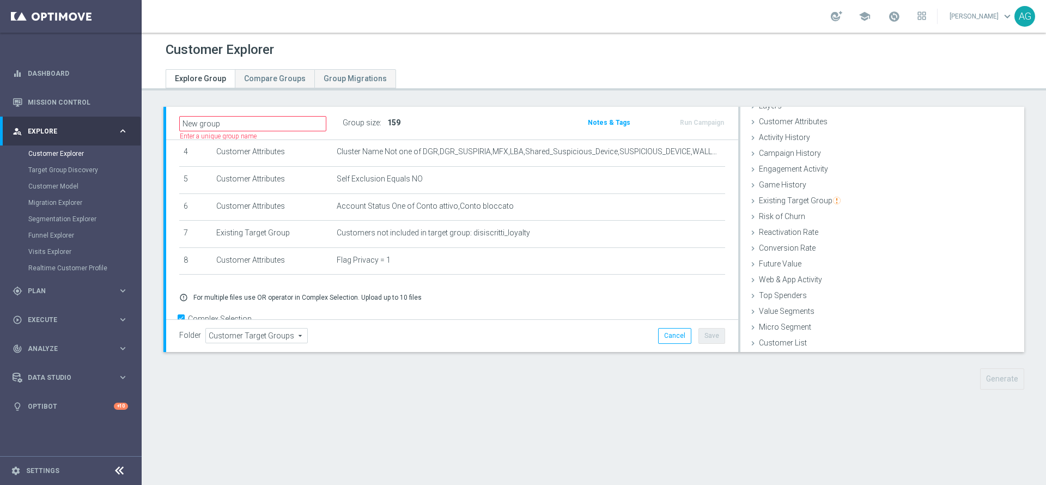
scroll to position [145, 0]
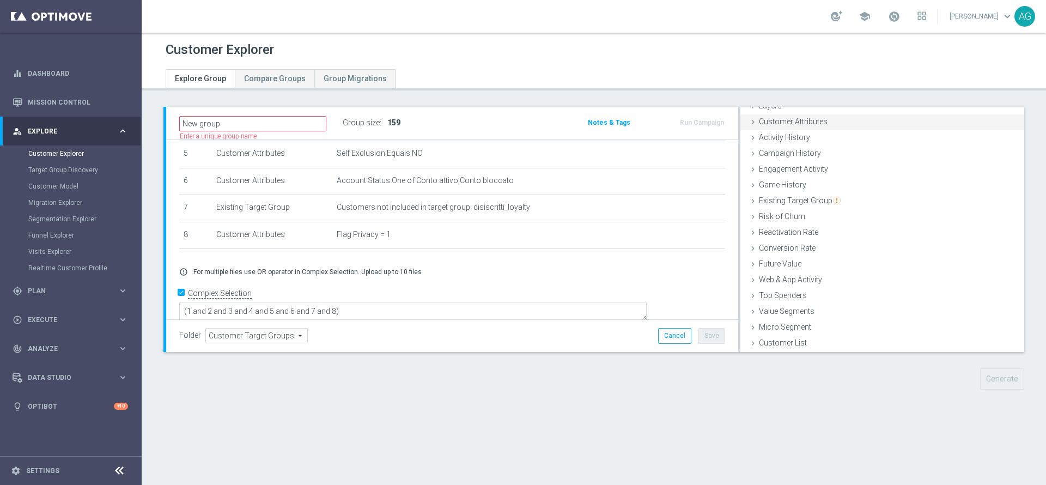
click at [782, 125] on span "Customer Attributes" at bounding box center [793, 121] width 69 height 9
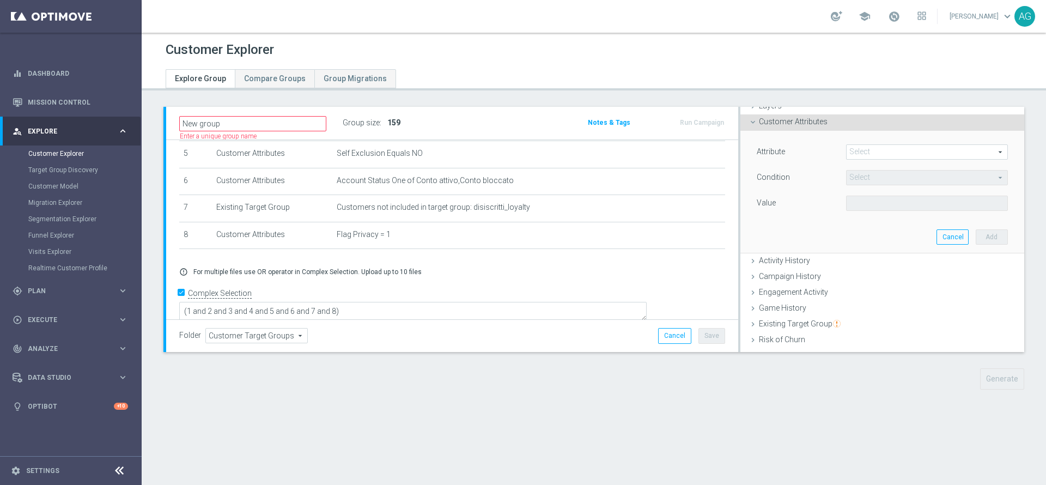
click at [847, 148] on span at bounding box center [927, 152] width 161 height 14
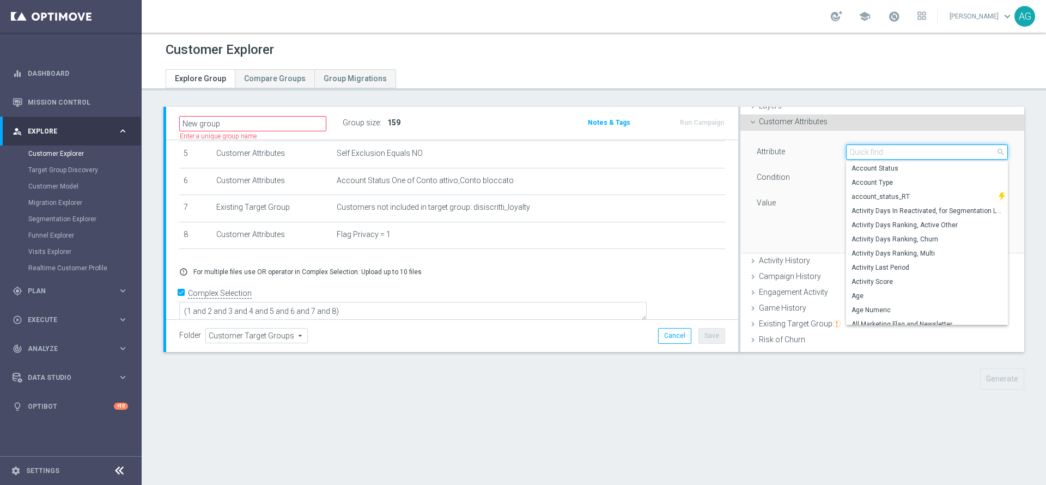
click at [846, 148] on input "search" at bounding box center [927, 151] width 162 height 15
click at [517, 272] on div "error_outline For multiple files use OR operator in Complex Selection. Upload u…" at bounding box center [452, 271] width 562 height 9
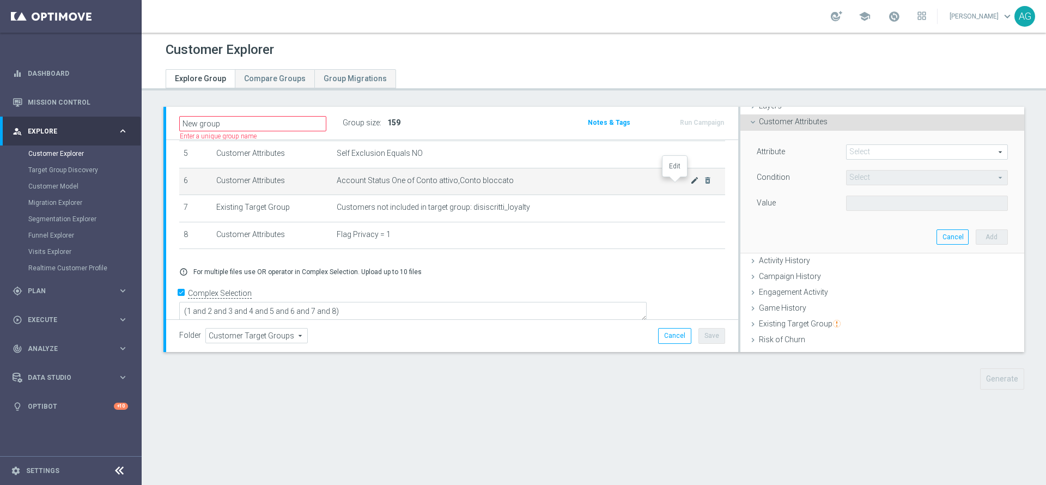
click at [690, 183] on icon "mode_edit" at bounding box center [694, 180] width 9 height 9
click at [843, 194] on div "Attribute Account Status Account Status arrow_drop_down search Condition One of…" at bounding box center [882, 178] width 251 height 69
click at [847, 198] on span at bounding box center [927, 203] width 161 height 14
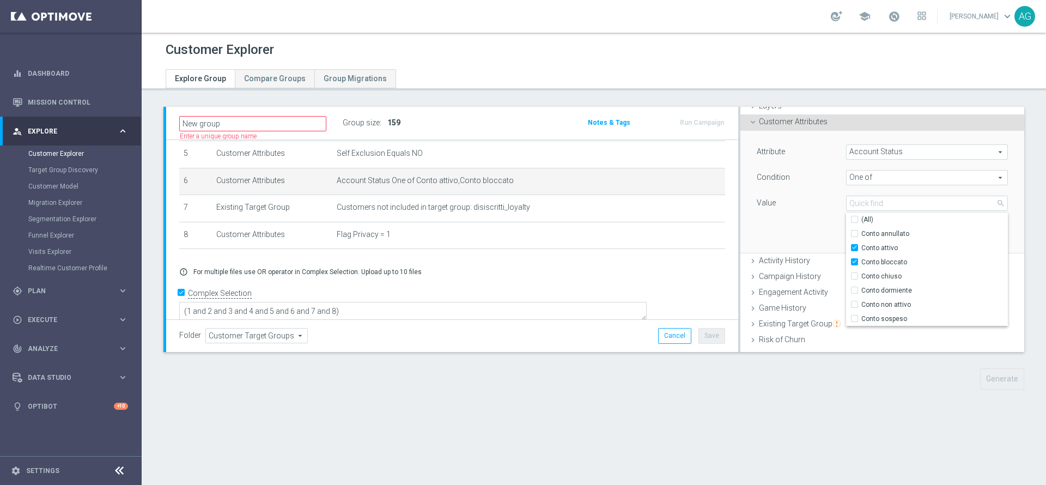
click at [805, 221] on div "Attribute Account Status Account Status arrow_drop_down search Condition One of…" at bounding box center [881, 192] width 267 height 122
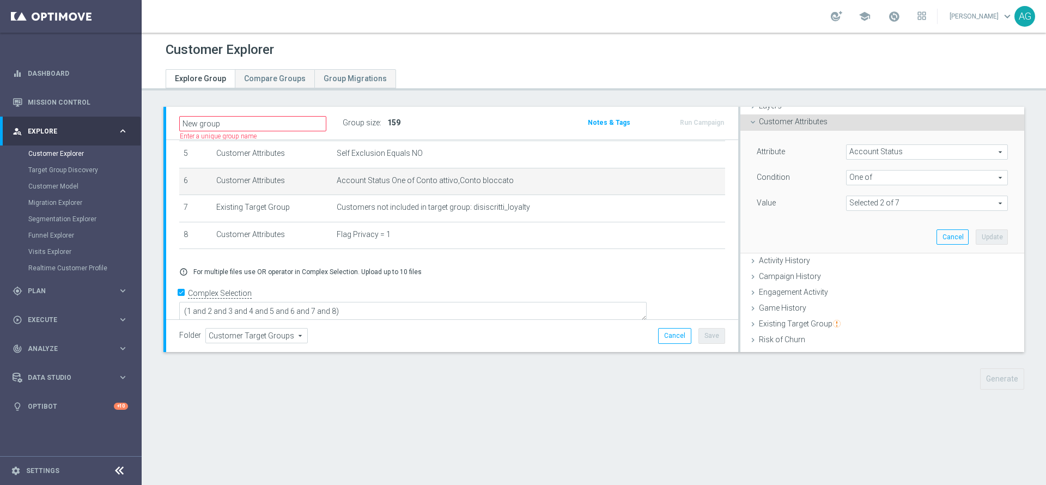
click at [507, 256] on div "# Selection Type Criteria delete_forever 1 Customer List per_optimove.csv delet…" at bounding box center [452, 134] width 562 height 252
click at [936, 241] on button "Cancel" at bounding box center [952, 236] width 32 height 15
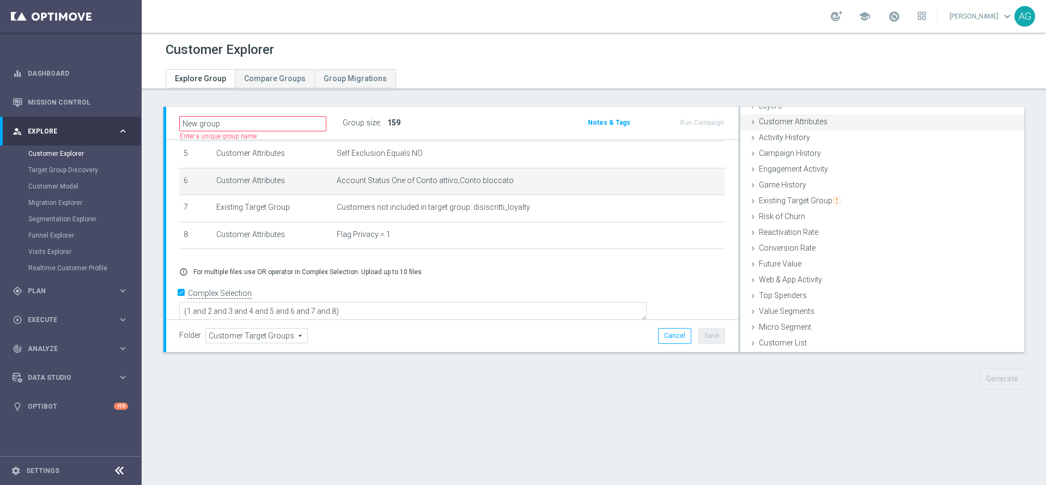
click at [794, 125] on span "Customer Attributes" at bounding box center [793, 121] width 69 height 9
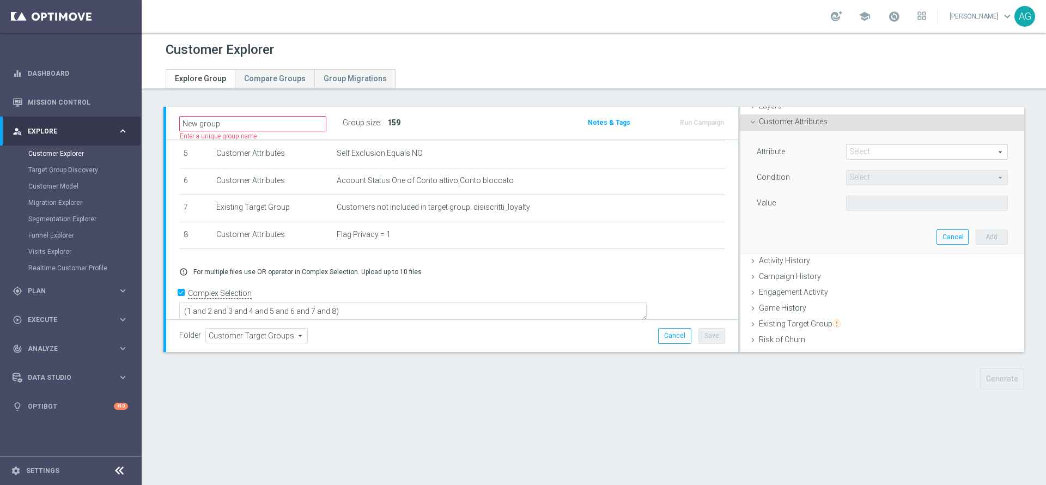
click at [866, 153] on span at bounding box center [927, 152] width 161 height 14
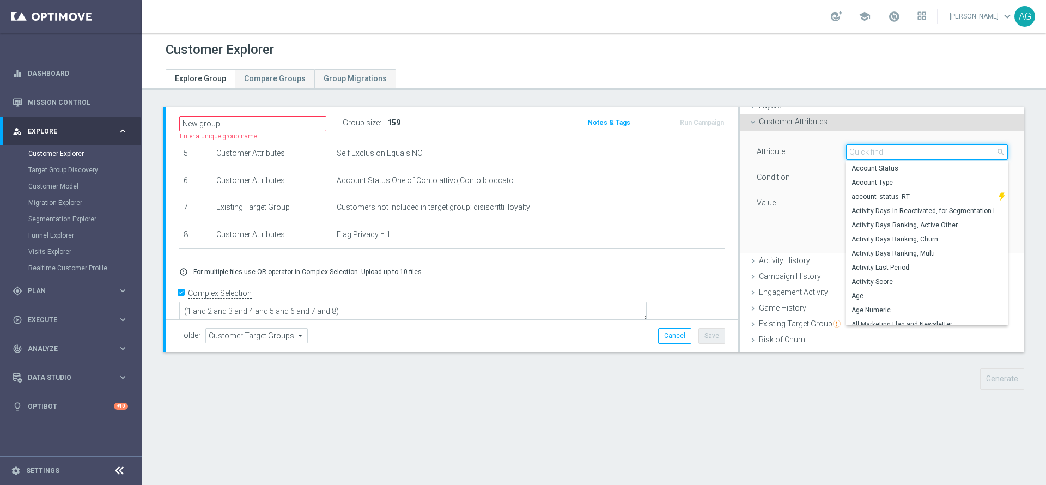
click at [865, 153] on input "search" at bounding box center [927, 151] width 162 height 15
type input "d"
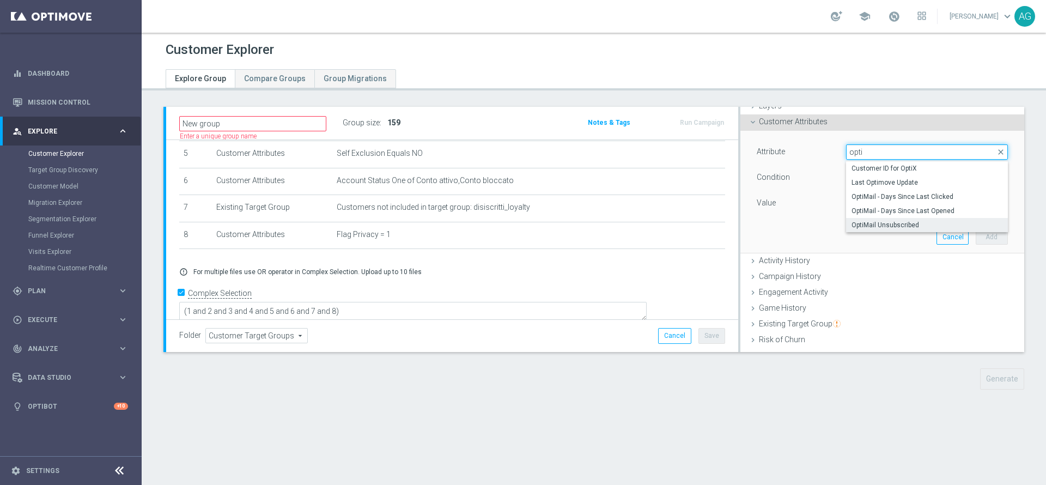
type input "opti"
click at [868, 230] on label "OptiMail Unsubscribed" at bounding box center [927, 225] width 162 height 14
type input "OptiMail Unsubscribed"
type input "Equals"
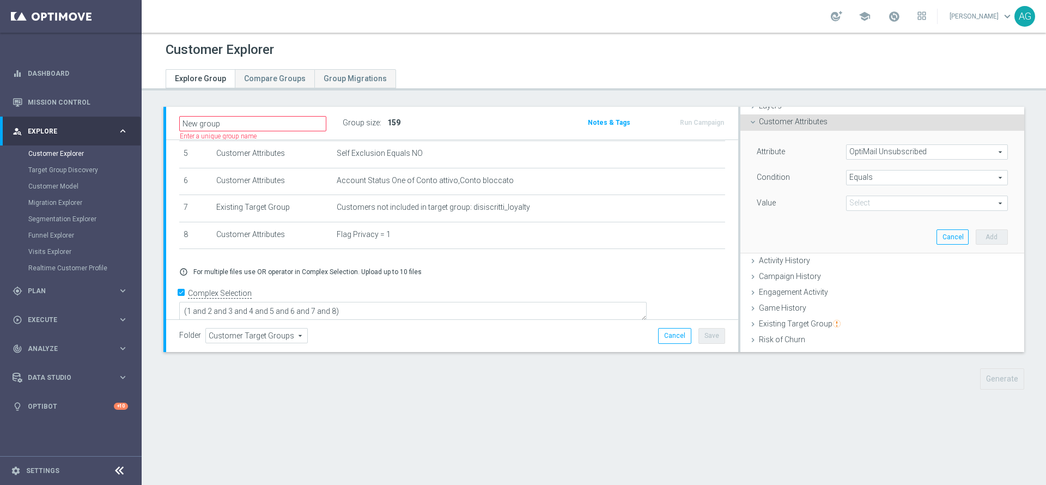
click at [853, 178] on span "Equals" at bounding box center [927, 178] width 161 height 14
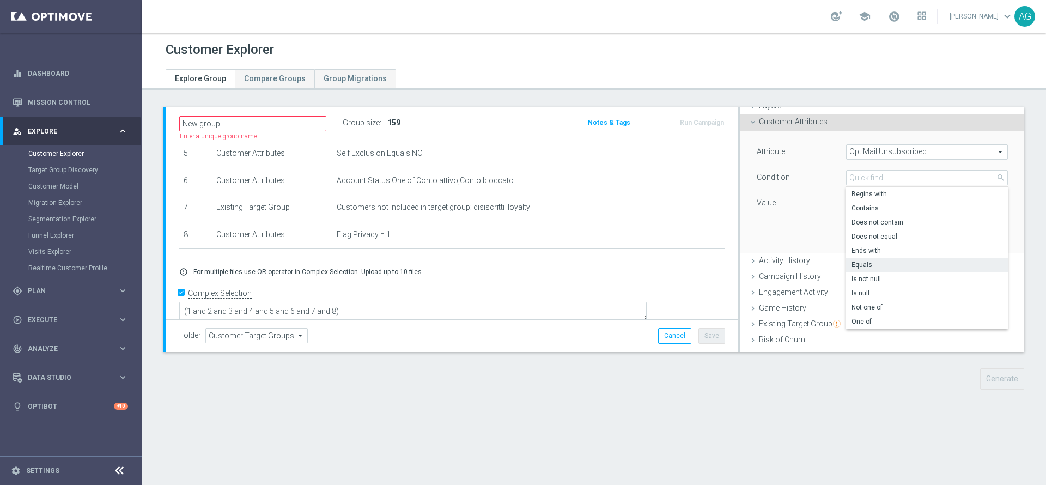
click at [802, 206] on div "Value" at bounding box center [792, 204] width 89 height 17
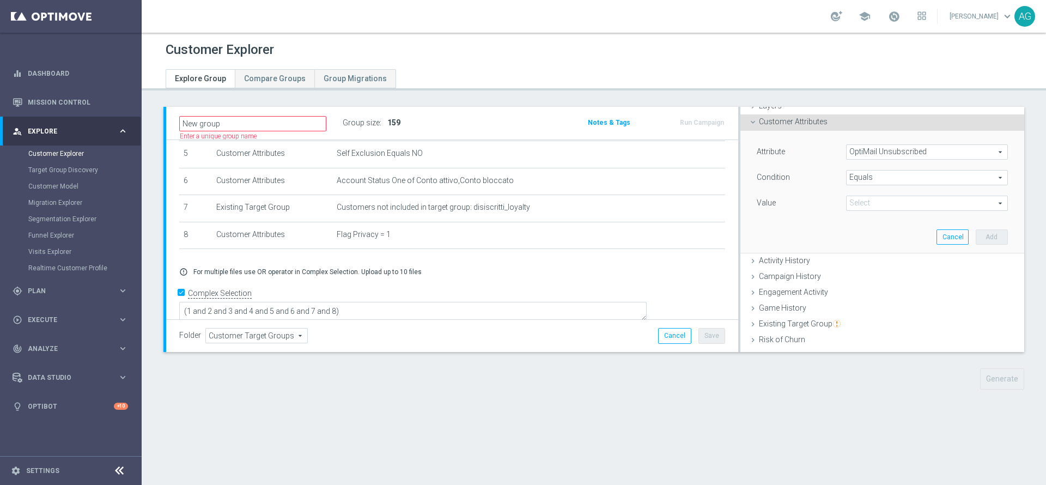
click at [847, 206] on span at bounding box center [927, 203] width 161 height 14
click at [851, 223] on span "Sisal Marketing" at bounding box center [926, 219] width 151 height 9
type input "Sisal Marketing"
click at [857, 179] on span "Equals" at bounding box center [927, 178] width 161 height 14
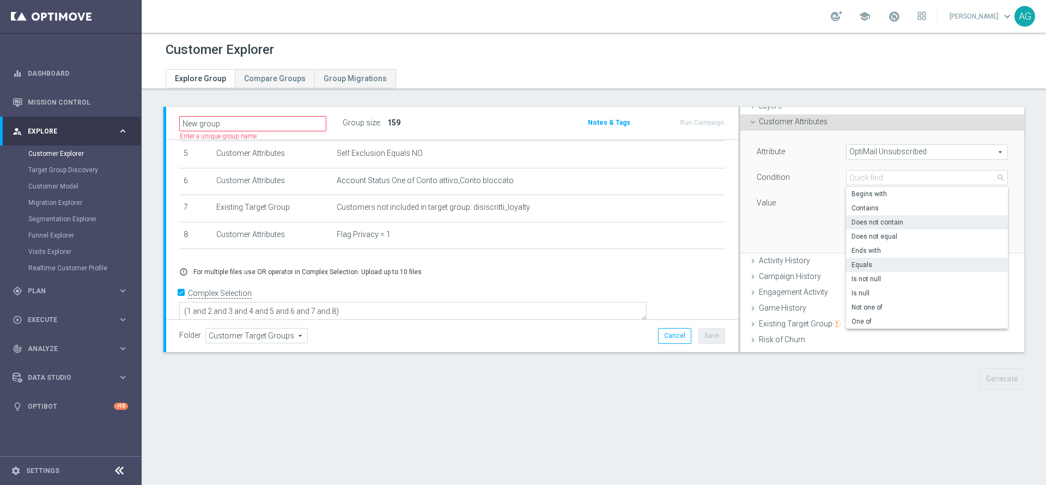
click at [857, 227] on label "Does not contain" at bounding box center [927, 222] width 162 height 14
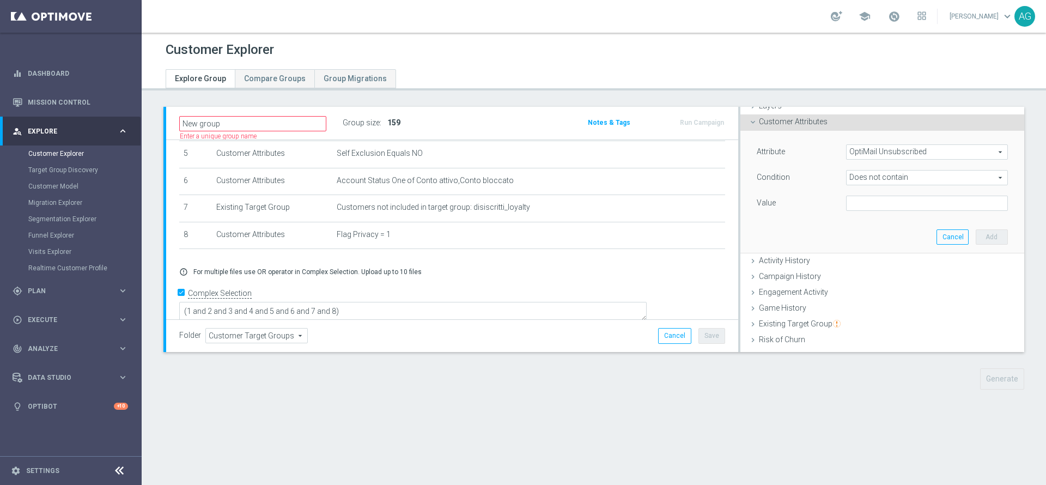
click at [862, 177] on span "Does not contain" at bounding box center [927, 178] width 161 height 14
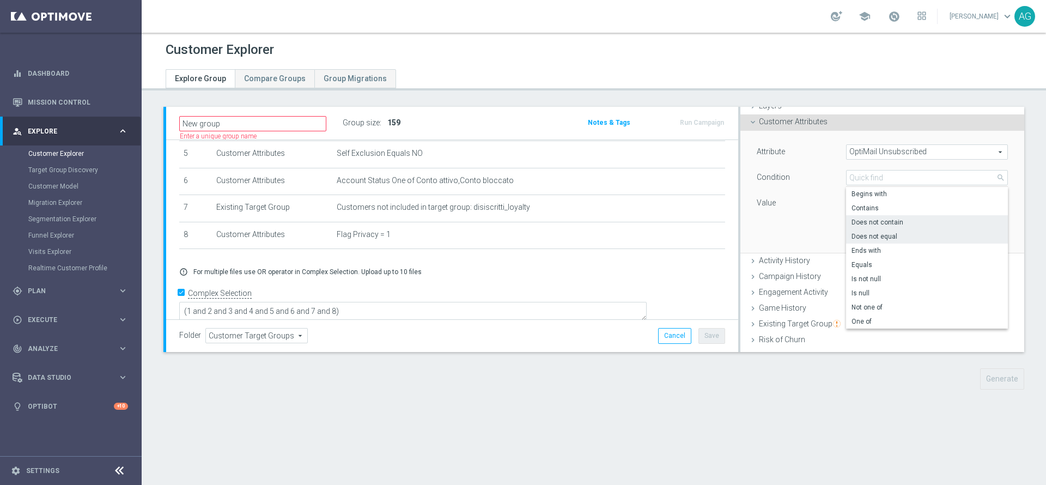
click at [868, 231] on label "Does not equal" at bounding box center [927, 236] width 162 height 14
type input "Does not equal"
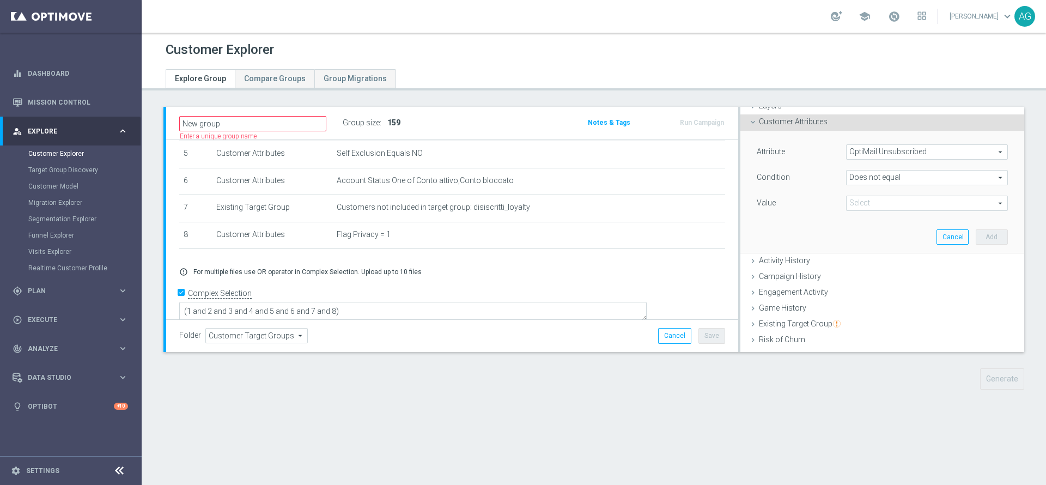
click at [862, 200] on span at bounding box center [927, 203] width 161 height 14
click at [863, 218] on span "Sisal Marketing" at bounding box center [926, 219] width 151 height 9
type input "Sisal Marketing"
click at [976, 235] on button "Add" at bounding box center [992, 236] width 32 height 15
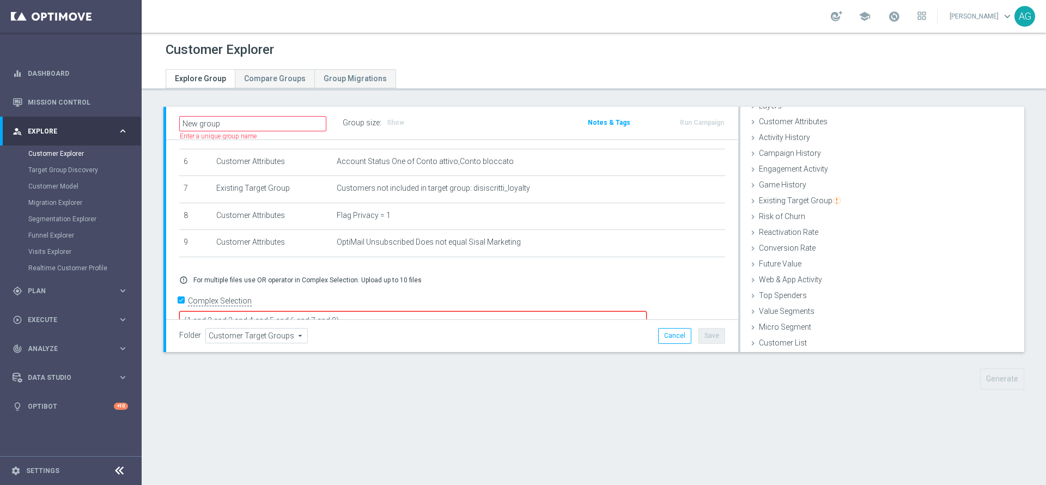
scroll to position [174, 0]
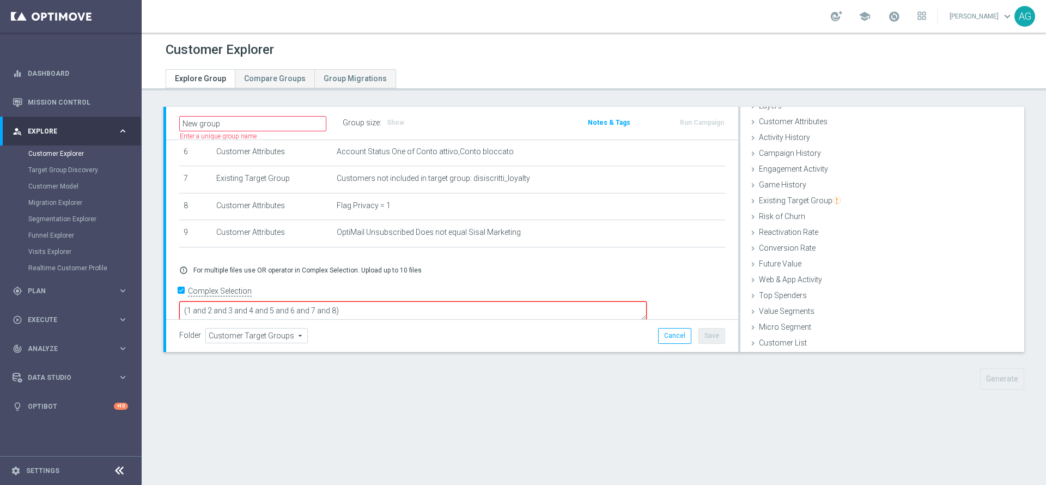
click at [467, 301] on textarea "(1 and 2 and 3 and 4 and 5 and 6 and 7 and 8)" at bounding box center [412, 310] width 467 height 19
type textarea "(1 and 2 and 3 and 4 and 5 and 6 and 7 and 8 and 9)"
click at [389, 119] on span "Show" at bounding box center [395, 123] width 17 height 8
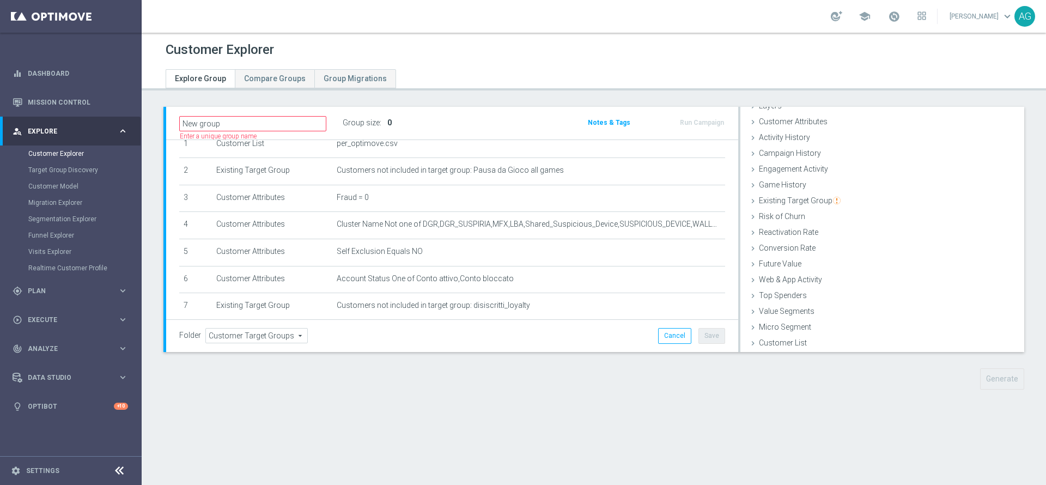
scroll to position [0, 0]
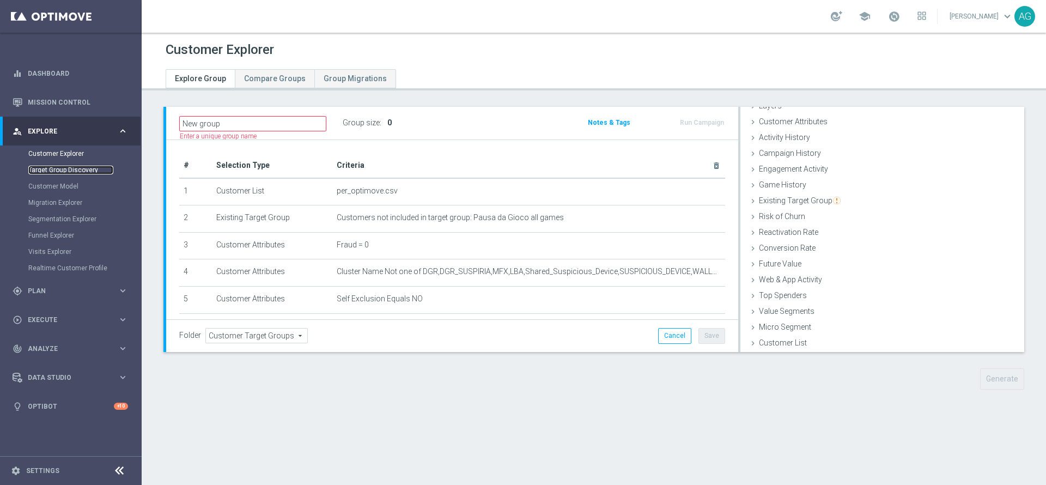
click at [48, 171] on link "Target Group Discovery" at bounding box center [70, 170] width 85 height 9
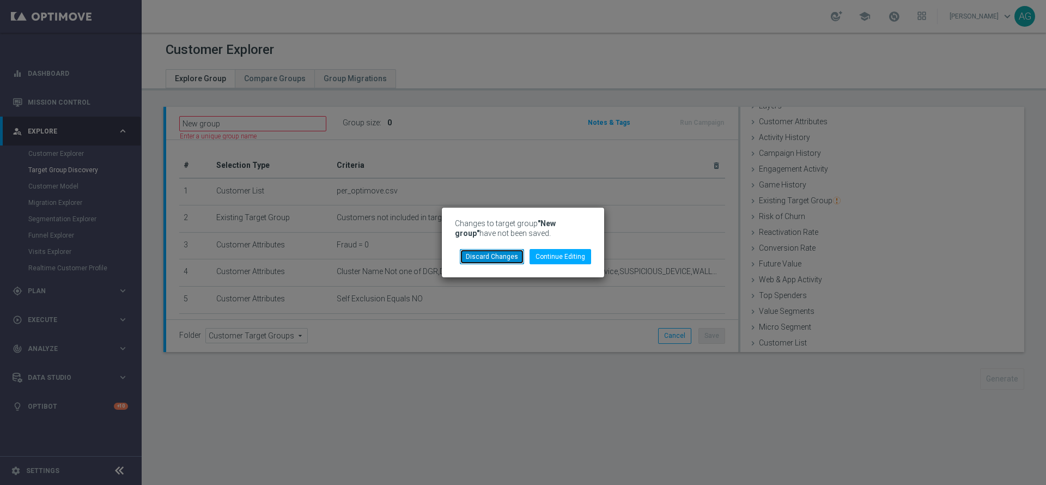
click at [514, 255] on button "Discard Changes" at bounding box center [492, 256] width 64 height 15
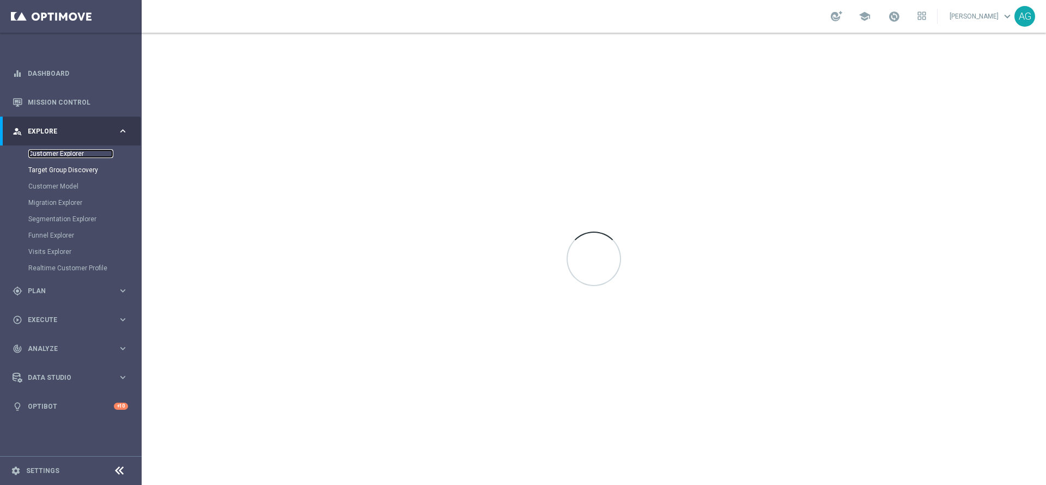
click at [65, 150] on link "Customer Explorer" at bounding box center [70, 153] width 85 height 9
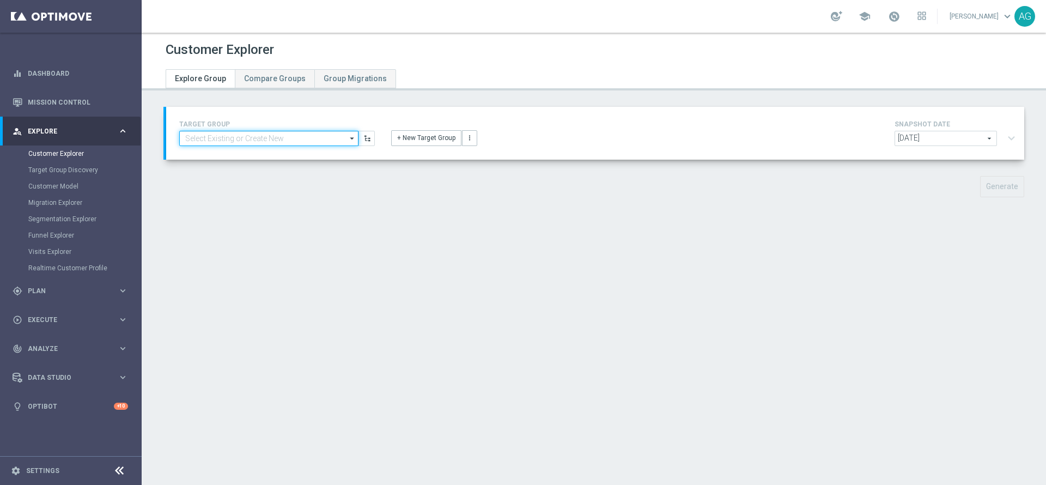
click at [254, 137] on input at bounding box center [268, 138] width 179 height 15
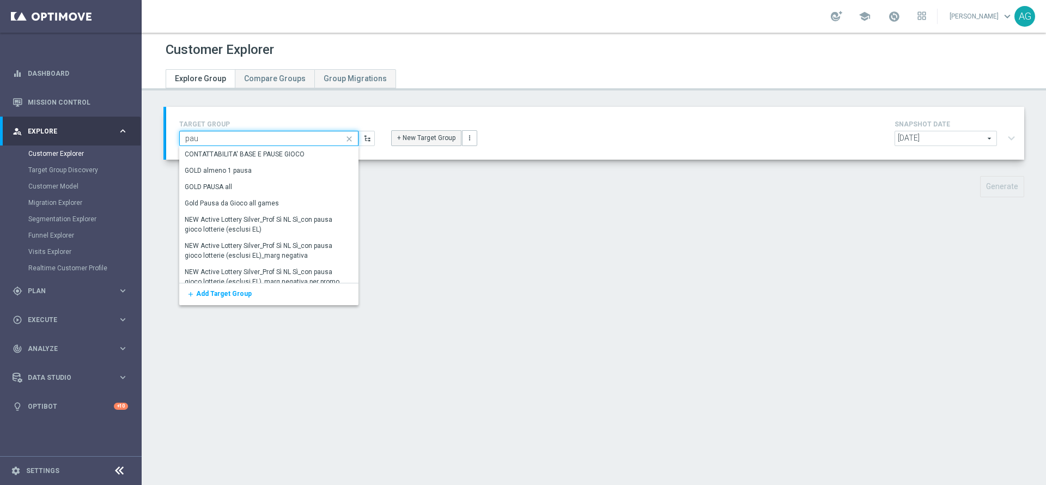
type input "pau"
click at [394, 142] on button "+ New Target Group" at bounding box center [426, 137] width 70 height 15
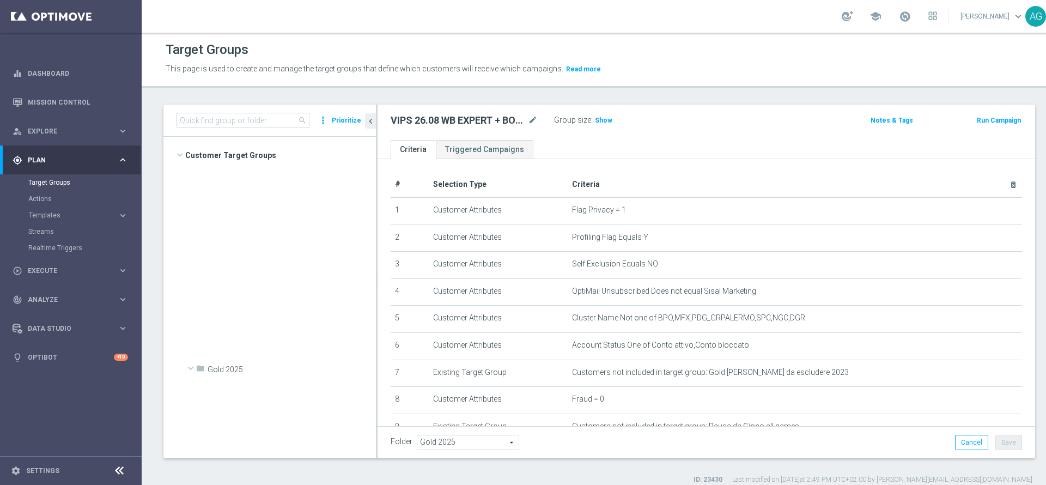
scroll to position [11355, 0]
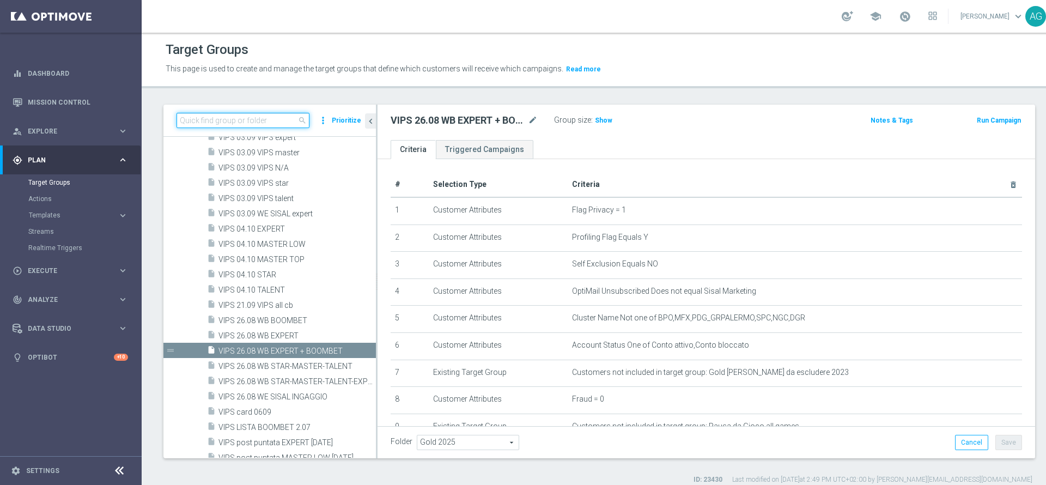
click at [217, 126] on input at bounding box center [242, 120] width 133 height 15
type input "s"
type input "pr"
click at [217, 126] on input "pr" at bounding box center [242, 120] width 133 height 15
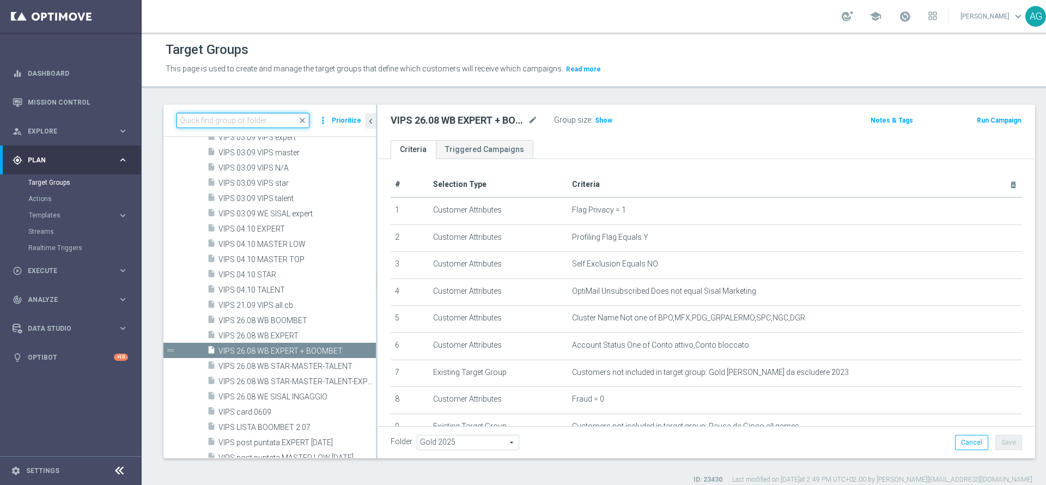
click at [218, 124] on input at bounding box center [242, 120] width 133 height 15
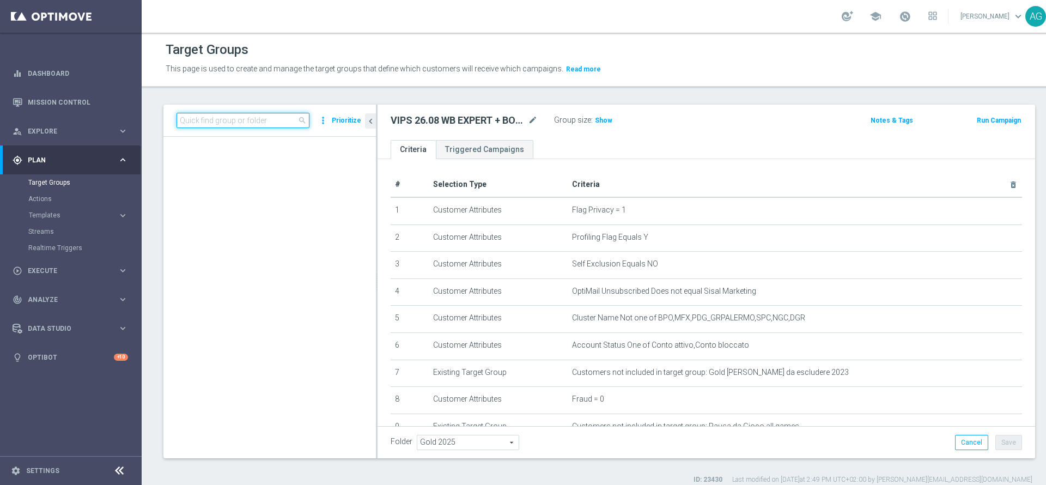
scroll to position [38973, 0]
click at [239, 115] on input at bounding box center [242, 120] width 133 height 15
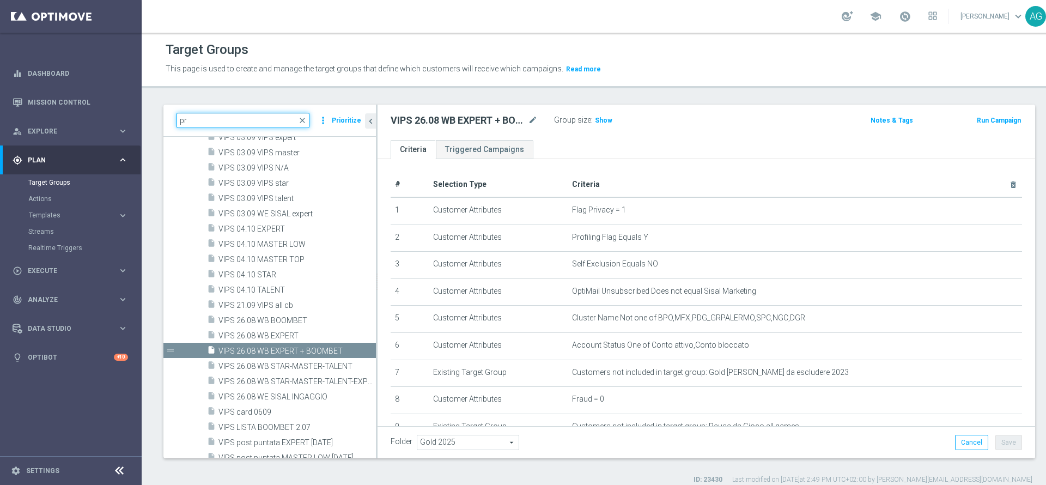
type input "p"
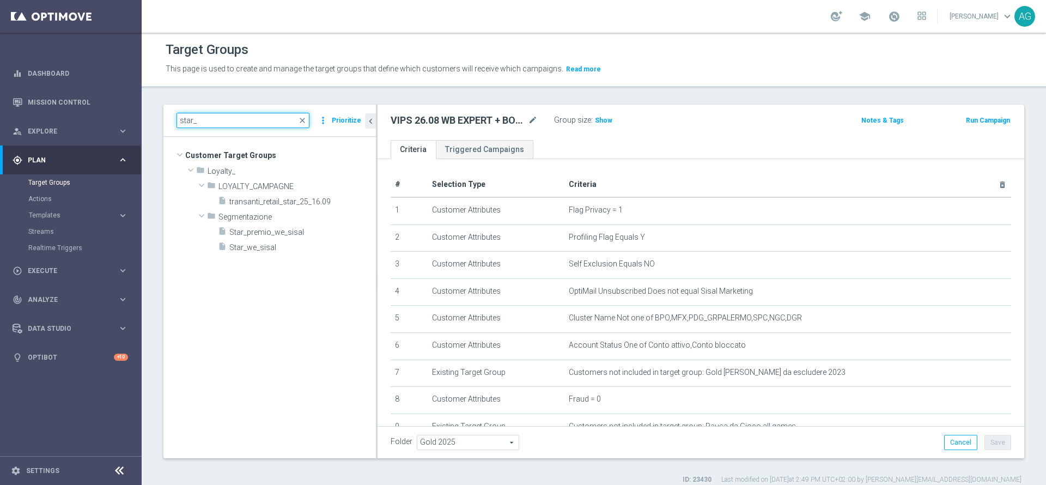
scroll to position [0, 0]
type input "star_"
click at [260, 230] on span "Star_premio_we_sisal" at bounding box center [289, 232] width 120 height 9
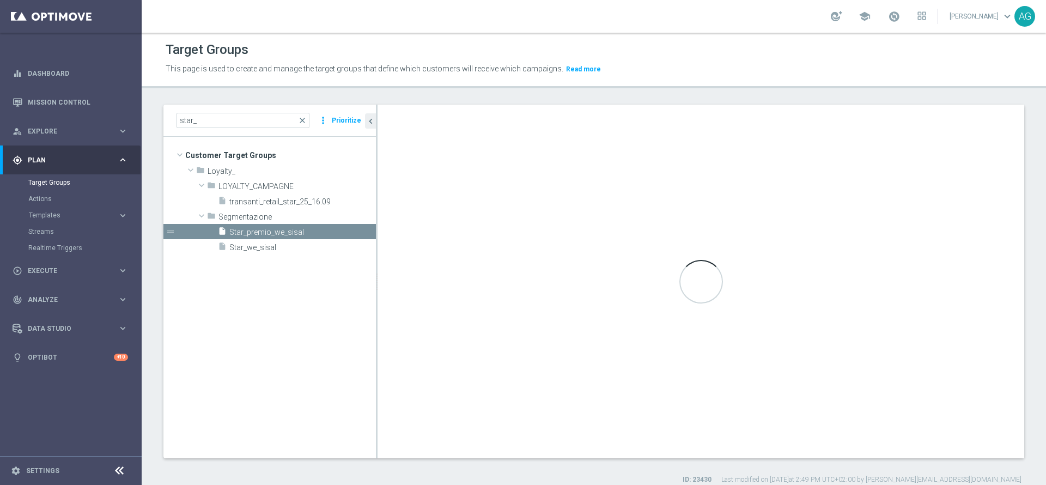
type textarea "(1 and 2 and 3 and 4 and 5 and 6) or (7)"
type input "Segmentazione"
